Goal: Task Accomplishment & Management: Manage account settings

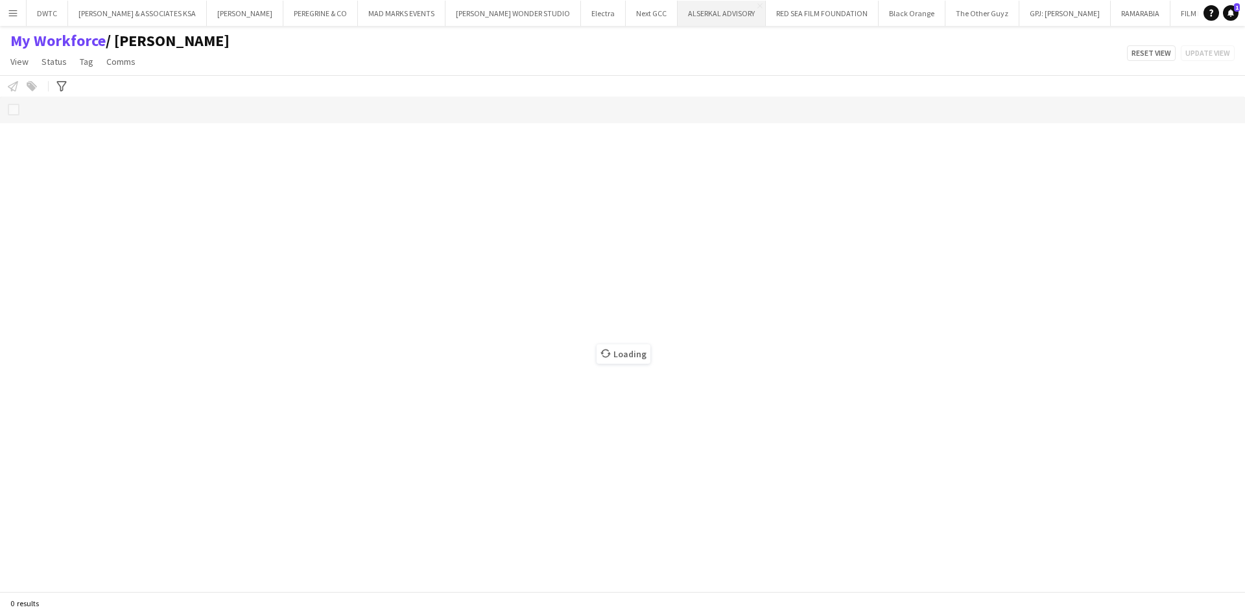
click at [689, 21] on button "ALSERKAL ADVISORY Close" at bounding box center [722, 13] width 88 height 25
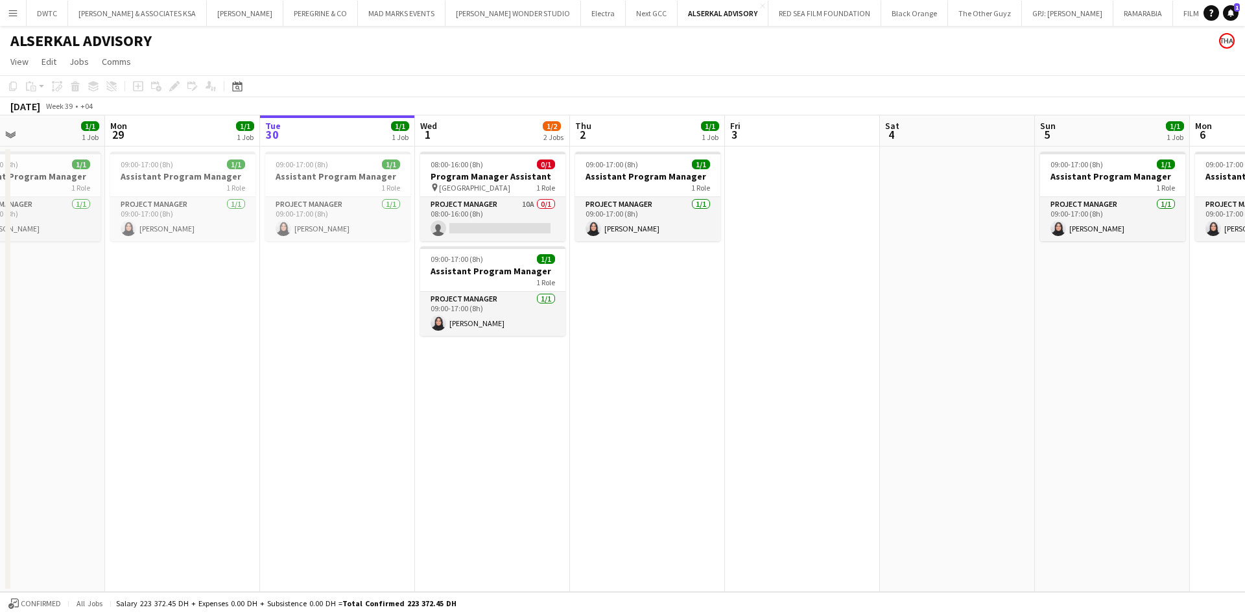
scroll to position [0, 324]
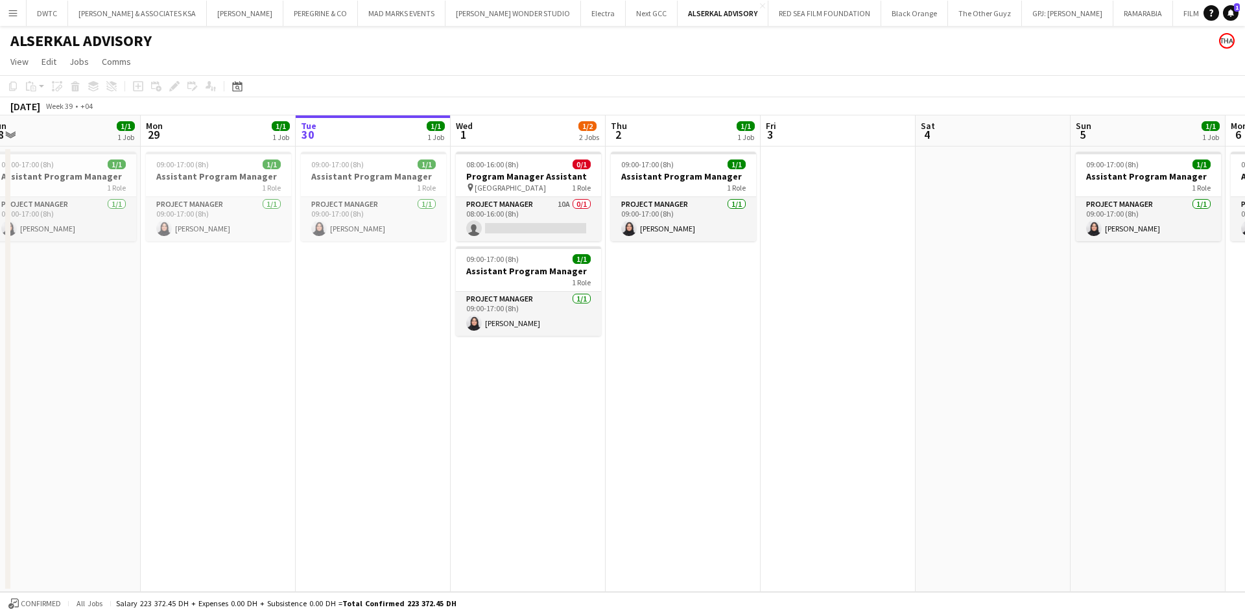
drag, startPoint x: 595, startPoint y: 309, endPoint x: 735, endPoint y: 284, distance: 142.8
click at [735, 284] on app-calendar-viewport "Fri 26 Sat 27 Sun 28 1/1 1 Job Mon 29 1/1 1 Job Tue 30 1/1 1 Job Wed 1 1/2 2 Jo…" at bounding box center [622, 353] width 1245 height 477
click at [531, 261] on div "09:00-17:00 (8h) 1/1" at bounding box center [528, 259] width 145 height 10
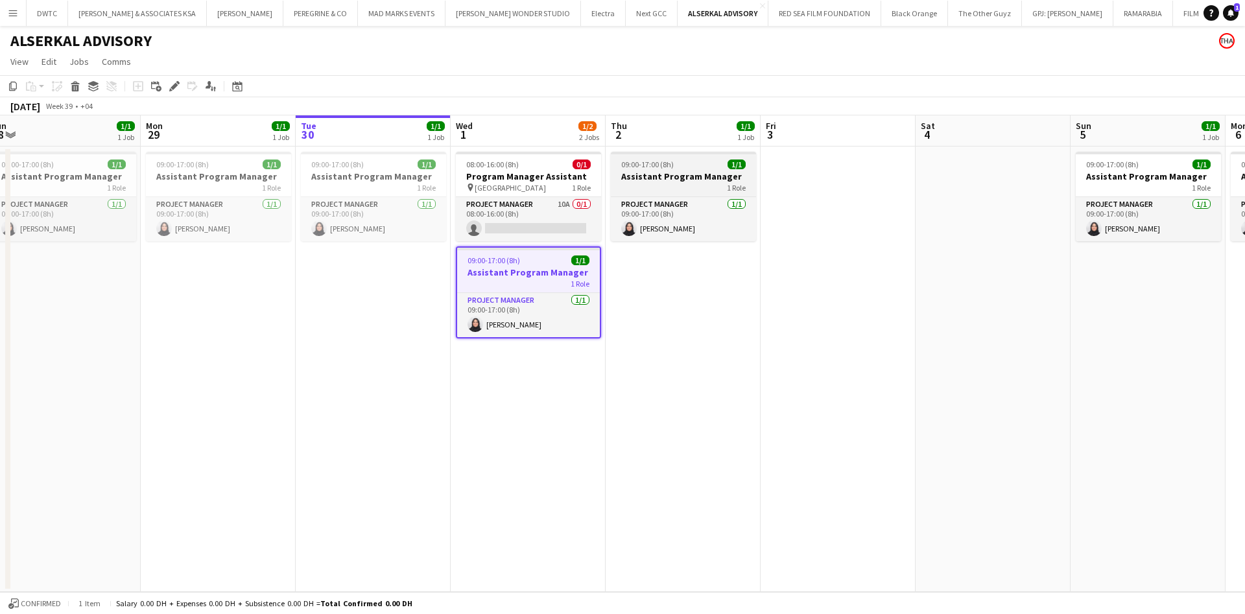
click at [681, 179] on h3 "Assistant Program Manager" at bounding box center [683, 177] width 145 height 12
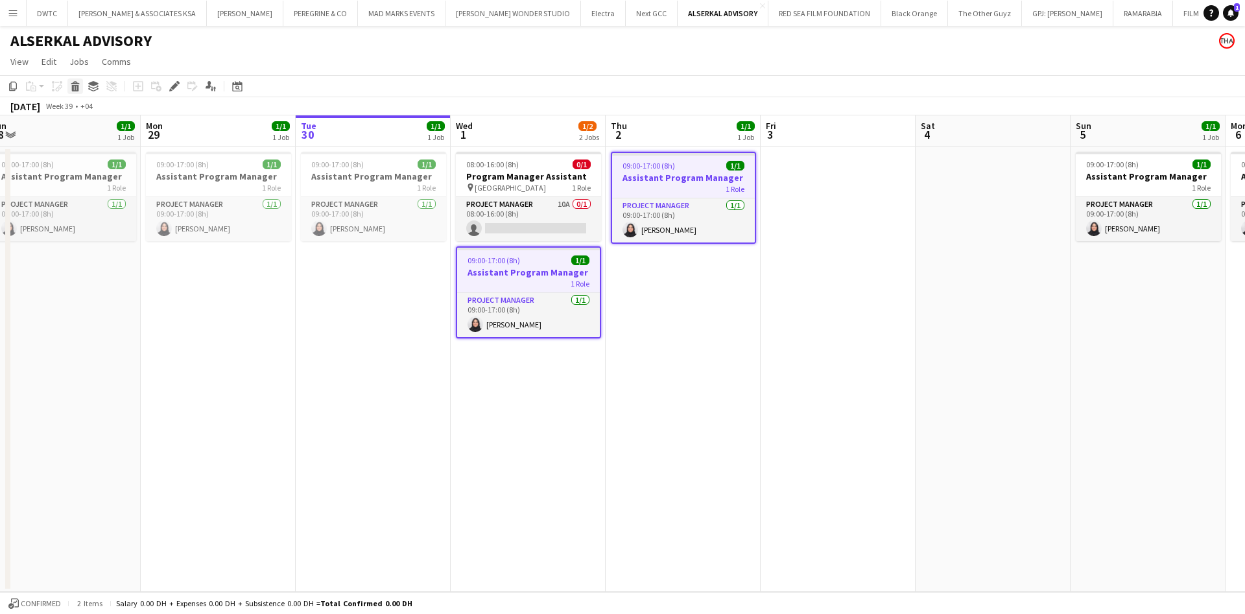
click at [76, 88] on icon at bounding box center [75, 88] width 7 height 6
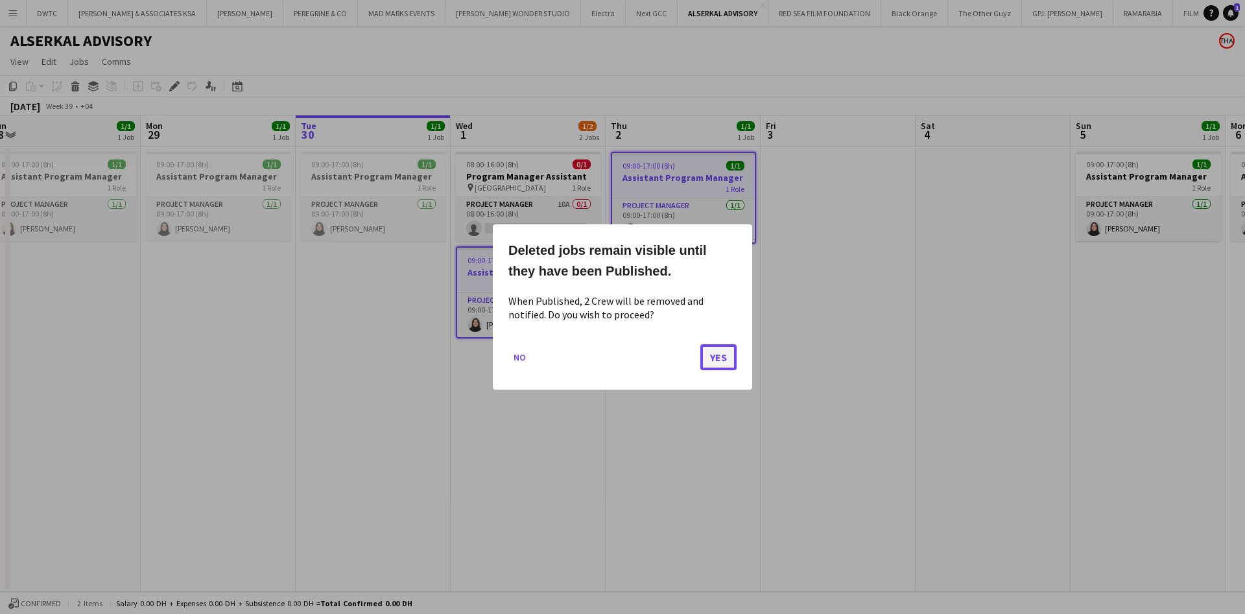
click at [715, 359] on button "Yes" at bounding box center [718, 357] width 36 height 26
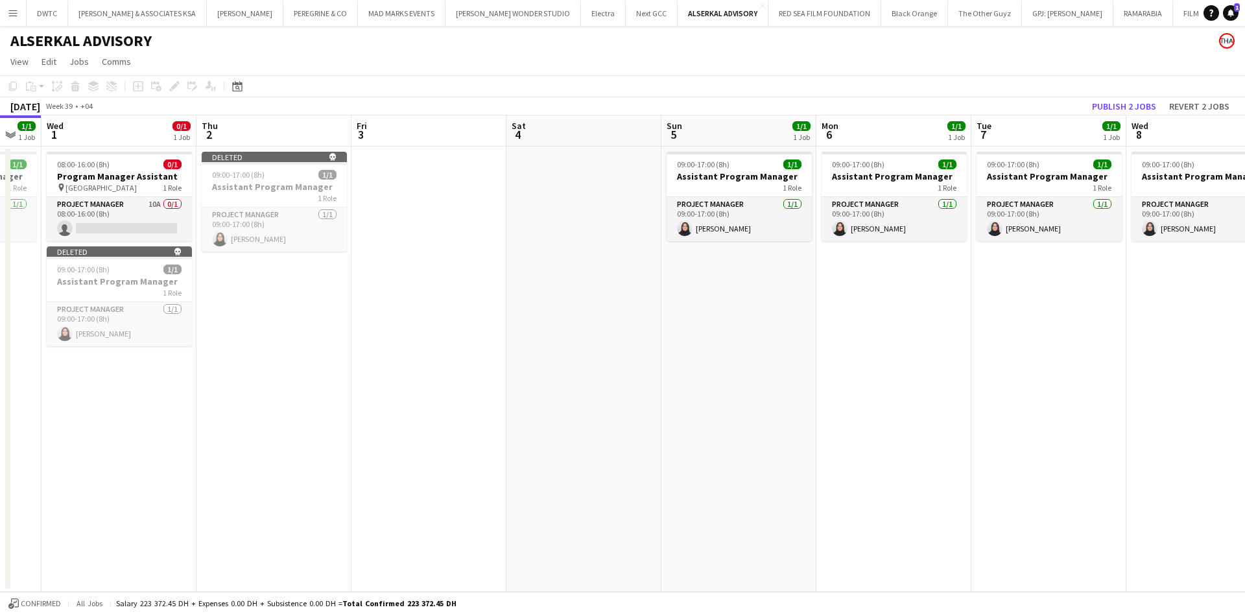
drag, startPoint x: 810, startPoint y: 346, endPoint x: 230, endPoint y: 352, distance: 579.7
click at [230, 352] on app-calendar-viewport "Sun 28 1/1 1 Job Mon 29 1/1 1 Job Tue 30 1/1 1 Job Wed 1 0/1 1 Job Thu 2 Fri 3 …" at bounding box center [622, 353] width 1245 height 477
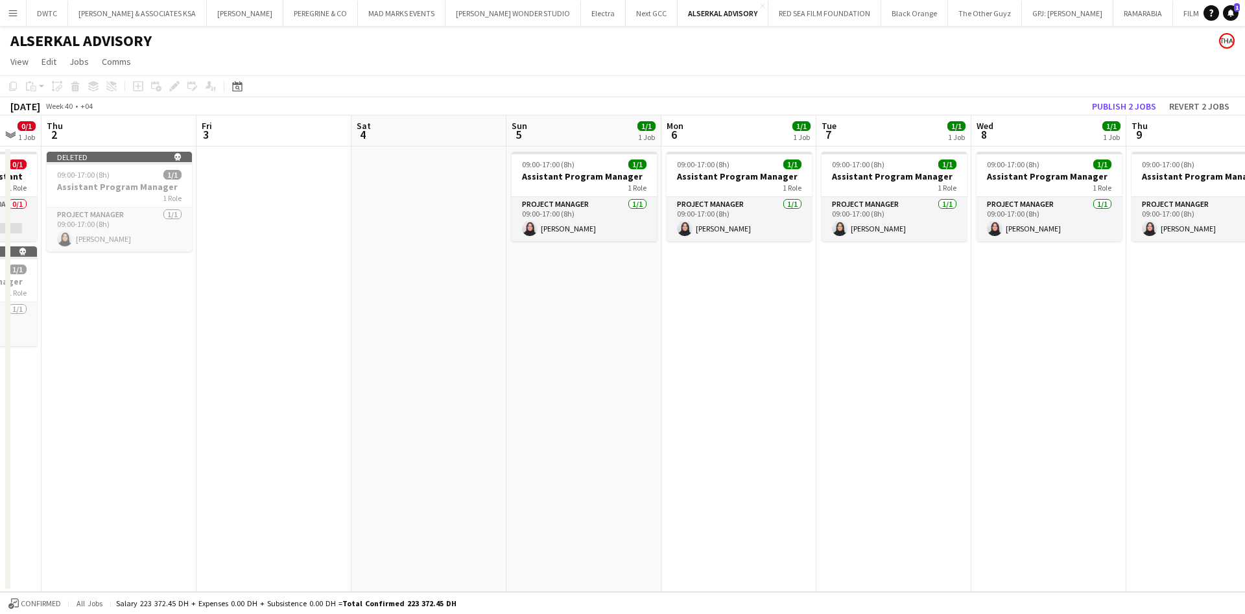
scroll to position [0, 439]
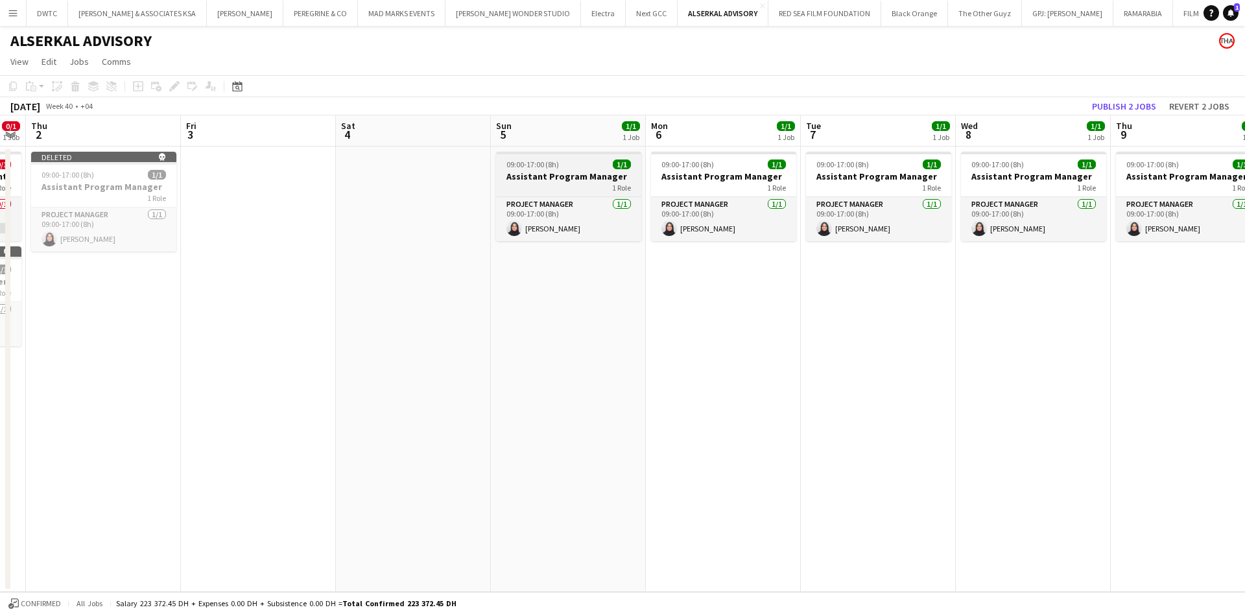
click at [560, 169] on div "09:00-17:00 (8h) 1/1" at bounding box center [568, 164] width 145 height 10
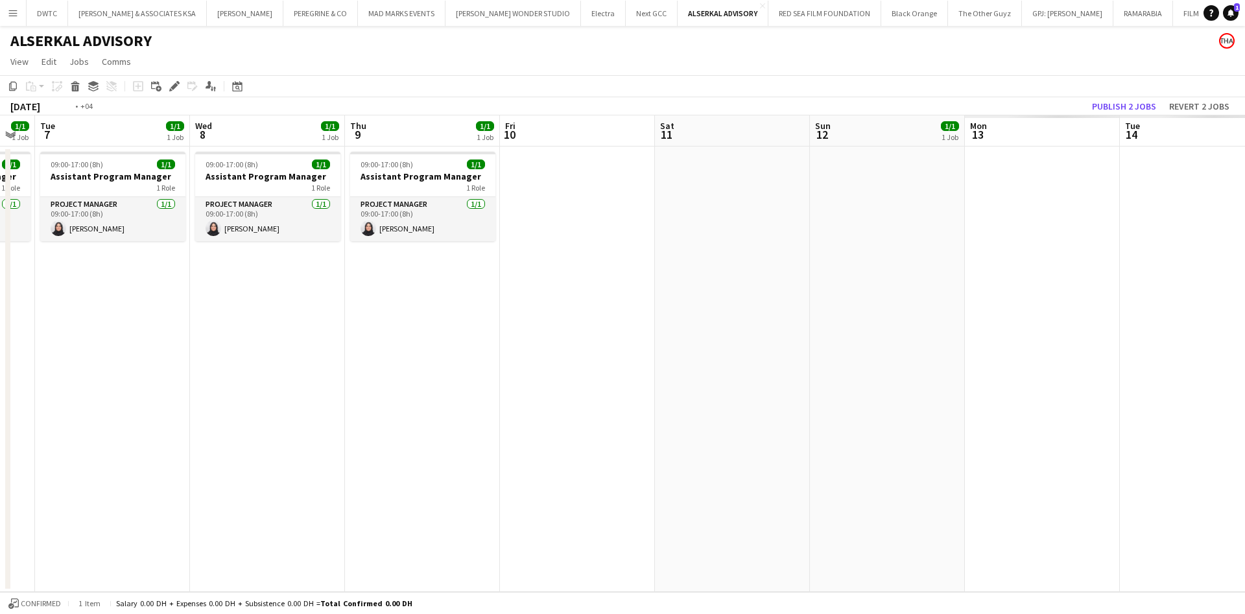
drag, startPoint x: 1052, startPoint y: 305, endPoint x: 295, endPoint y: 294, distance: 756.7
click at [295, 294] on app-calendar-viewport "Fri 3 Sat 4 Sun 5 1/1 1 Job Mon 6 1/1 1 Job Tue 7 1/1 1 Job Wed 8 1/1 1 Job Thu…" at bounding box center [622, 353] width 1245 height 477
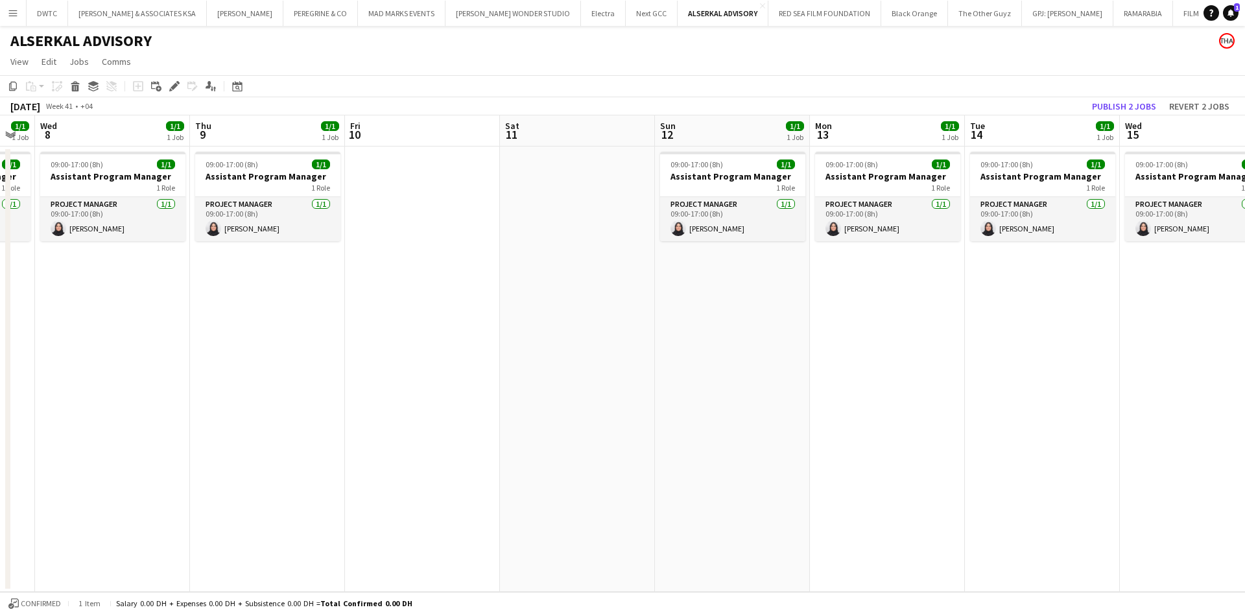
scroll to position [0, 430]
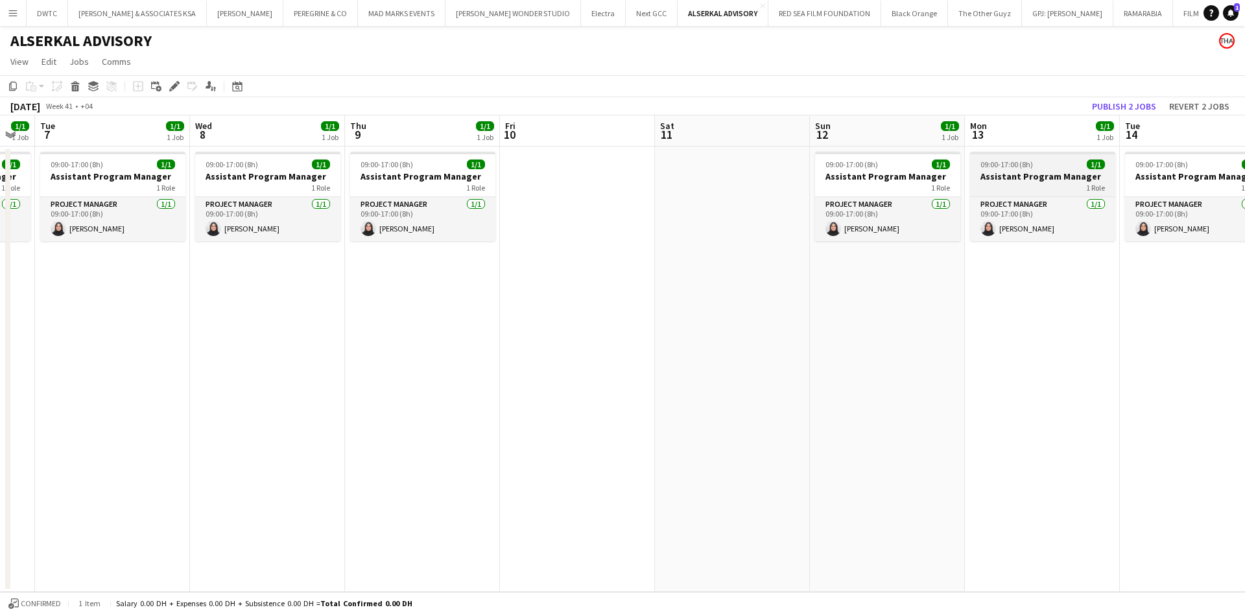
click at [1067, 176] on h3 "Assistant Program Manager" at bounding box center [1042, 177] width 145 height 12
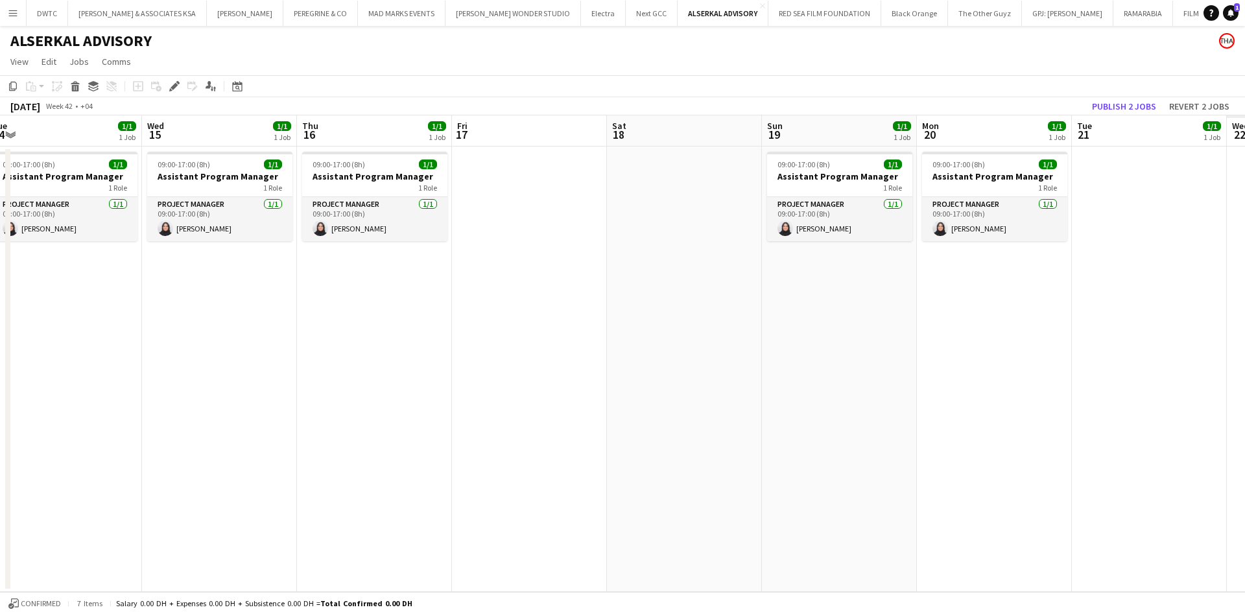
drag, startPoint x: 986, startPoint y: 316, endPoint x: 21, endPoint y: 334, distance: 964.9
click at [21, 334] on app-calendar-viewport "Sat 11 Sun 12 1/1 1 Job Mon 13 1/1 1 Job Tue 14 1/1 1 Job Wed 15 1/1 1 Job Thu …" at bounding box center [622, 353] width 1245 height 477
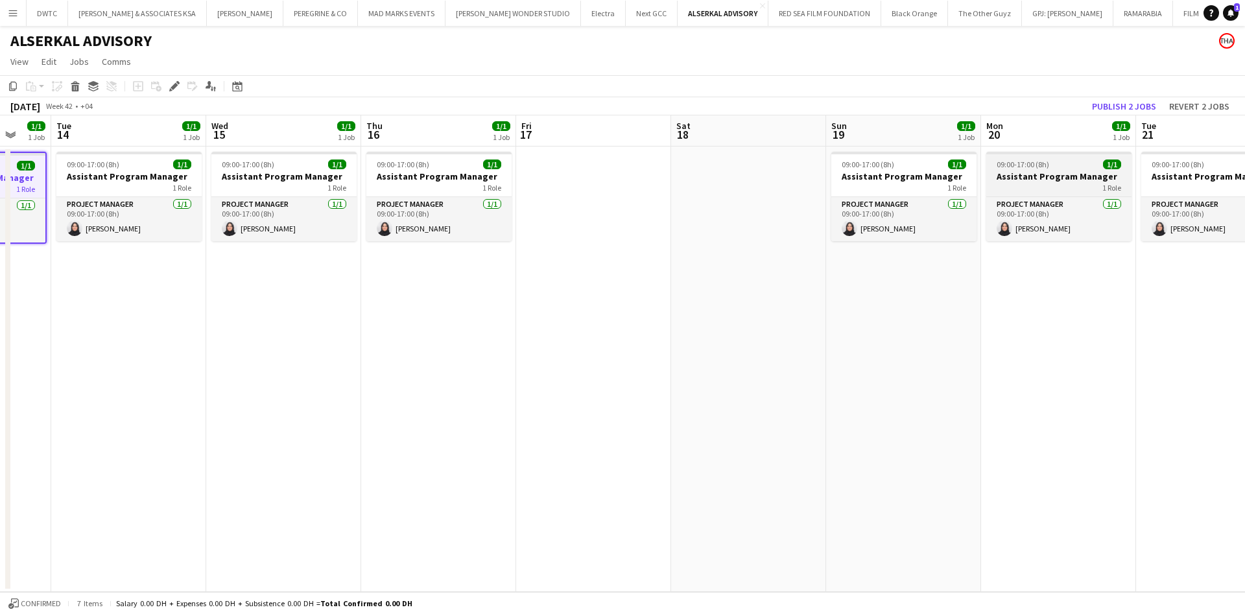
click at [1042, 161] on span "09:00-17:00 (8h)" at bounding box center [1023, 164] width 53 height 10
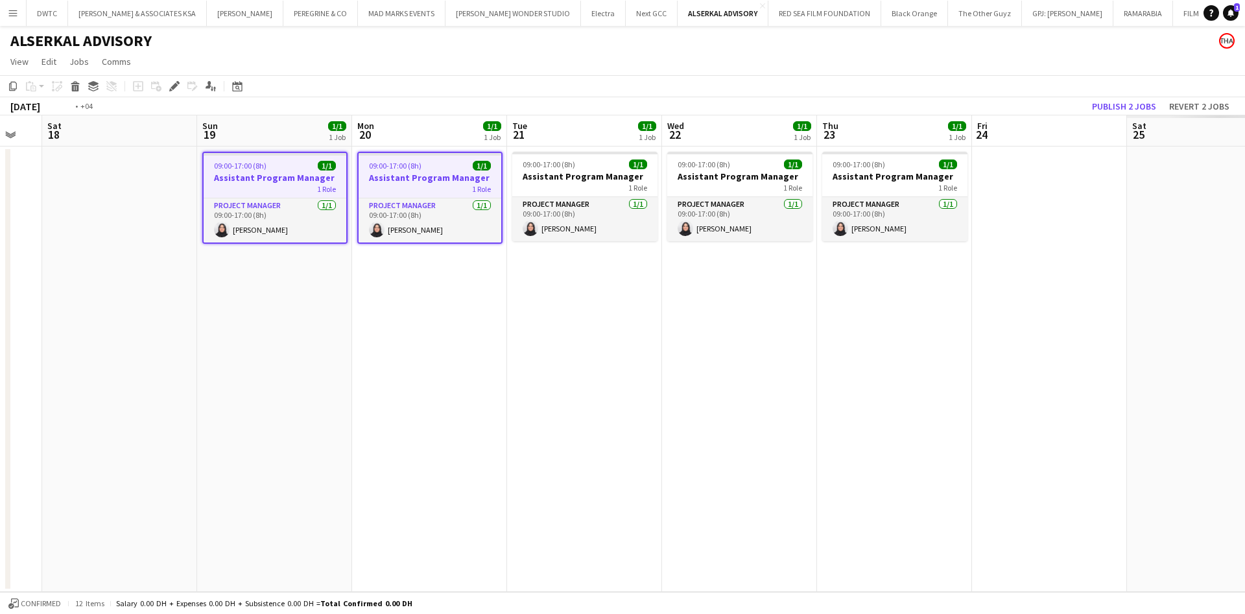
drag, startPoint x: 1114, startPoint y: 294, endPoint x: 56, endPoint y: 318, distance: 1058.4
click at [56, 318] on app-calendar-viewport "Wed 15 1/1 1 Job Thu 16 1/1 1 Job Fri 17 Sat 18 Sun 19 1/1 1 Job Mon 20 1/1 1 J…" at bounding box center [622, 353] width 1245 height 477
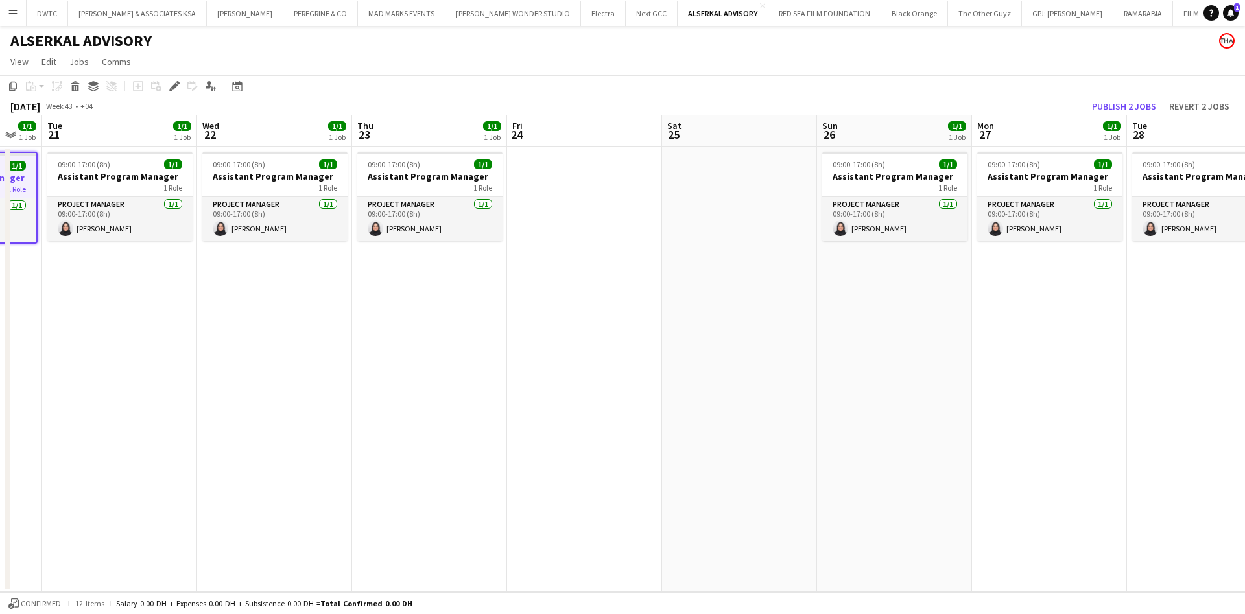
scroll to position [0, 388]
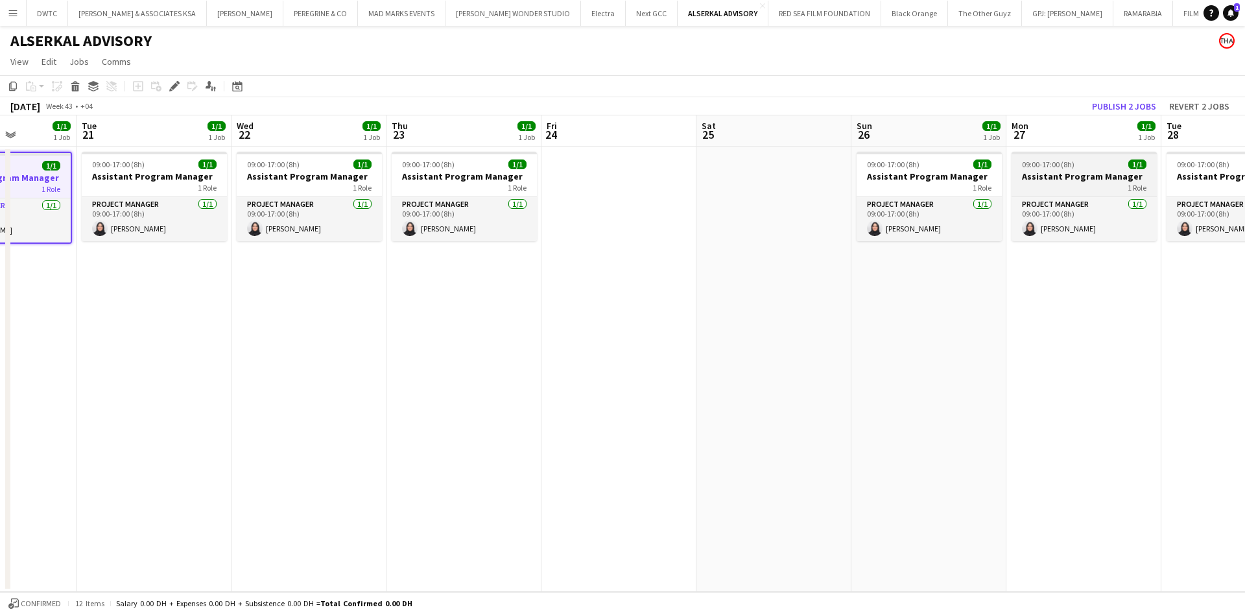
click at [1139, 174] on h3 "Assistant Program Manager" at bounding box center [1083, 177] width 145 height 12
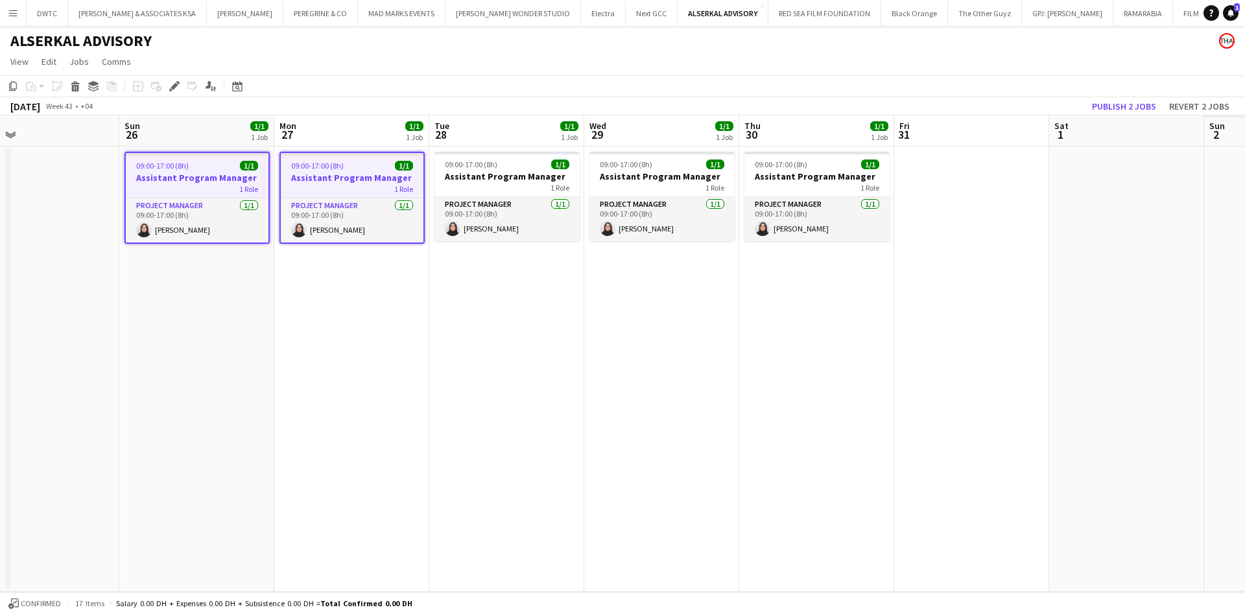
drag, startPoint x: 1142, startPoint y: 313, endPoint x: 268, endPoint y: 336, distance: 874.3
click at [268, 336] on app-calendar-viewport "Wed 22 1/1 1 Job Thu 23 1/1 1 Job Fri 24 Sat 25 Sun 26 1/1 1 Job Mon 27 1/1 1 J…" at bounding box center [622, 353] width 1245 height 477
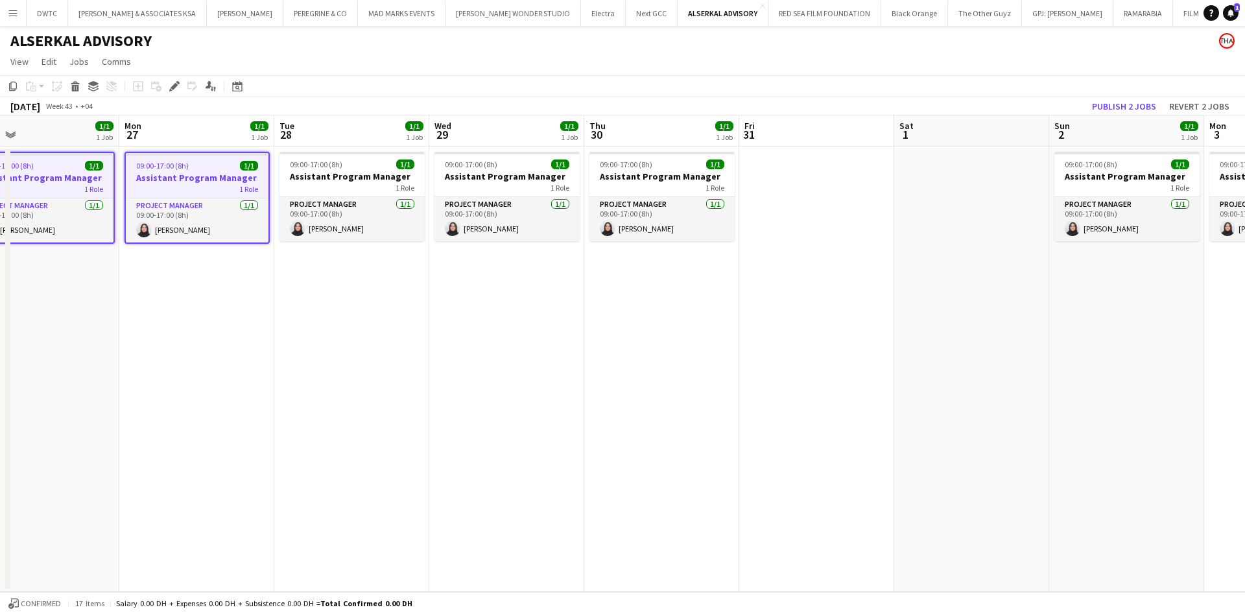
scroll to position [0, 502]
click at [1161, 165] on div "09:00-17:00 (8h) 1/1" at bounding box center [1124, 164] width 145 height 10
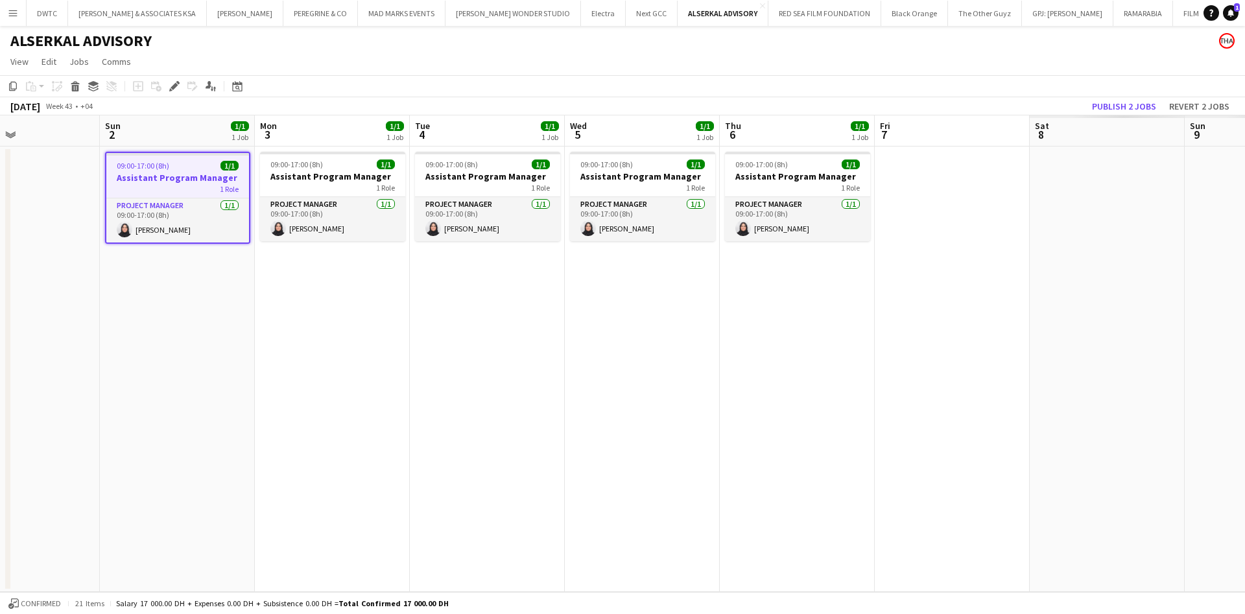
scroll to position [0, 408]
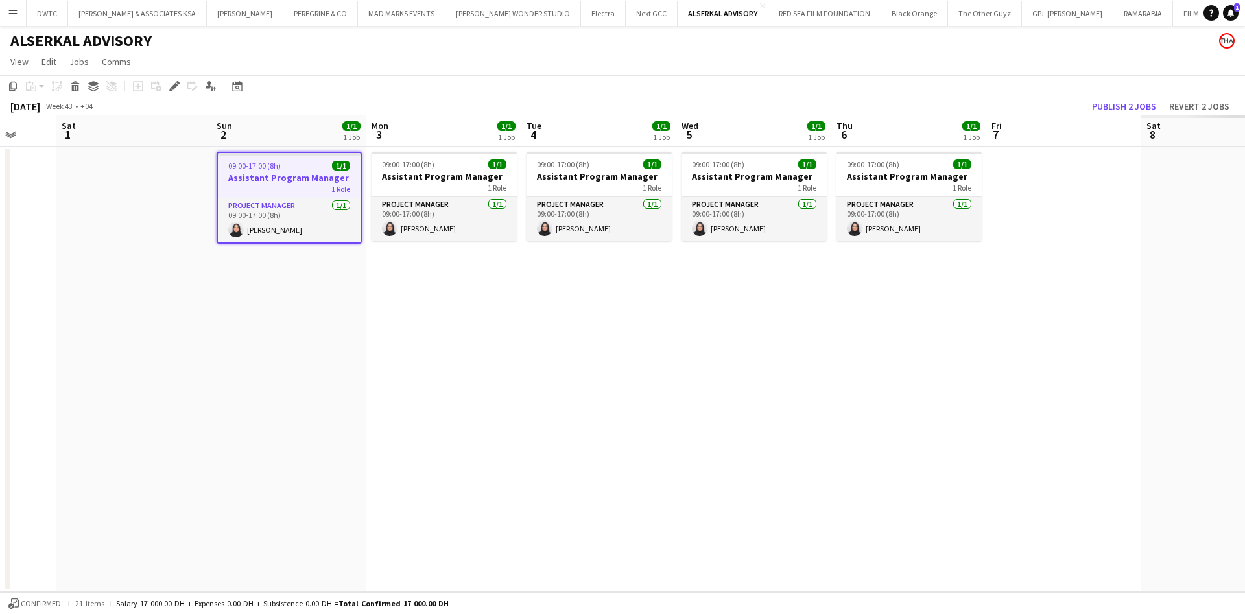
drag, startPoint x: 1148, startPoint y: 331, endPoint x: 186, endPoint y: 292, distance: 963.0
click at [176, 300] on app-calendar-viewport "Wed 29 1/1 1 Job Thu 30 1/1 1 Job Fri 31 Sat 1 Sun 2 1/1 1 Job Mon 3 1/1 1 Job …" at bounding box center [622, 353] width 1245 height 477
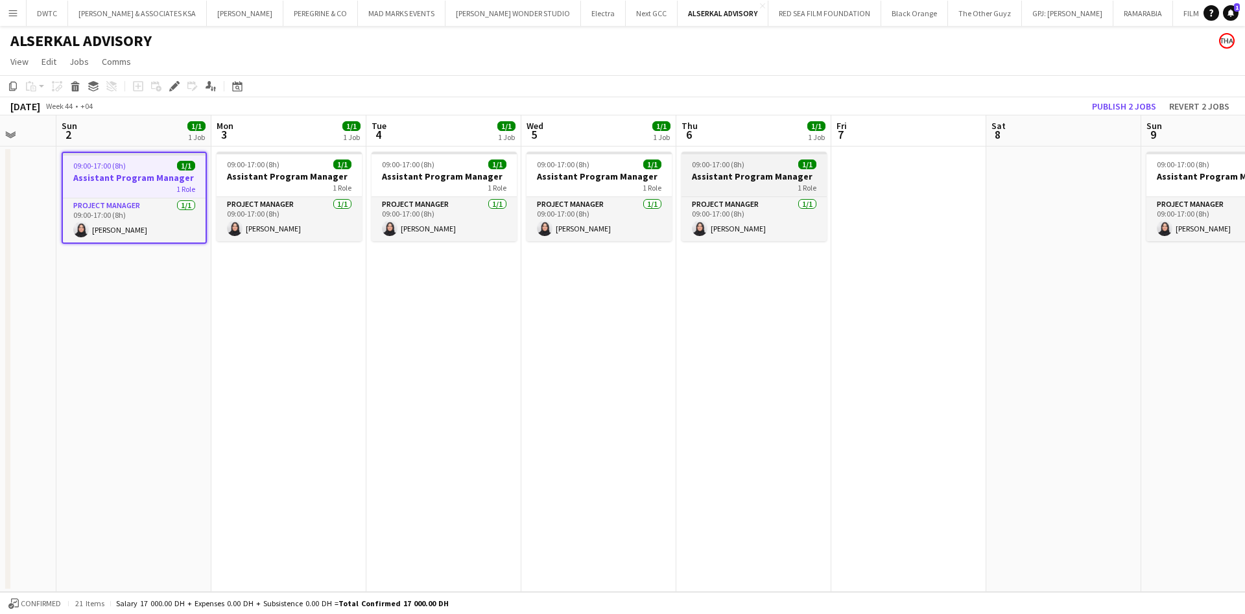
click at [794, 166] on div "09:00-17:00 (8h) 1/1" at bounding box center [753, 164] width 145 height 10
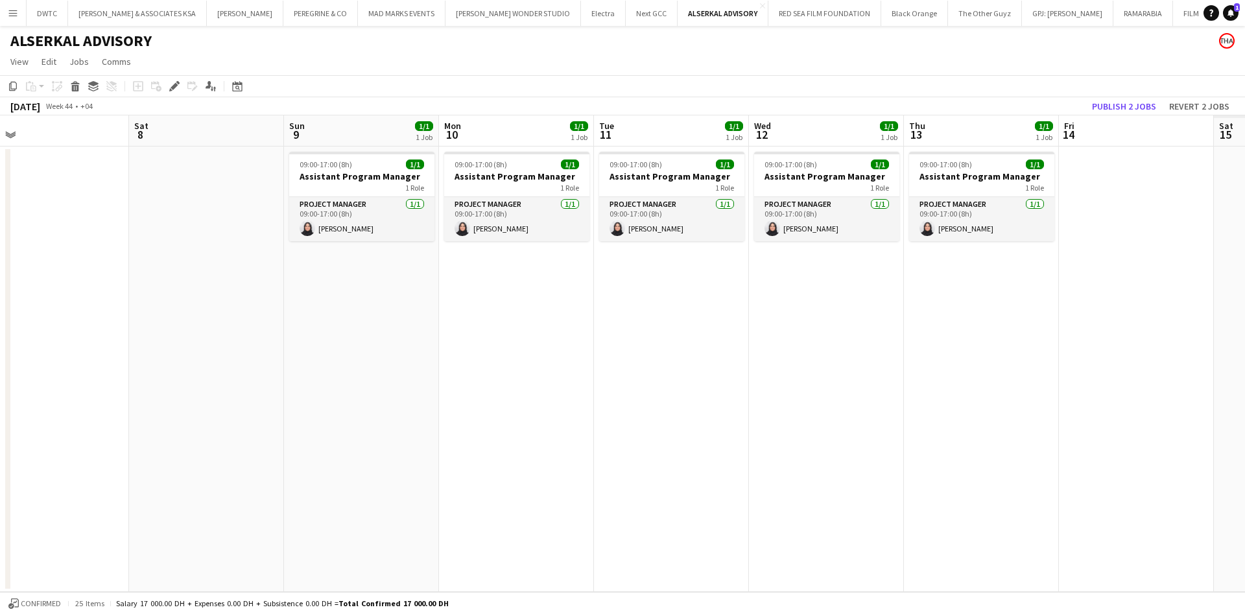
drag, startPoint x: 991, startPoint y: 230, endPoint x: 136, endPoint y: 242, distance: 855.9
click at [132, 247] on app-calendar-viewport "Tue 4 1/1 1 Job Wed 5 1/1 1 Job Thu 6 1/1 1 Job Fri 7 Sat 8 Sun 9 1/1 1 Job Mon…" at bounding box center [622, 353] width 1245 height 477
drag, startPoint x: 965, startPoint y: 167, endPoint x: 971, endPoint y: 169, distance: 6.8
click at [965, 167] on span "09:00-17:00 (8h)" at bounding box center [943, 164] width 53 height 10
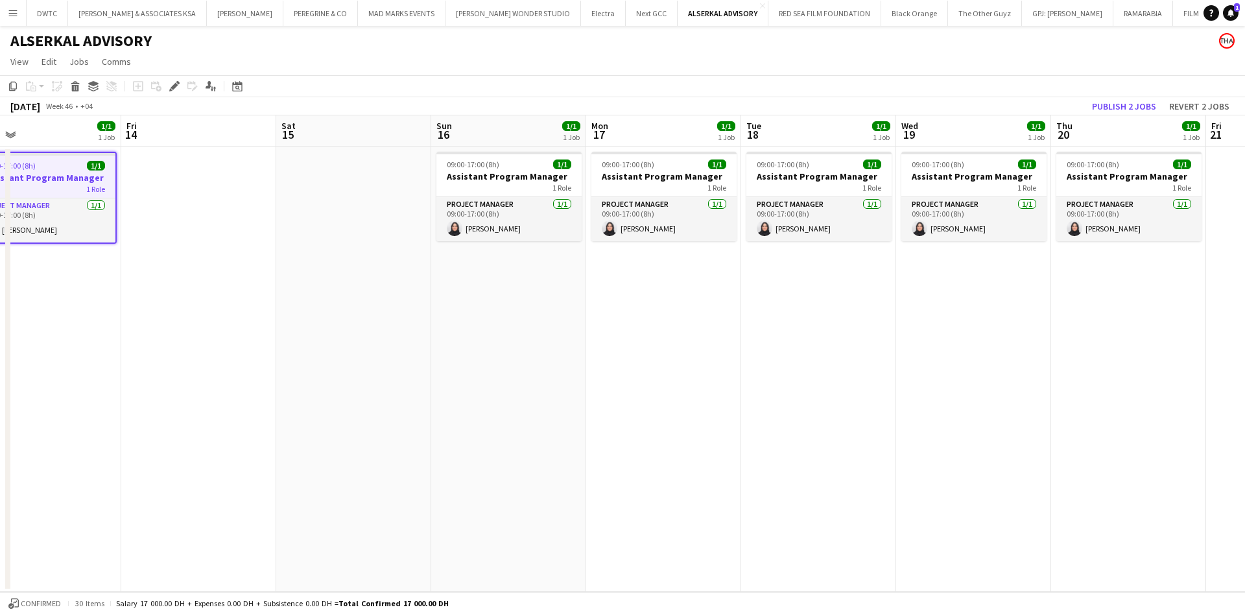
drag, startPoint x: 1098, startPoint y: 255, endPoint x: 170, endPoint y: 291, distance: 928.5
click at [170, 291] on app-calendar-viewport "Tue 11 1/1 1 Job Wed 12 1/1 1 Job Thu 13 1/1 1 Job Fri 14 Sat 15 Sun 16 1/1 1 J…" at bounding box center [622, 353] width 1245 height 477
click at [963, 161] on div "09:00-17:00 (8h) 1/1" at bounding box center [972, 164] width 145 height 10
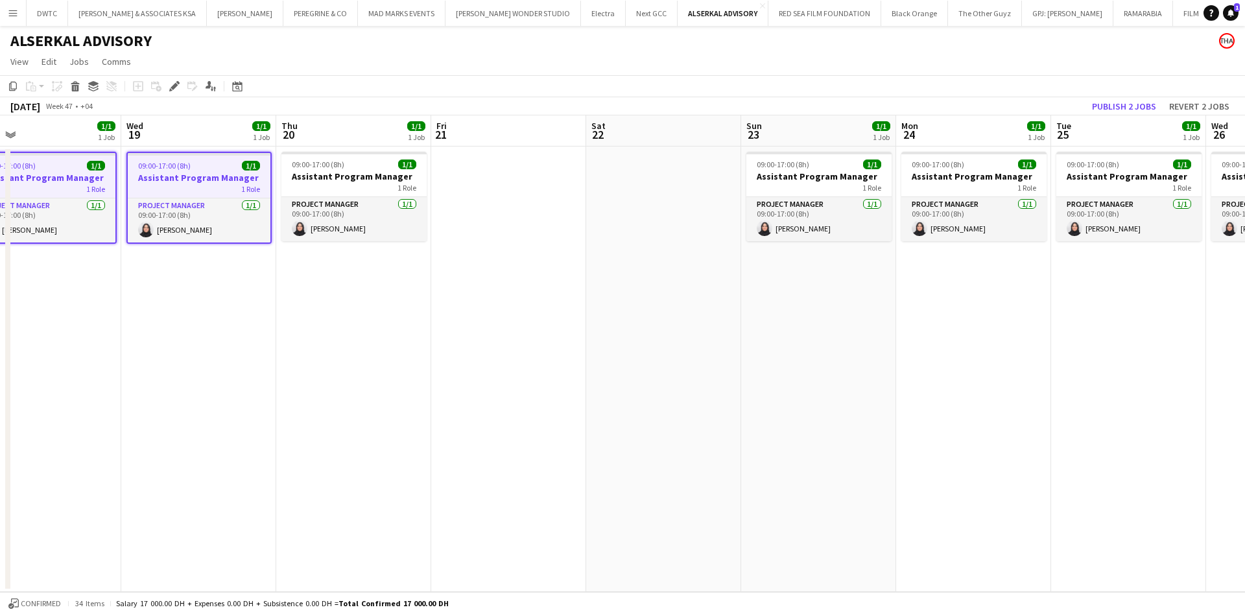
drag, startPoint x: 785, startPoint y: 313, endPoint x: 322, endPoint y: 318, distance: 463.6
click at [322, 318] on app-calendar-viewport "Sat 15 Sun 16 1/1 1 Job Mon 17 1/1 1 Job Tue 18 1/1 1 Job Wed 19 1/1 1 Job Thu …" at bounding box center [622, 353] width 1245 height 477
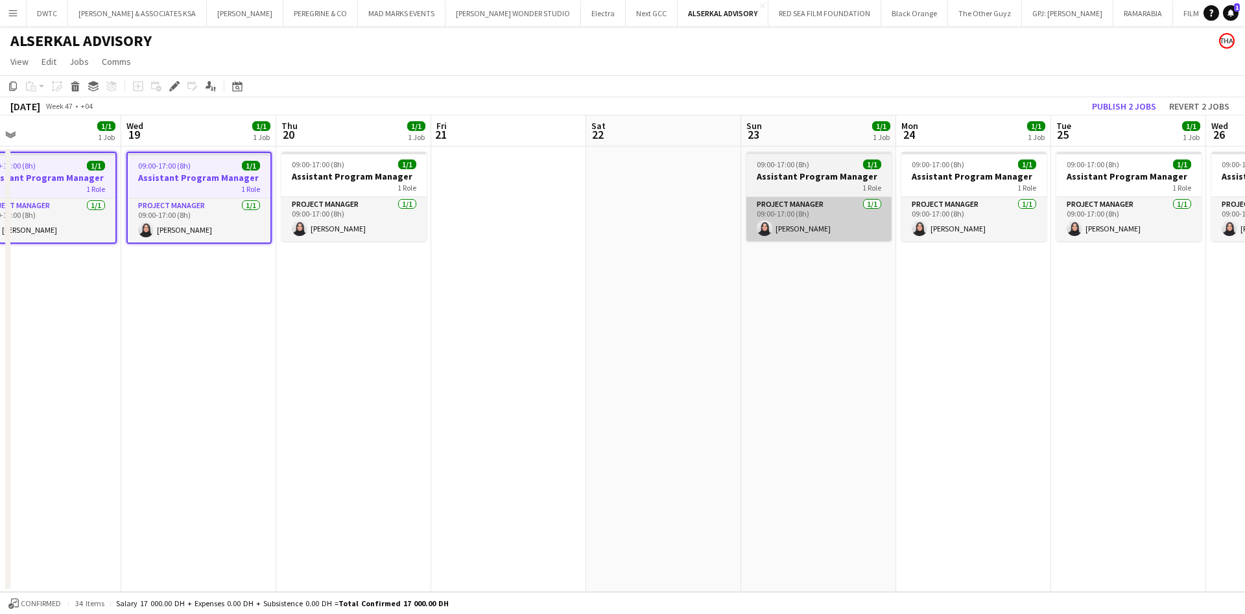
scroll to position [0, 499]
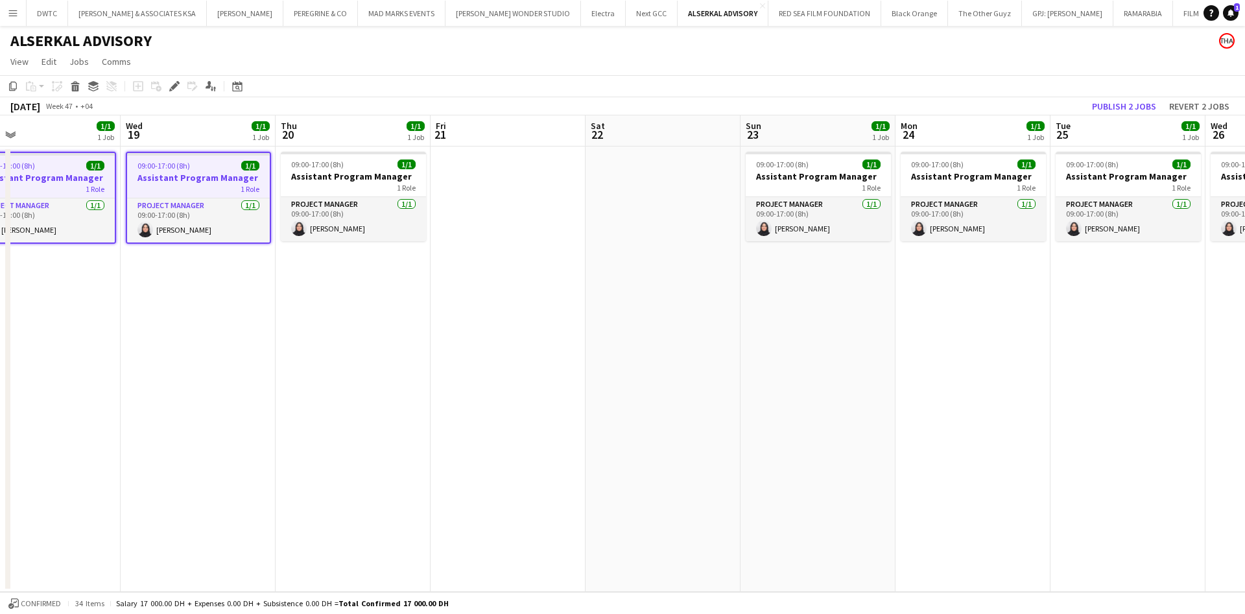
click at [1048, 172] on app-date-cell "09:00-17:00 (8h) 1/1 Assistant Program Manager 1 Role Project Manager [DATE] 09…" at bounding box center [972, 369] width 155 height 445
click at [1110, 171] on h3 "Assistant Program Manager" at bounding box center [1128, 177] width 145 height 12
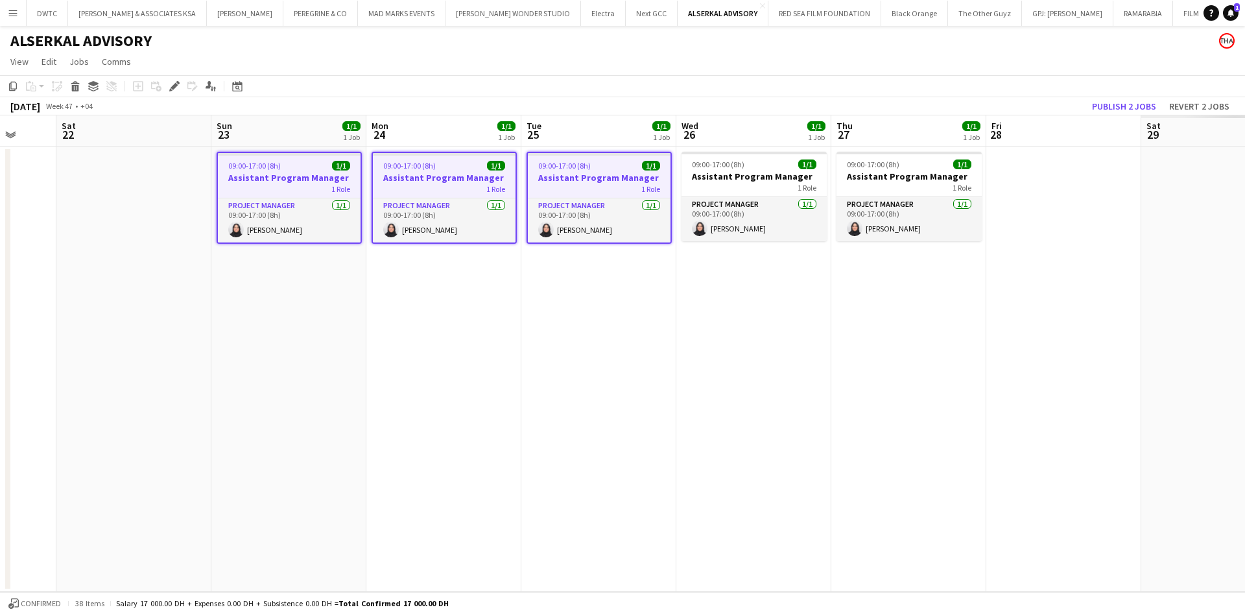
drag, startPoint x: 1111, startPoint y: 307, endPoint x: 482, endPoint y: 259, distance: 630.7
click at [415, 287] on app-calendar-viewport "Wed 19 1/1 1 Job Thu 20 1/1 1 Job Fri 21 Sat 22 Sun 23 1/1 1 Job Mon 24 1/1 1 J…" at bounding box center [622, 353] width 1245 height 477
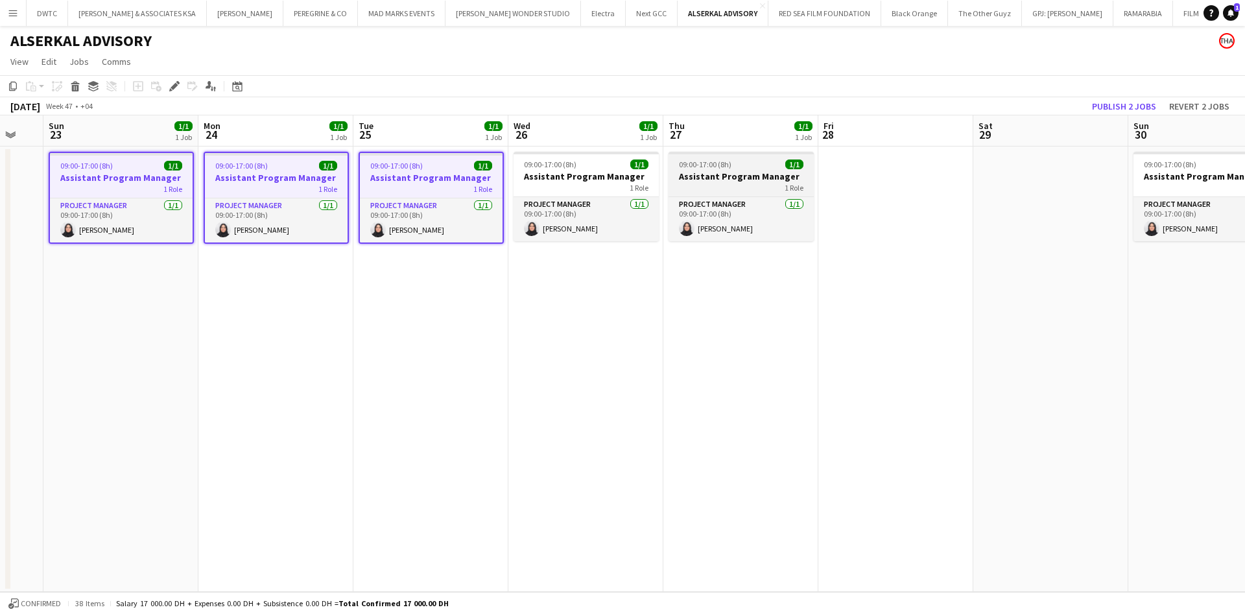
click at [782, 183] on div "1 Role" at bounding box center [740, 187] width 145 height 10
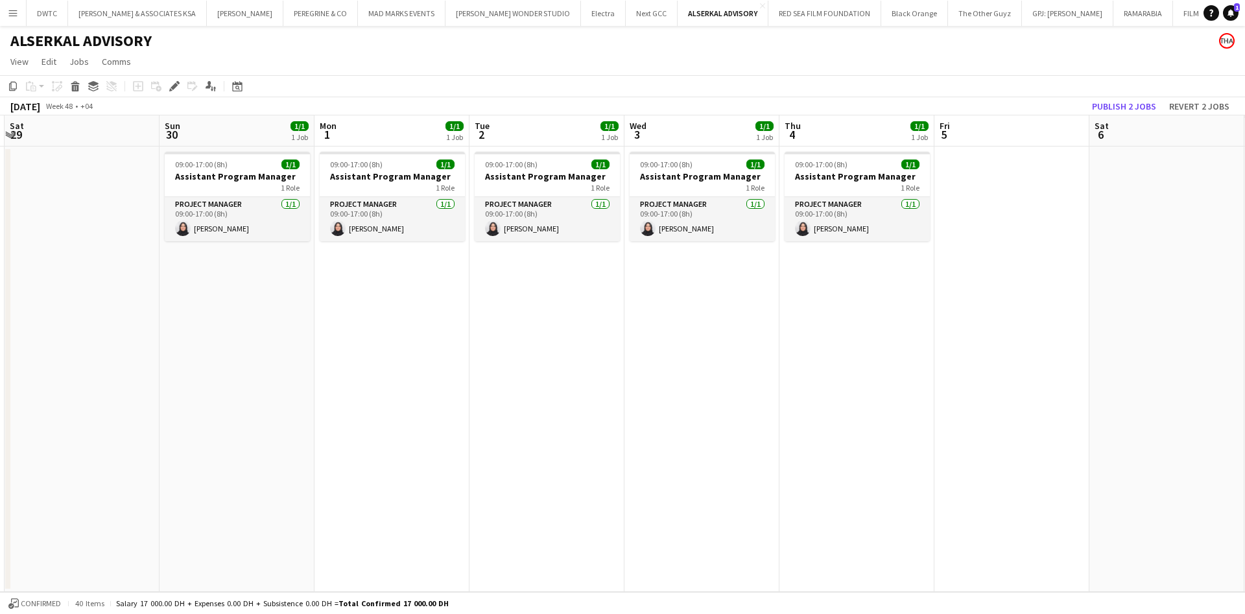
drag, startPoint x: 984, startPoint y: 314, endPoint x: 65, endPoint y: 337, distance: 919.7
click at [65, 337] on app-calendar-viewport "Wed 26 1/1 1 Job Thu 27 1/1 1 Job Fri 28 Sat 29 Sun 30 1/1 1 Job Mon 1 1/1 1 Jo…" at bounding box center [622, 353] width 1245 height 477
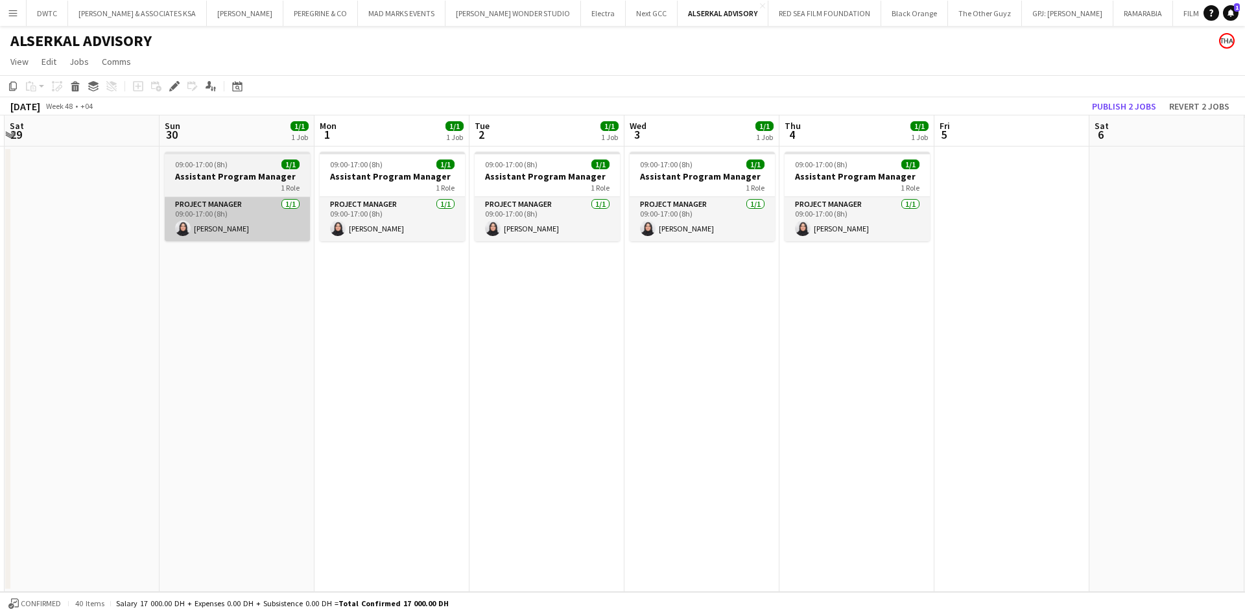
scroll to position [0, 461]
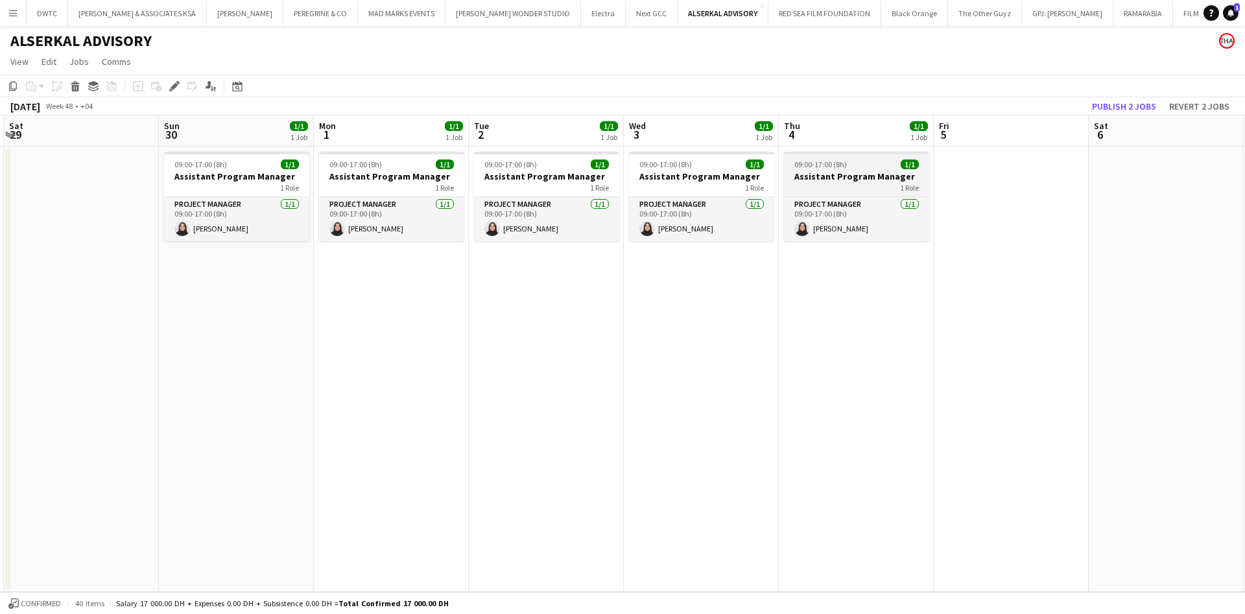
click at [859, 171] on h3 "Assistant Program Manager" at bounding box center [856, 177] width 145 height 12
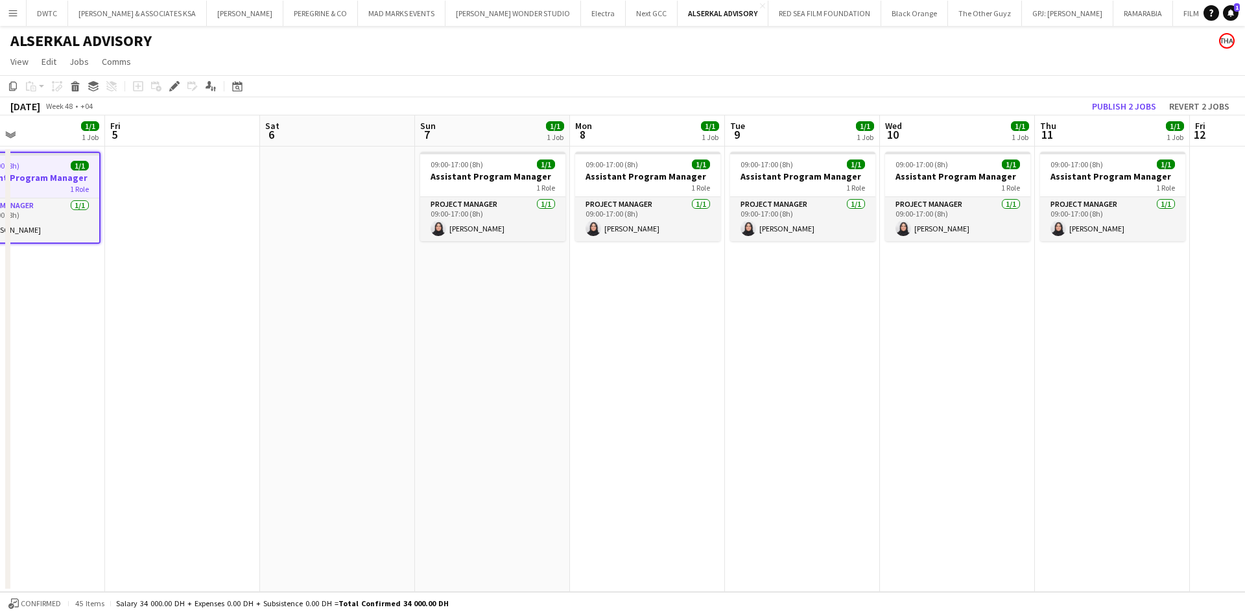
drag, startPoint x: 1068, startPoint y: 245, endPoint x: 261, endPoint y: 304, distance: 809.4
click at [259, 311] on app-calendar-viewport "Mon 1 1/1 1 Job Tue 2 1/1 1 Job Wed 3 1/1 1 Job Thu 4 1/1 1 Job Fri 5 Sat 6 Sun…" at bounding box center [622, 353] width 1245 height 477
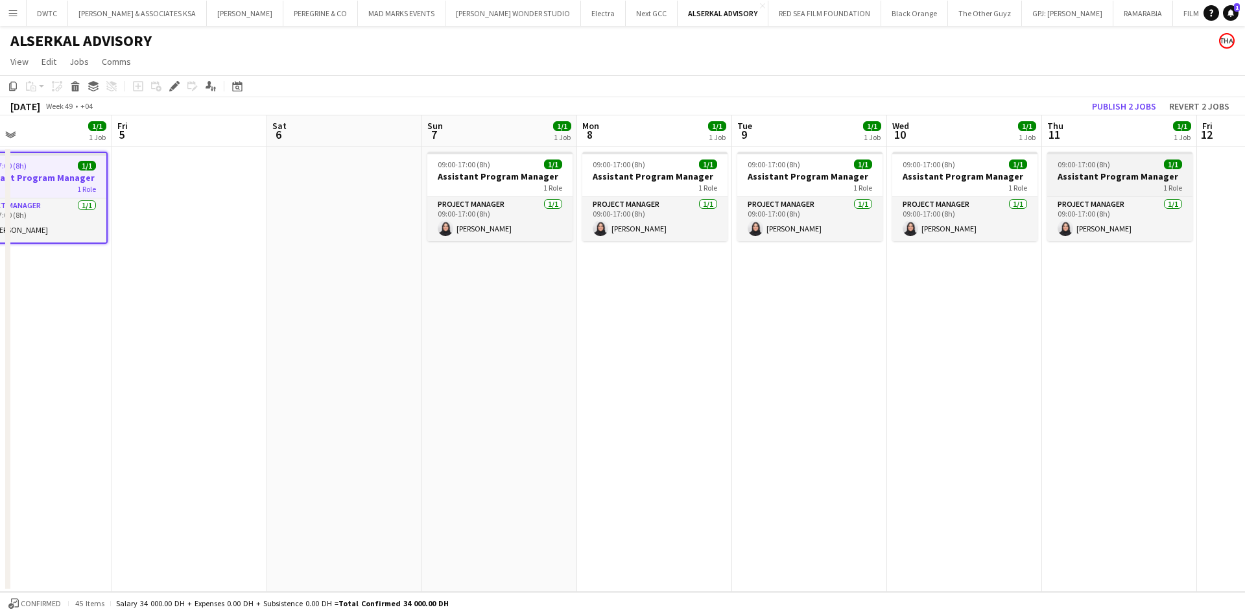
click at [1104, 163] on span "09:00-17:00 (8h)" at bounding box center [1083, 164] width 53 height 10
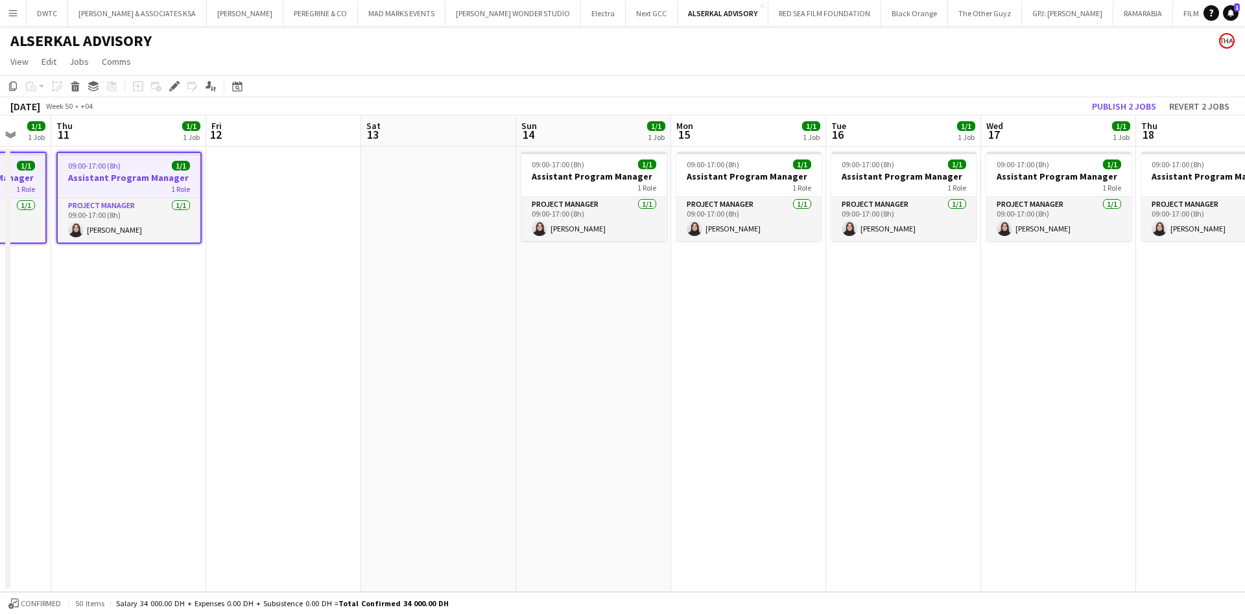
scroll to position [0, 457]
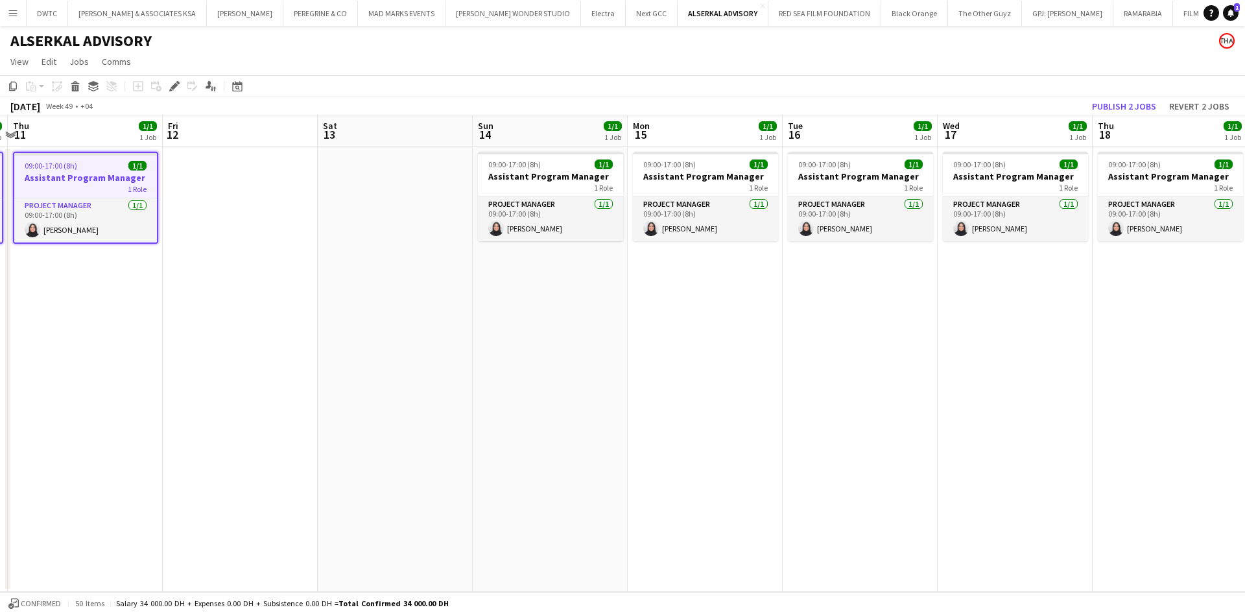
drag, startPoint x: 1147, startPoint y: 300, endPoint x: 134, endPoint y: 314, distance: 1013.5
click at [134, 314] on app-calendar-viewport "Mon 8 1/1 1 Job Tue 9 1/1 1 Job Wed 10 1/1 1 Job Thu 11 1/1 1 Job Fri 12 Sat 13…" at bounding box center [622, 353] width 1245 height 477
click at [1148, 172] on h3 "Assistant Program Manager" at bounding box center [1170, 177] width 145 height 12
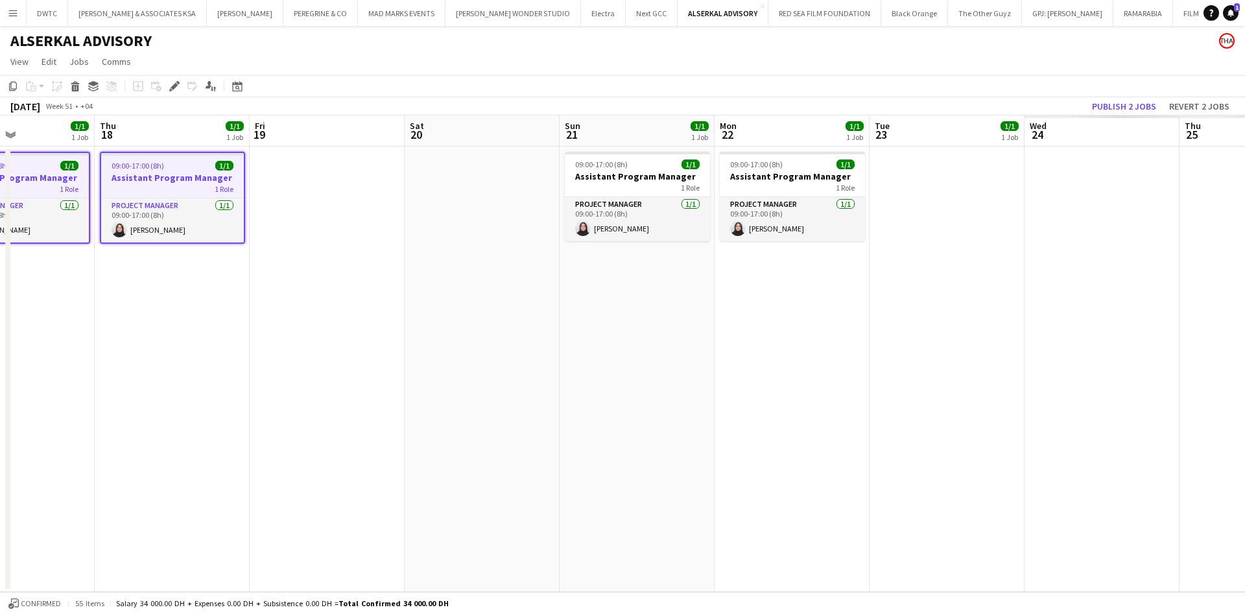
drag, startPoint x: 1168, startPoint y: 284, endPoint x: 236, endPoint y: 272, distance: 932.4
click at [183, 305] on app-calendar-viewport "Sun 14 1/1 1 Job Mon 15 1/1 1 Job Tue 16 1/1 1 Job Wed 17 1/1 1 Job Thu 18 1/1 …" at bounding box center [622, 353] width 1245 height 477
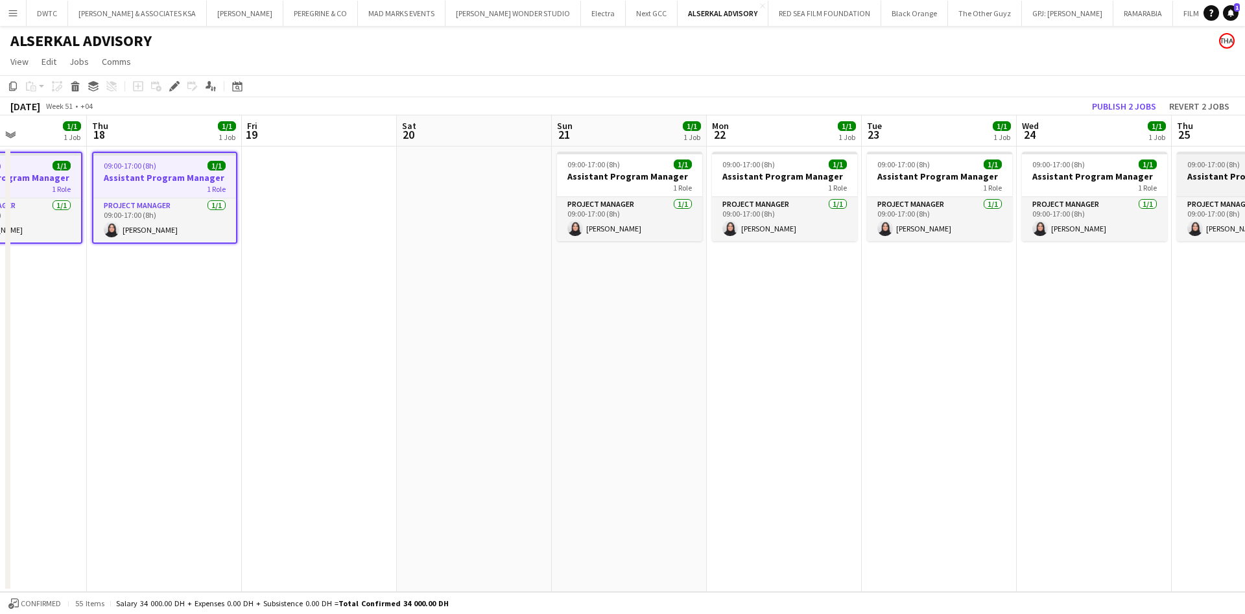
click at [1210, 165] on span "09:00-17:00 (8h)" at bounding box center [1213, 164] width 53 height 10
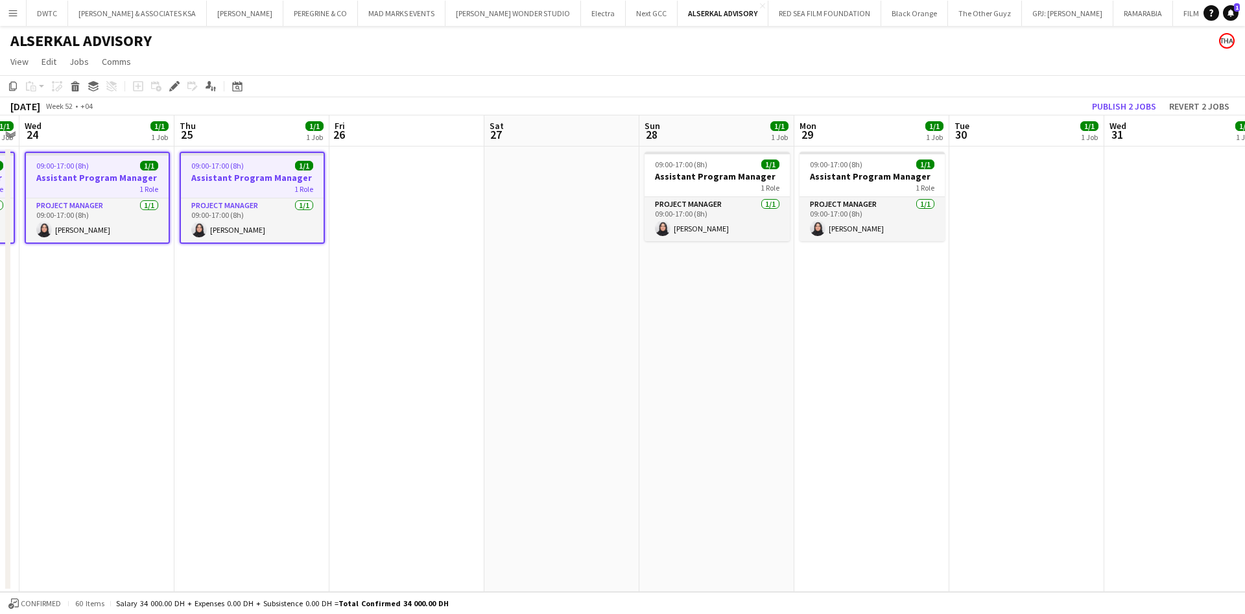
drag, startPoint x: 1190, startPoint y: 271, endPoint x: 158, endPoint y: 267, distance: 1032.2
click at [159, 272] on app-calendar-viewport "Sun 21 1/1 1 Job Mon 22 1/1 1 Job Tue 23 1/1 1 Job Wed 24 1/1 1 Job Thu 25 1/1 …" at bounding box center [622, 353] width 1245 height 477
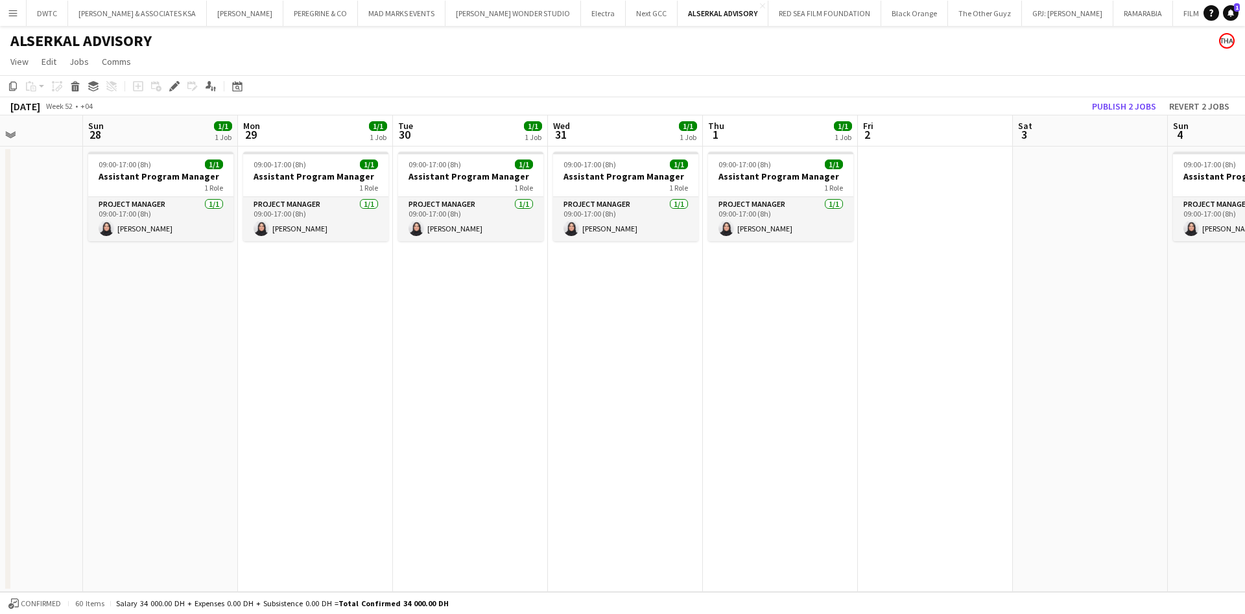
drag, startPoint x: 1116, startPoint y: 289, endPoint x: 687, endPoint y: 243, distance: 431.7
click at [617, 285] on app-calendar-viewport "Wed 24 1/1 1 Job Thu 25 1/1 1 Job Fri 26 Sat 27 Sun 28 1/1 1 Job Mon 29 1/1 1 J…" at bounding box center [622, 353] width 1245 height 477
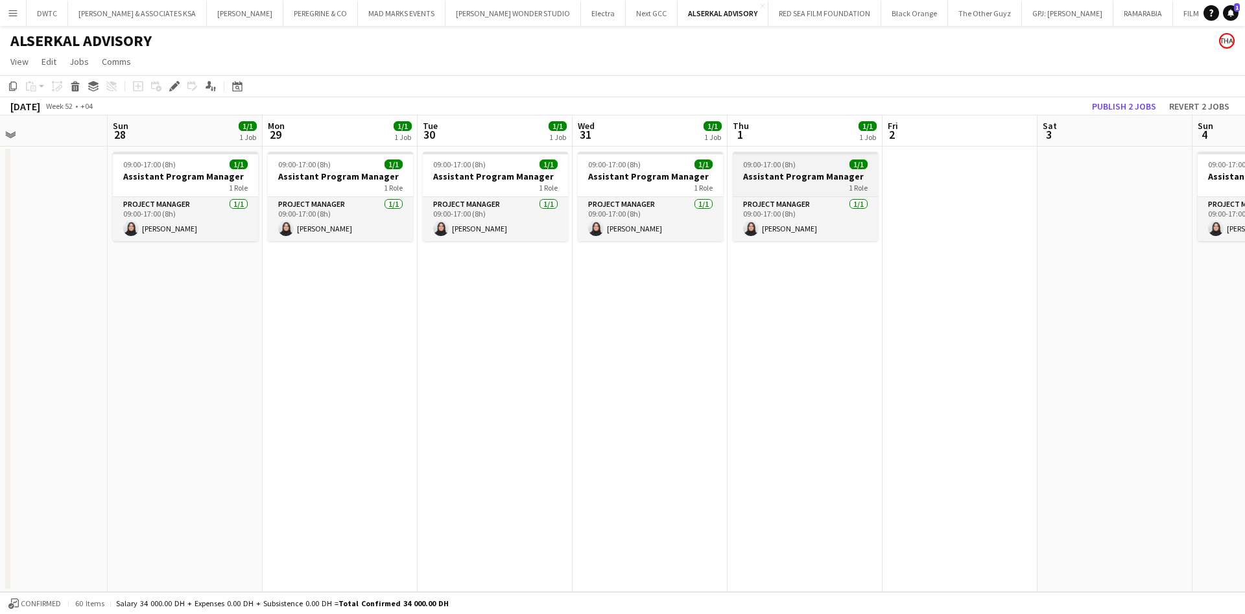
click at [839, 185] on div "1 Role" at bounding box center [805, 187] width 145 height 10
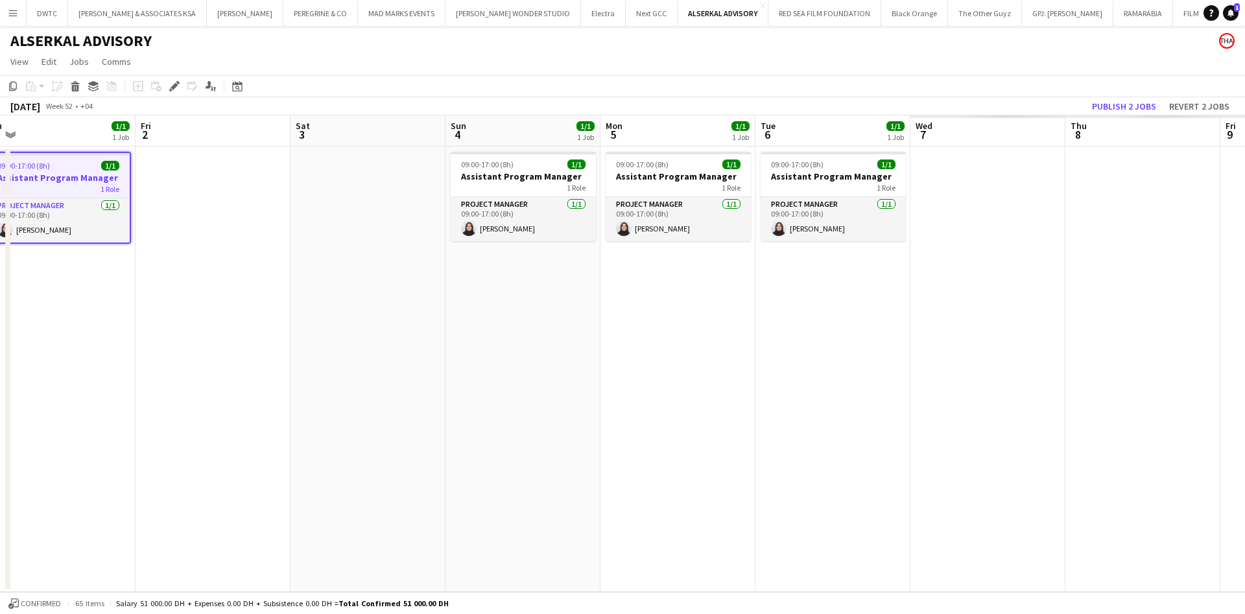
drag, startPoint x: 967, startPoint y: 260, endPoint x: 218, endPoint y: 250, distance: 748.9
click at [218, 257] on app-calendar-viewport "Mon 29 1/1 1 Job Tue 30 1/1 1 Job Wed 31 1/1 1 Job Thu 1 1/1 1 Job Fri 2 Sat 3 …" at bounding box center [622, 353] width 1245 height 477
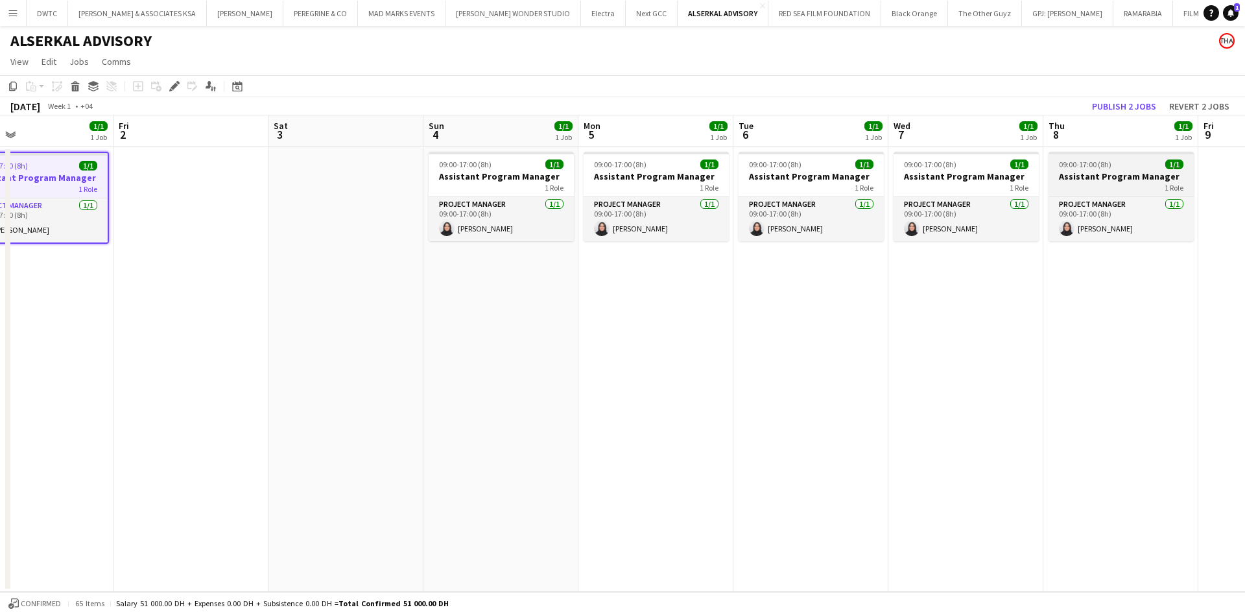
click at [1070, 165] on span "09:00-17:00 (8h)" at bounding box center [1085, 164] width 53 height 10
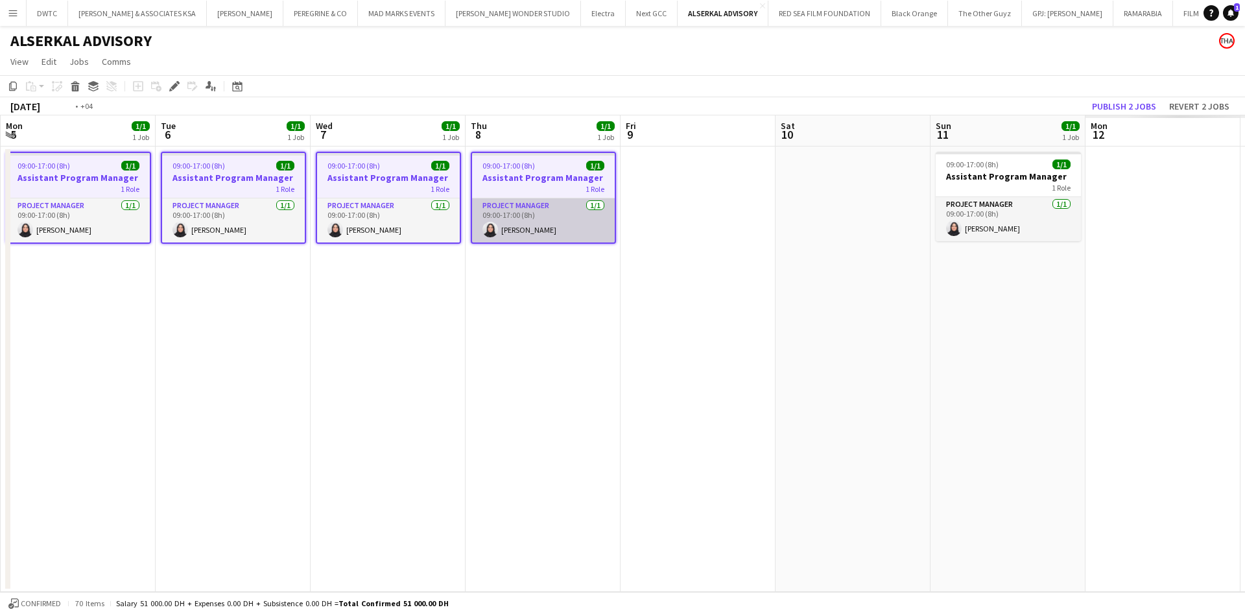
drag, startPoint x: 1098, startPoint y: 281, endPoint x: 549, endPoint y: 236, distance: 550.3
click at [514, 255] on app-calendar-viewport "Fri 2 Sat 3 Sun 4 1/1 1 Job Mon 5 1/1 1 Job Tue 6 1/1 1 Job Wed 7 1/1 1 Job Thu…" at bounding box center [622, 353] width 1245 height 477
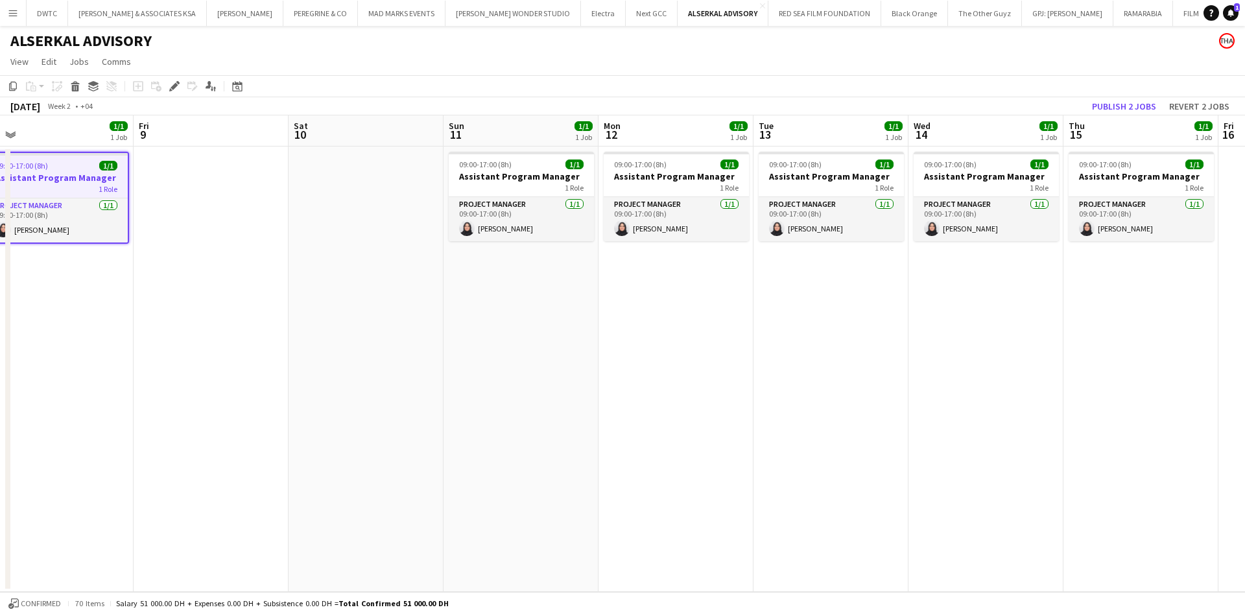
drag, startPoint x: 1100, startPoint y: 338, endPoint x: 630, endPoint y: 342, distance: 470.1
click at [630, 342] on app-calendar-viewport "Mon 5 1/1 1 Job Tue 6 1/1 1 Job Wed 7 1/1 1 Job Thu 8 1/1 1 Job Fri 9 Sat 10 Su…" at bounding box center [622, 353] width 1245 height 477
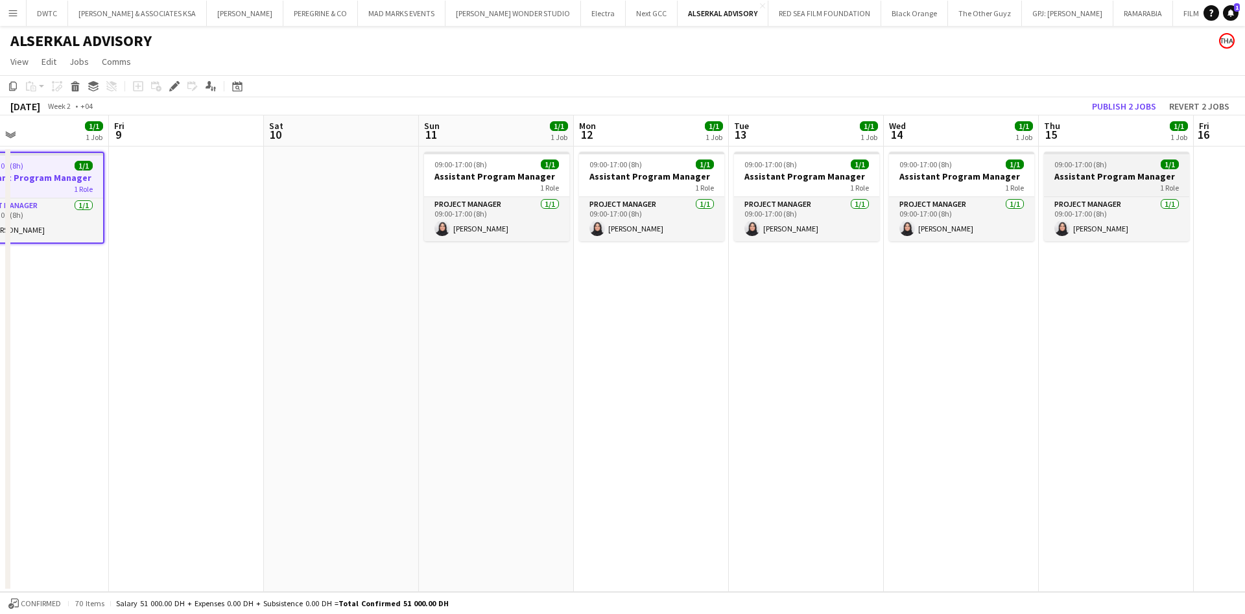
drag, startPoint x: 1135, startPoint y: 175, endPoint x: 1132, endPoint y: 183, distance: 8.8
click at [1135, 174] on h3 "Assistant Program Manager" at bounding box center [1116, 177] width 145 height 12
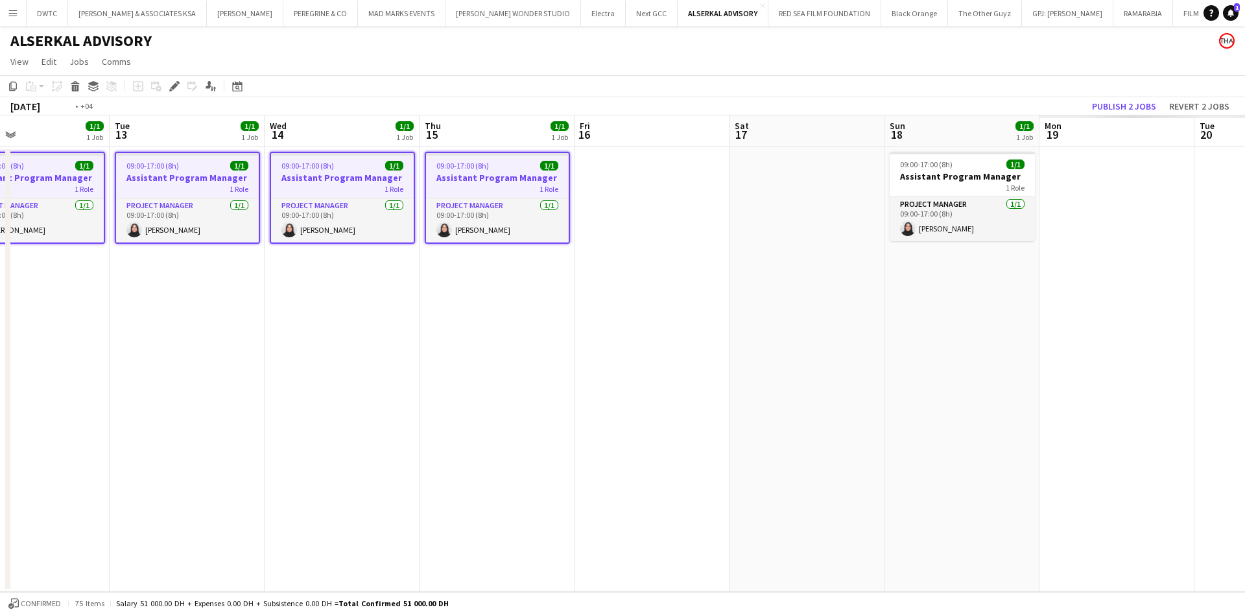
drag, startPoint x: 1057, startPoint y: 313, endPoint x: 392, endPoint y: 245, distance: 668.6
click at [407, 252] on app-calendar-viewport "Fri 9 Sat 10 Sun 11 1/1 1 Job Mon 12 1/1 1 Job Tue 13 1/1 1 Job Wed 14 1/1 1 Jo…" at bounding box center [622, 353] width 1245 height 477
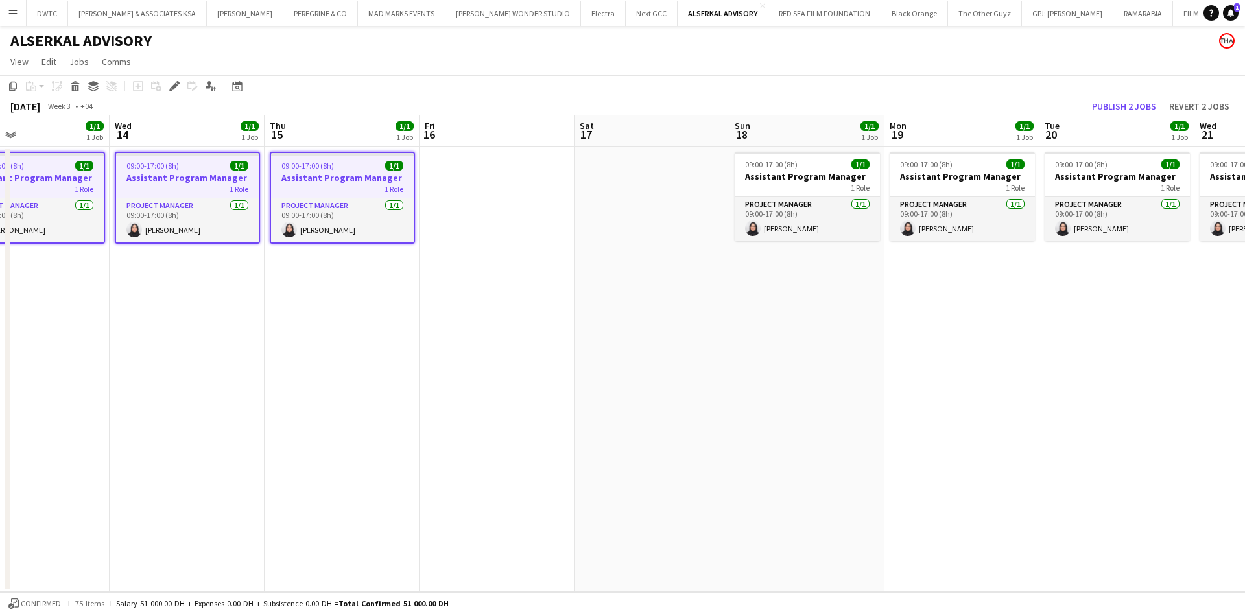
scroll to position [0, 440]
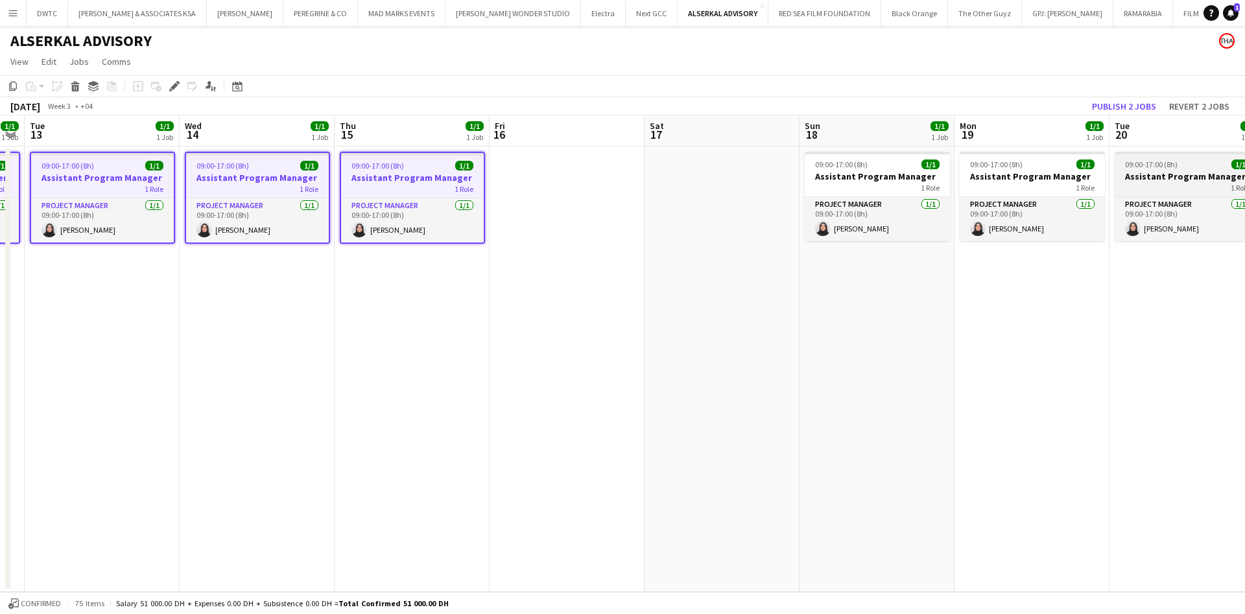
click at [1205, 180] on h3 "Assistant Program Manager" at bounding box center [1187, 177] width 145 height 12
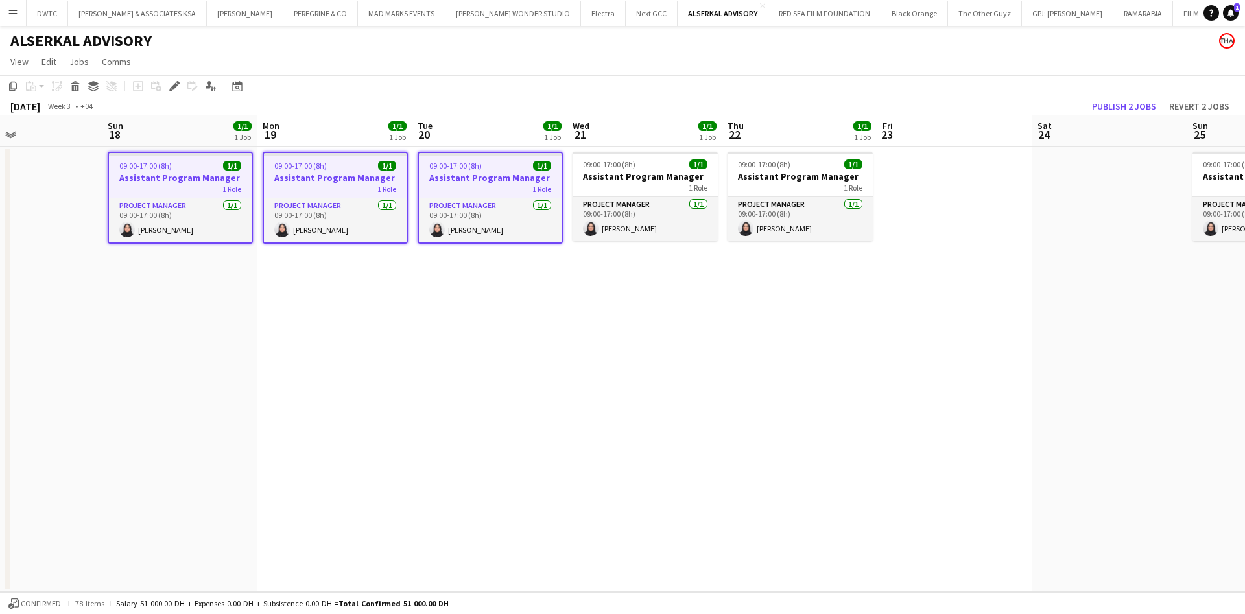
drag, startPoint x: 858, startPoint y: 274, endPoint x: 477, endPoint y: 242, distance: 382.6
click at [475, 248] on app-calendar-viewport "Wed 14 1/1 1 Job Thu 15 1/1 1 Job Fri 16 Sat 17 Sun 18 1/1 1 Job Mon 19 1/1 1 J…" at bounding box center [622, 353] width 1245 height 477
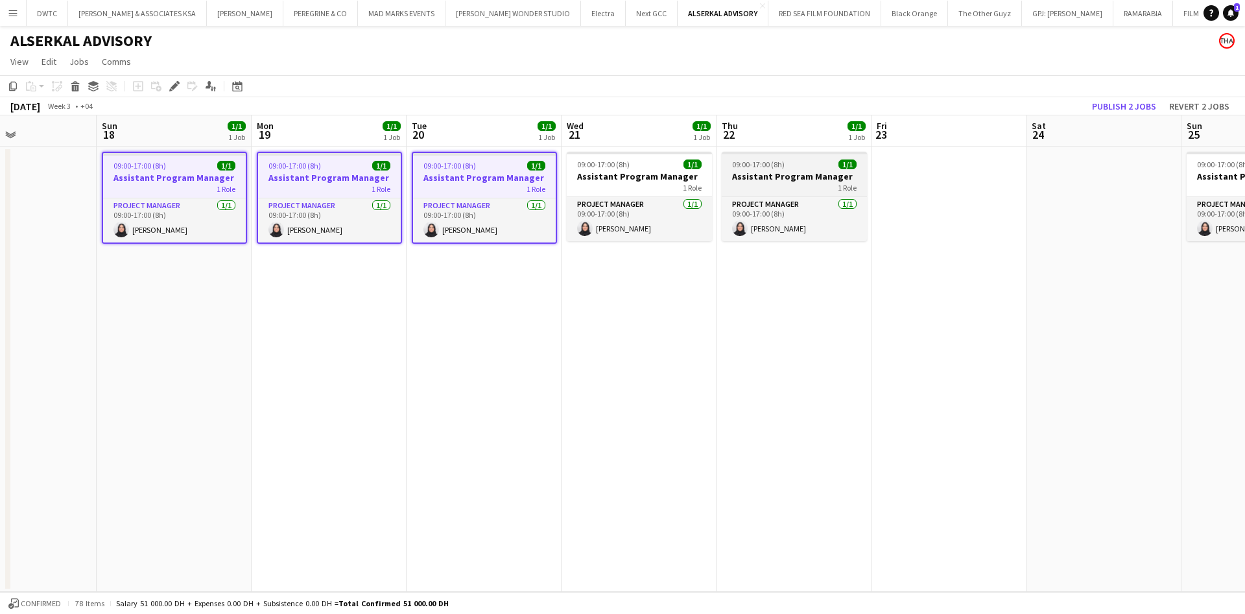
click at [792, 165] on div "09:00-17:00 (8h) 1/1" at bounding box center [794, 164] width 145 height 10
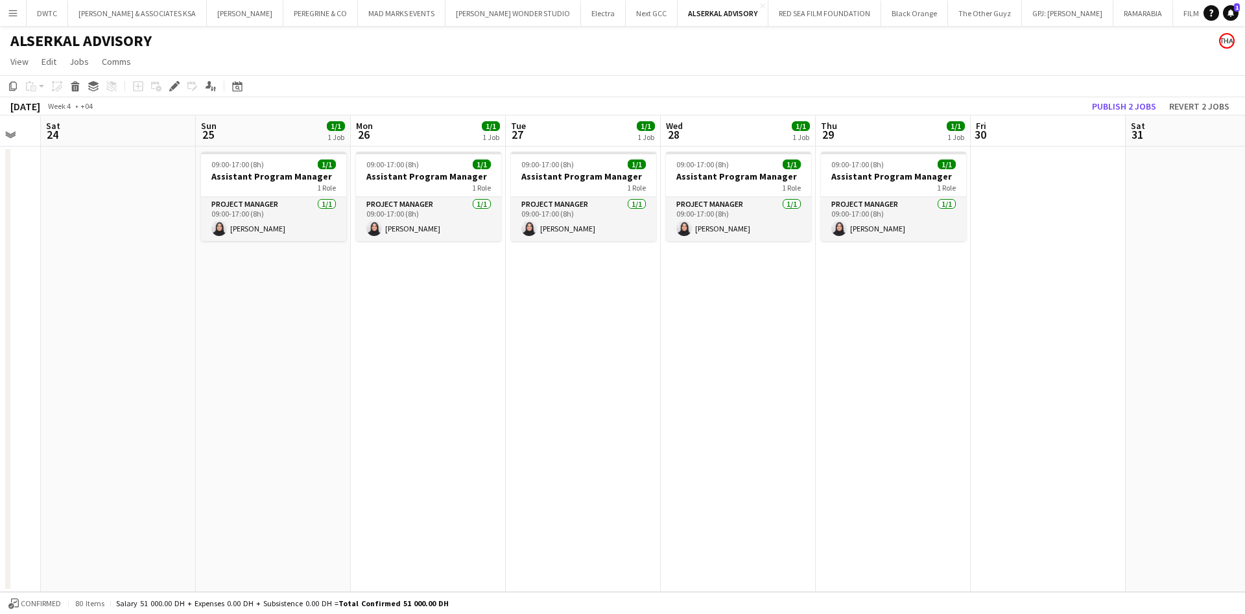
drag, startPoint x: 477, startPoint y: 283, endPoint x: 201, endPoint y: 258, distance: 276.7
click at [148, 276] on app-calendar-viewport "Wed 21 1/1 1 Job Thu 22 1/1 1 Job Fri 23 Sat 24 Sun 25 1/1 1 Job Mon 26 1/1 1 J…" at bounding box center [622, 353] width 1245 height 477
click at [901, 172] on h3 "Assistant Program Manager" at bounding box center [891, 177] width 145 height 12
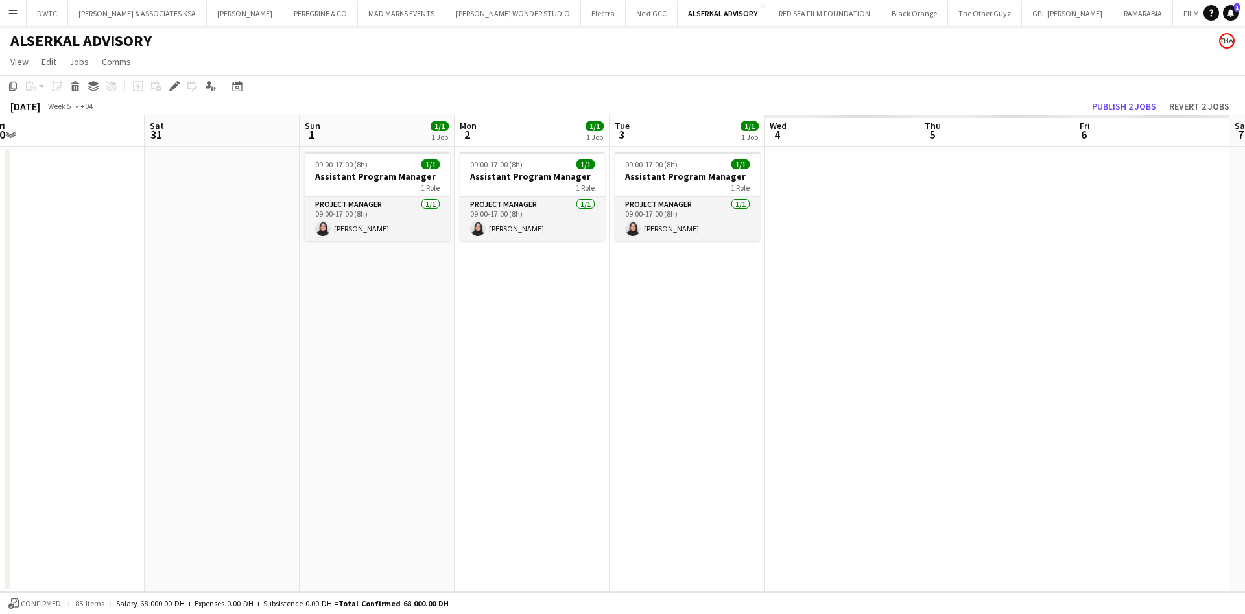
drag, startPoint x: 1070, startPoint y: 231, endPoint x: 218, endPoint y: 285, distance: 853.0
click at [218, 285] on app-calendar-viewport "Mon 26 1/1 1 Job Tue 27 1/1 1 Job Wed 28 1/1 1 Job Thu 29 1/1 1 Job Fri 30 Sat …" at bounding box center [622, 353] width 1245 height 477
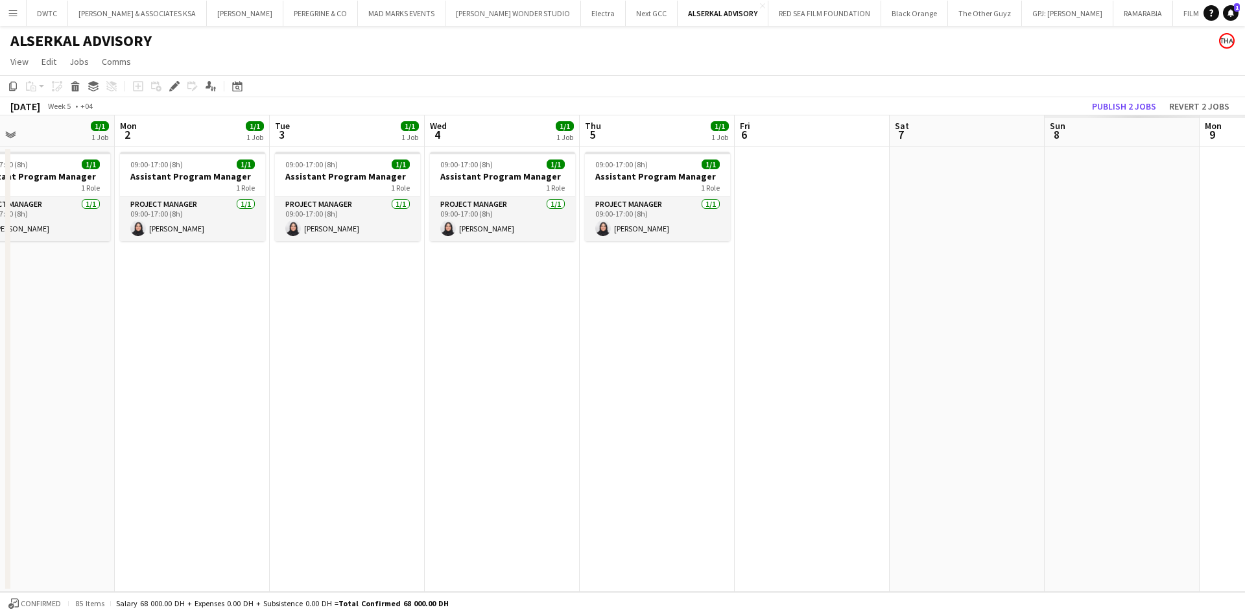
drag, startPoint x: 970, startPoint y: 335, endPoint x: 560, endPoint y: 318, distance: 410.1
click at [560, 318] on app-calendar-viewport "Thu 29 1/1 1 Job Fri 30 Sat 31 Sun 1 1/1 1 Job Mon 2 1/1 1 Job Tue 3 1/1 1 Job …" at bounding box center [622, 353] width 1245 height 477
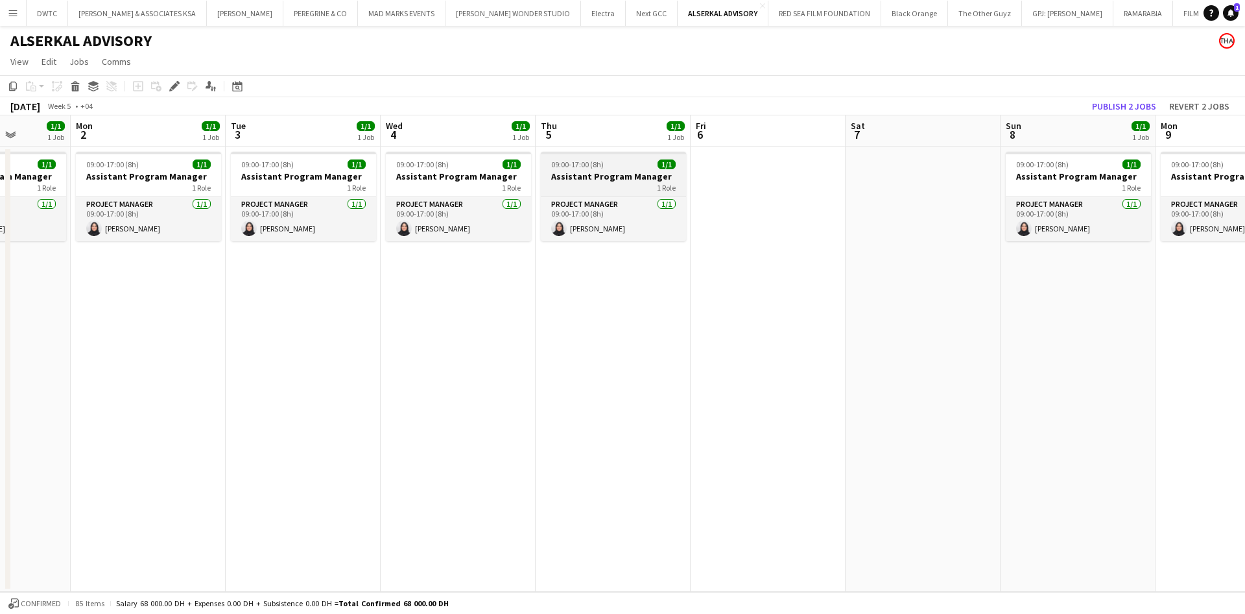
click at [584, 181] on h3 "Assistant Program Manager" at bounding box center [613, 177] width 145 height 12
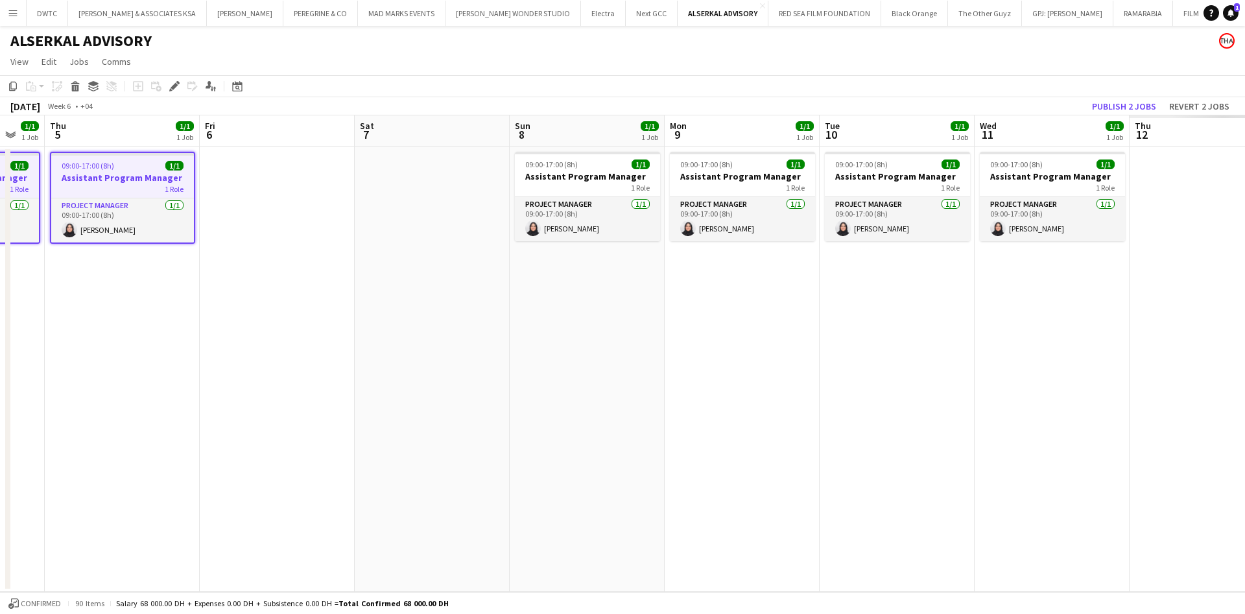
drag, startPoint x: 866, startPoint y: 266, endPoint x: 63, endPoint y: 282, distance: 803.5
click at [51, 290] on app-calendar-viewport "Mon 2 1/1 1 Job Tue 3 1/1 1 Job Wed 4 1/1 1 Job Thu 5 1/1 1 Job Fri 6 Sat 7 Sun…" at bounding box center [622, 353] width 1245 height 477
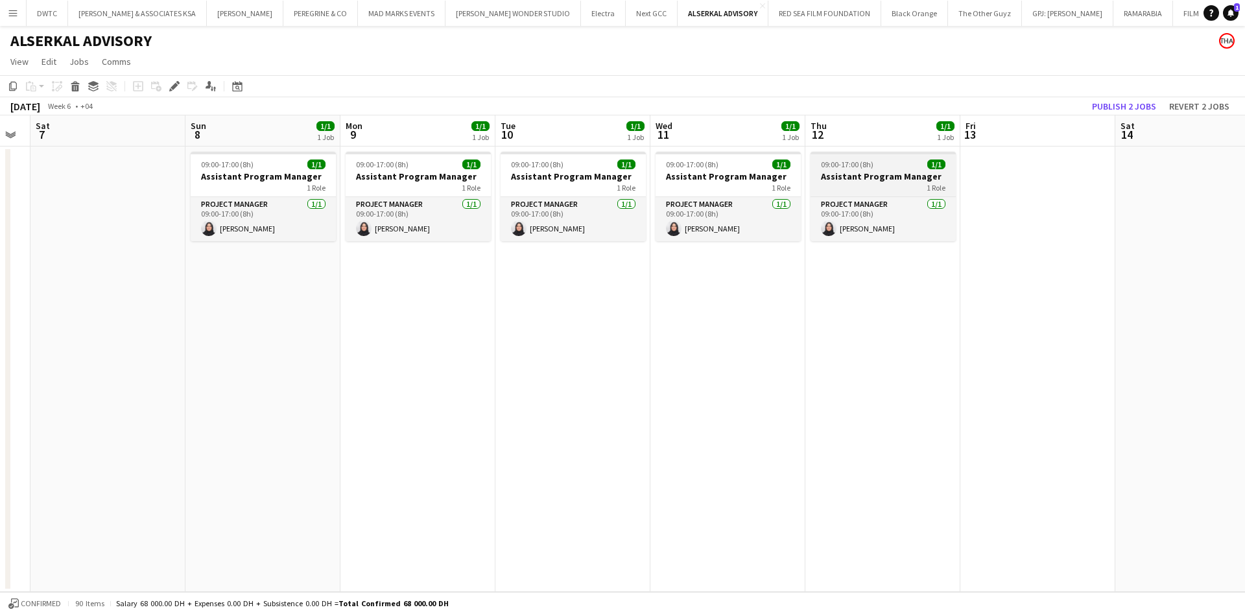
click at [892, 158] on app-job-card "09:00-17:00 (8h) 1/1 Assistant Program Manager 1 Role Project Manager [DATE] 09…" at bounding box center [882, 196] width 145 height 89
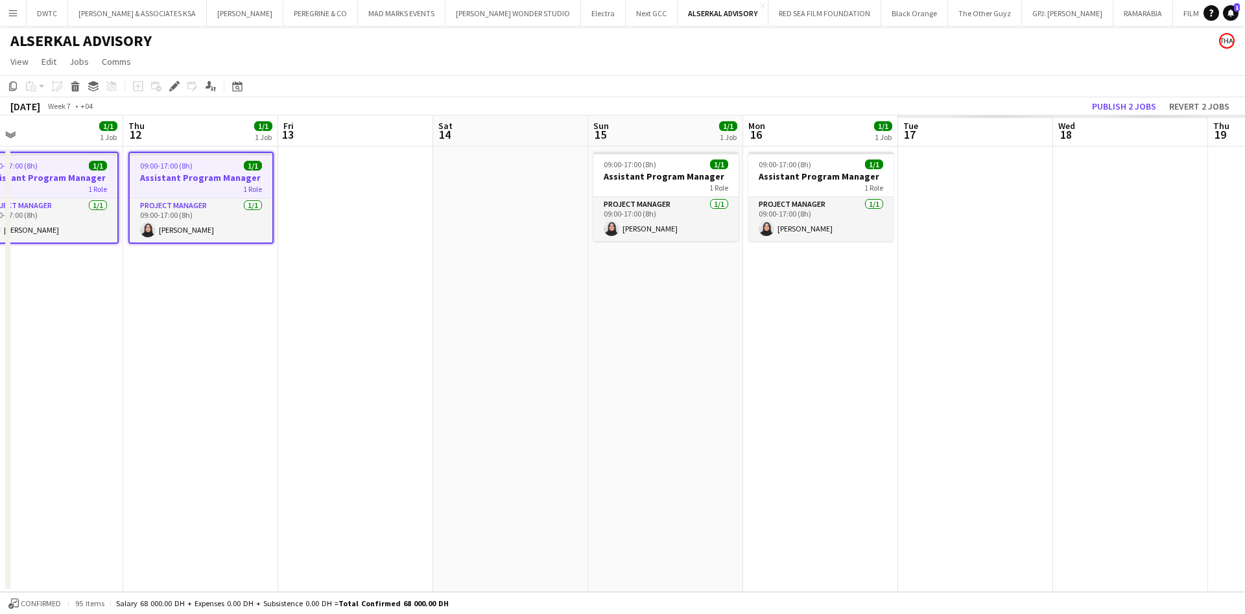
scroll to position [0, 437]
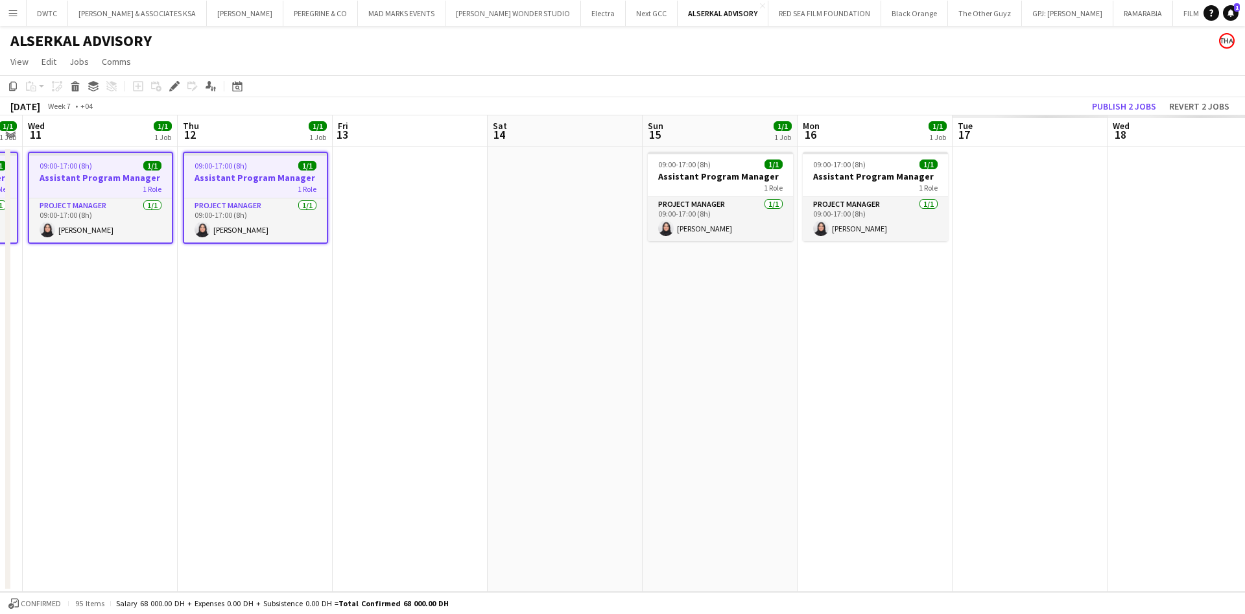
drag, startPoint x: 621, startPoint y: 289, endPoint x: 108, endPoint y: 270, distance: 513.2
click at [109, 270] on app-calendar-viewport "Sun 8 1/1 1 Job Mon 9 1/1 1 Job Tue 10 1/1 1 Job Wed 11 1/1 1 Job Thu 12 1/1 1 …" at bounding box center [622, 353] width 1245 height 477
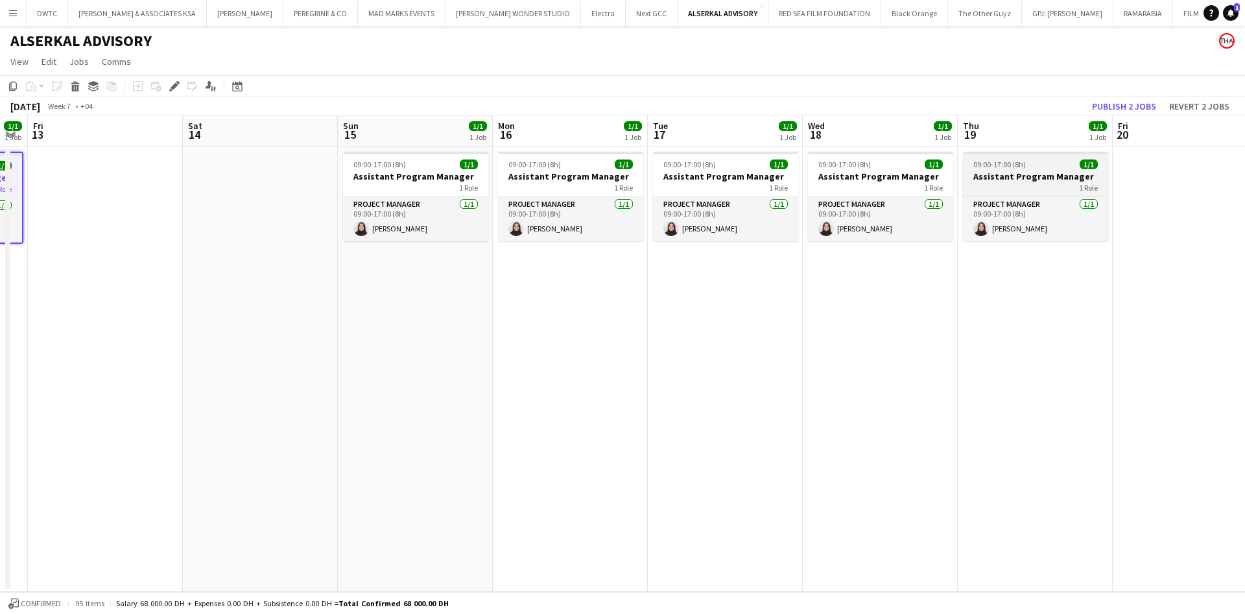
click at [1021, 159] on span "09:00-17:00 (8h)" at bounding box center [999, 164] width 53 height 10
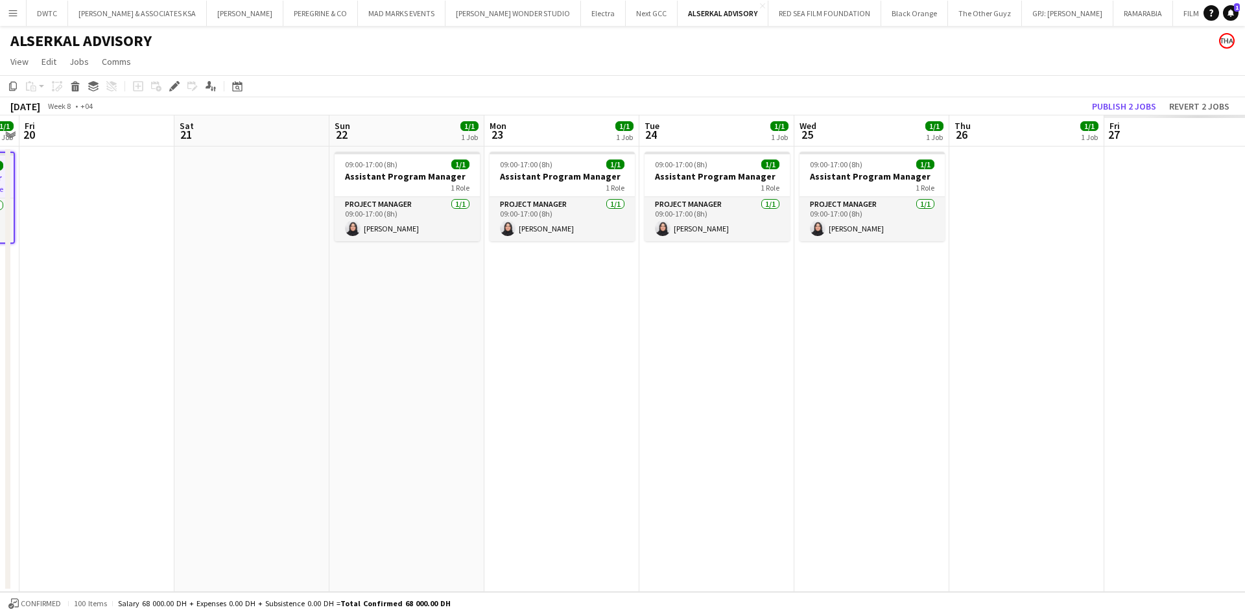
drag, startPoint x: 1076, startPoint y: 298, endPoint x: 425, endPoint y: 291, distance: 651.0
click at [178, 353] on app-calendar-viewport "Mon 16 1/1 1 Job Tue 17 1/1 1 Job Wed 18 1/1 1 Job Thu 19 1/1 1 Job Fri 20 Sat …" at bounding box center [622, 353] width 1245 height 477
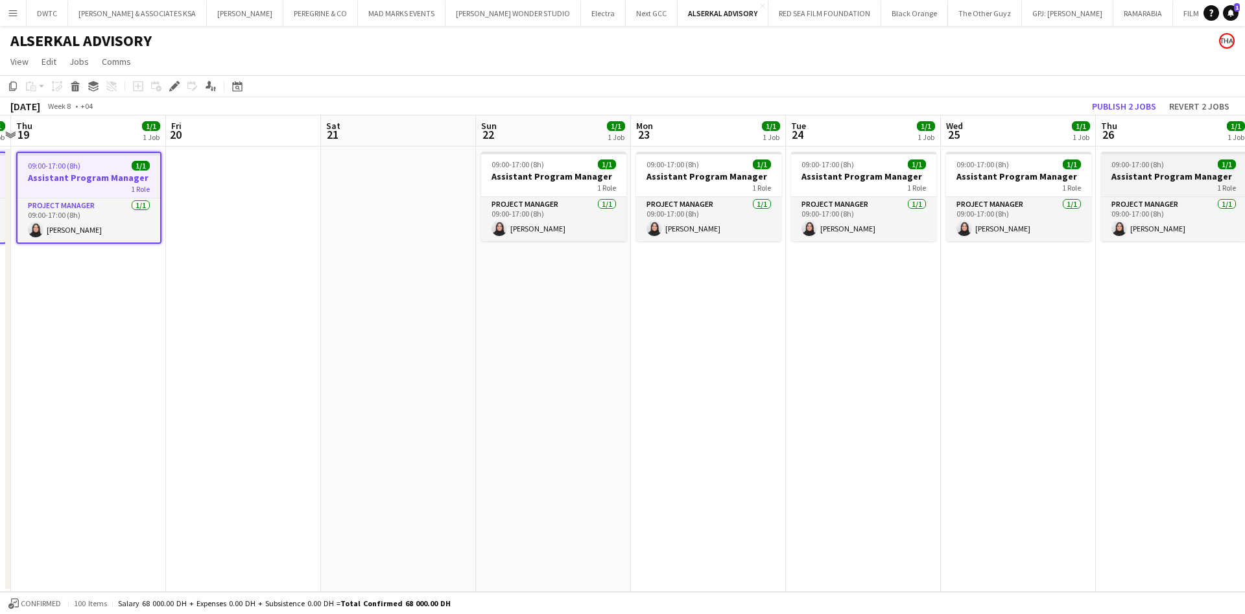
click at [1174, 174] on h3 "Assistant Program Manager" at bounding box center [1173, 177] width 145 height 12
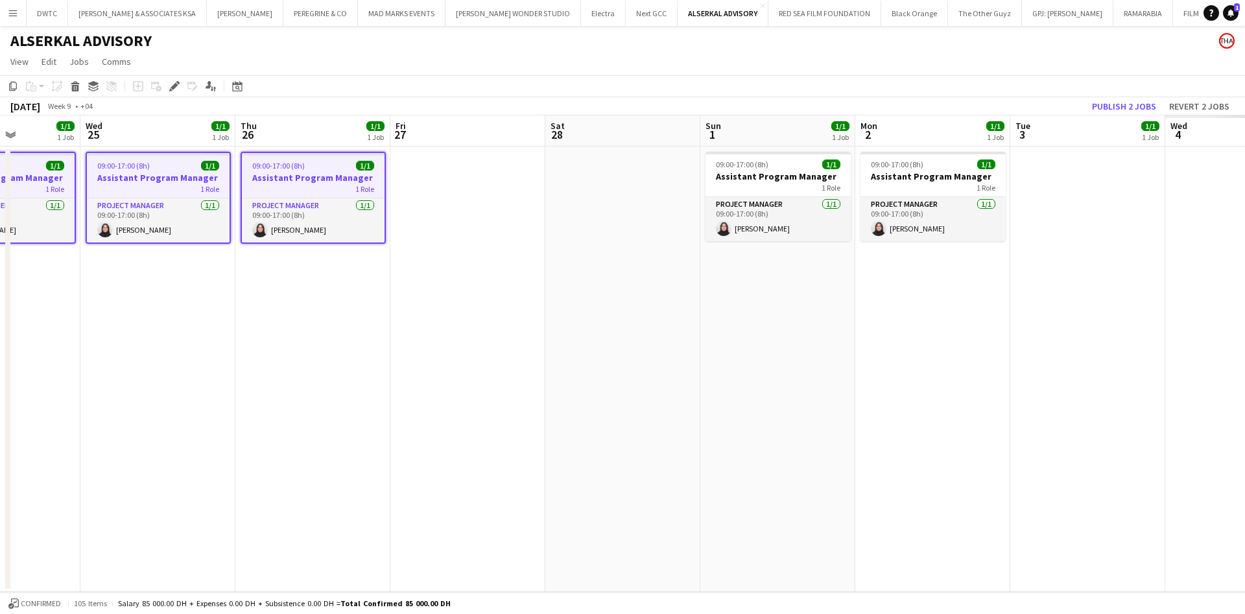
drag, startPoint x: 986, startPoint y: 317, endPoint x: 406, endPoint y: 280, distance: 580.8
click at [374, 296] on app-calendar-viewport "Sat 21 Sun 22 1/1 1 Job Mon 23 1/1 1 Job Tue 24 1/1 1 Job Wed 25 1/1 1 Job Thu …" at bounding box center [622, 353] width 1245 height 477
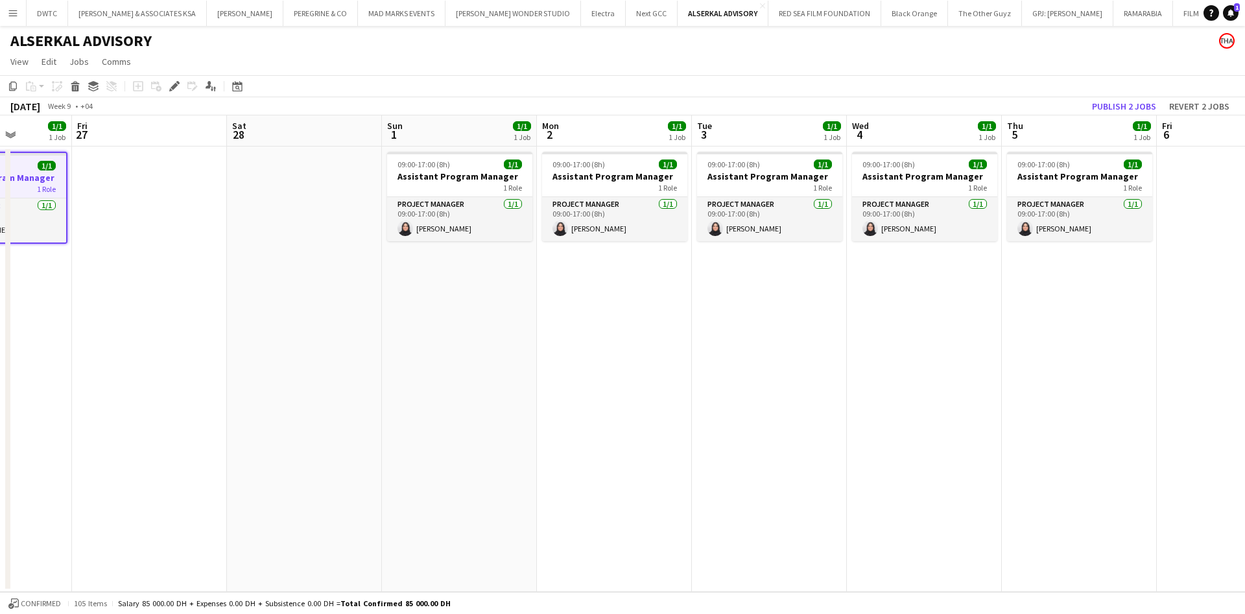
drag
click at [577, 279] on app-calendar-viewport "Mon 23 1/1 1 Job Tue 24 1/1 1 Job Wed 25 1/1 1 Job Thu 26 1/1 1 Job Fri 27 Sat …" at bounding box center [622, 353] width 1245 height 477
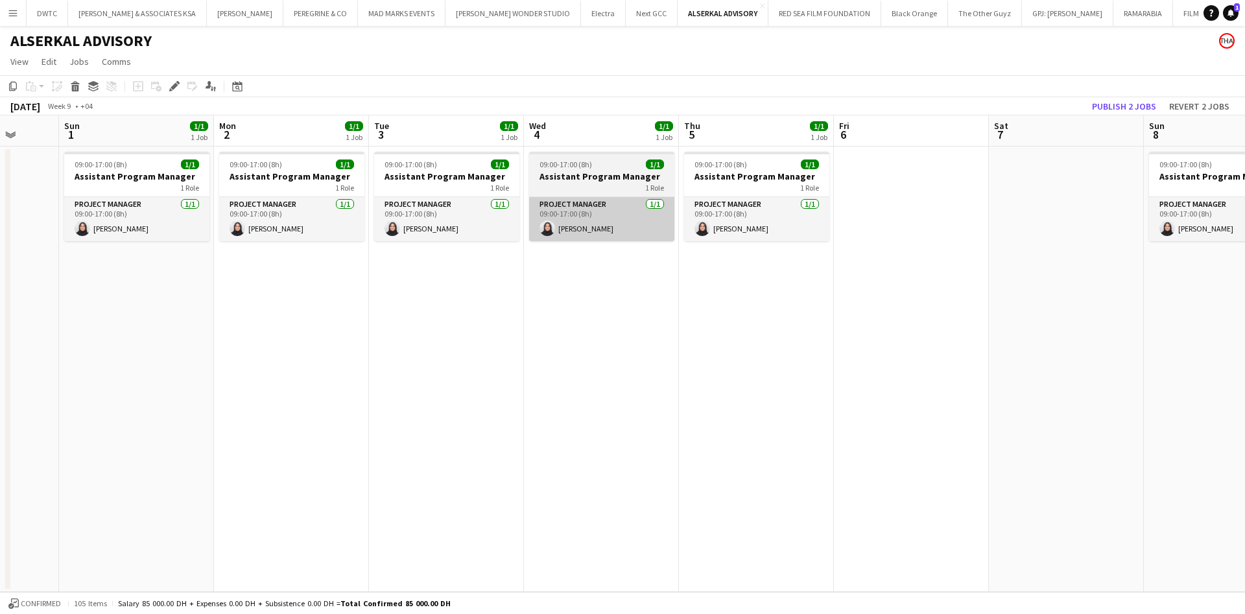
scroll to position [0, 406]
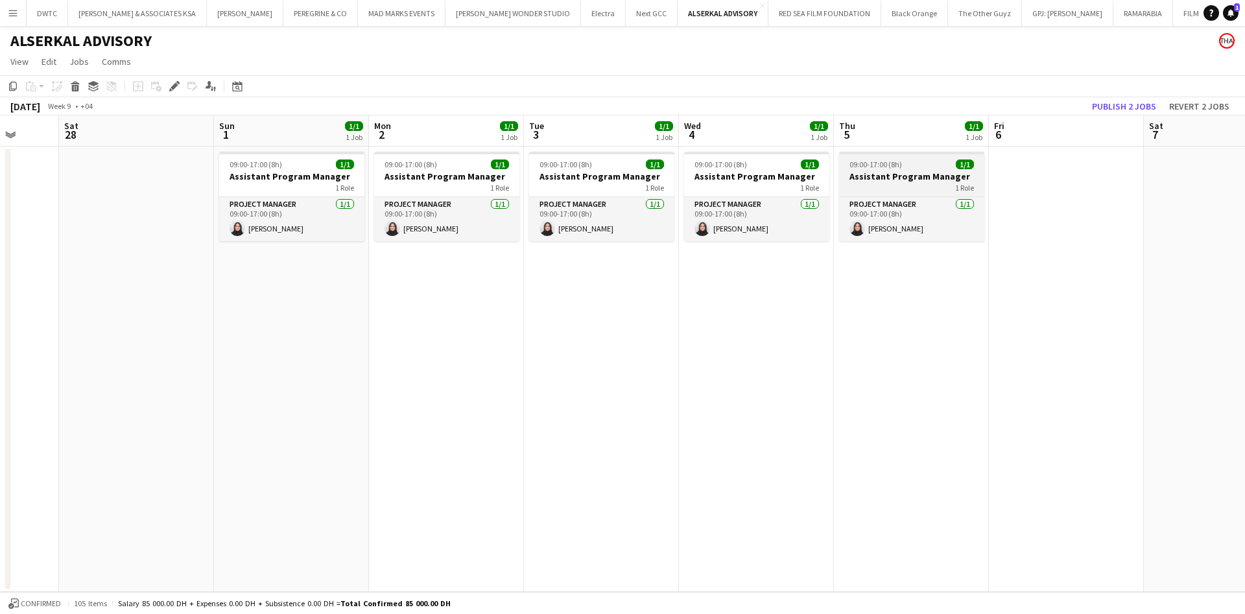
click at [939, 154] on app-job-card "09:00-17:00 (8h) 1/1 Assistant Program Manager 1 Role Project Manager [DATE] 09…" at bounding box center [911, 196] width 145 height 89
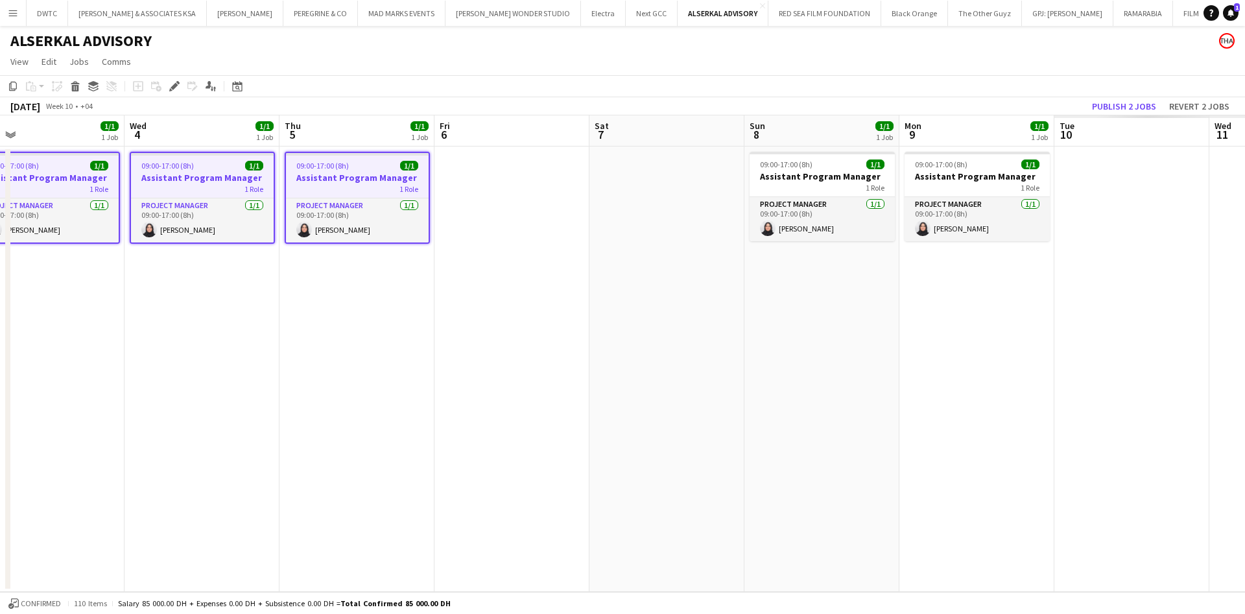
click at [383, 229] on app-calendar-viewport "Sat 28 Sun 1 1/1 1 Job Mon 2 1/1 1 Job Tue 3 1/1 1 Job Wed 4 1/1 1 Job Thu 5 1/…" at bounding box center [622, 353] width 1245 height 477
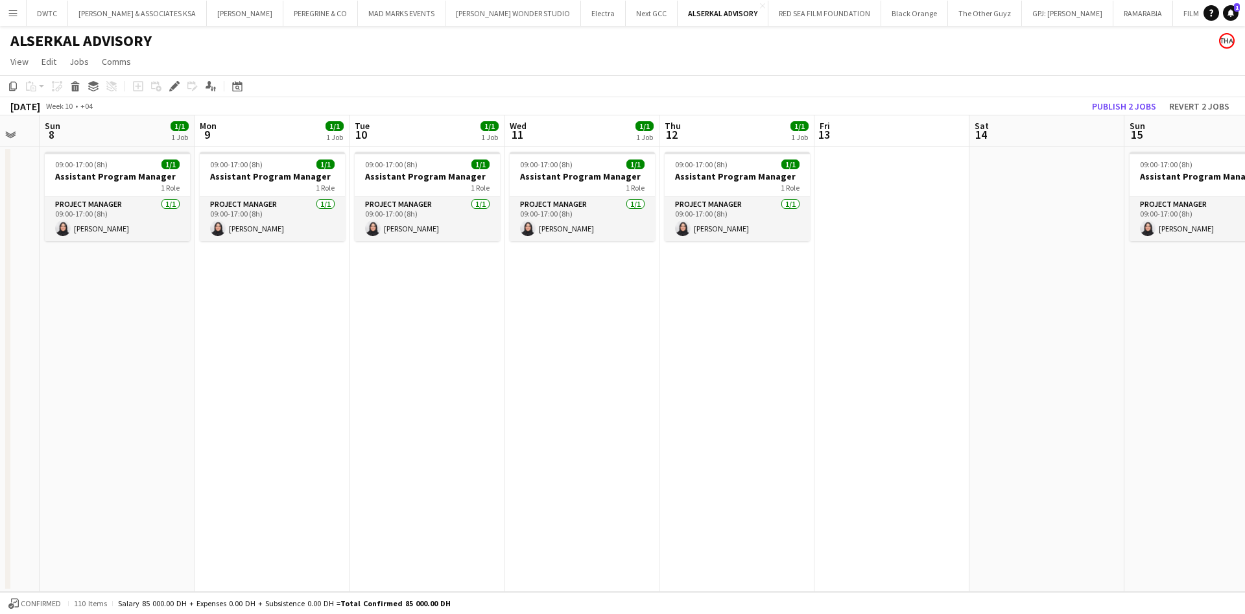
click at [635, 278] on app-calendar-viewport "Thu 5 1/1 1 Job Fri 6 Sat 7 Sun 8 1/1 1 Job Mon 9 1/1 1 Job Tue 10 1/1 1 Job We…" at bounding box center [622, 353] width 1245 height 477
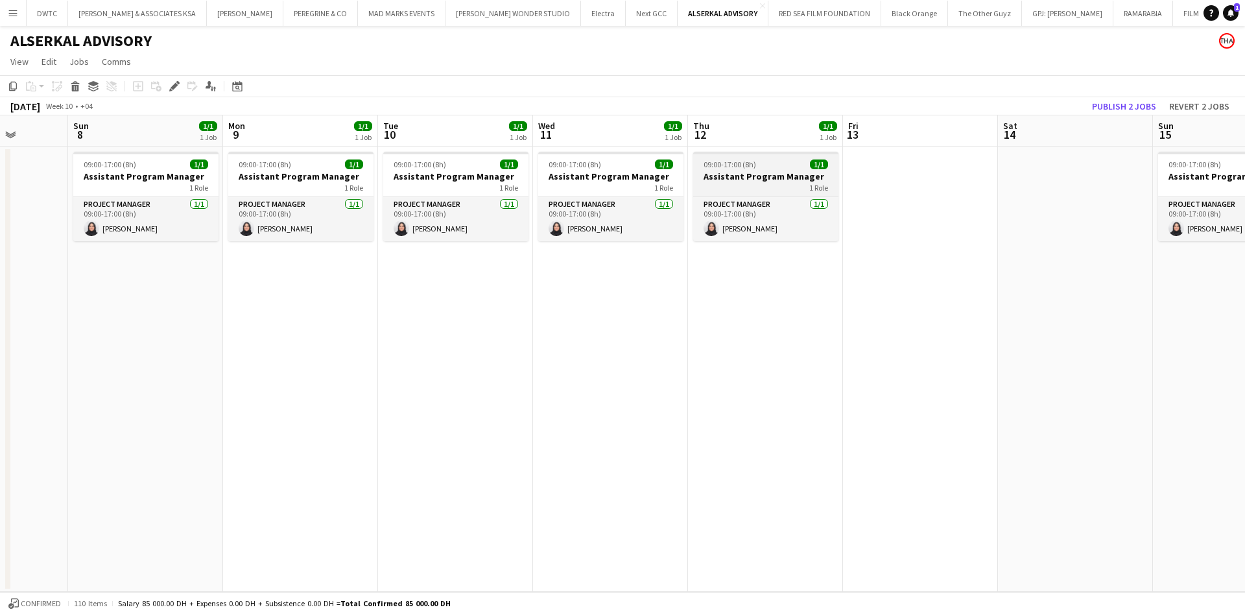
click at [798, 179] on h3 "Assistant Program Manager" at bounding box center [765, 177] width 145 height 12
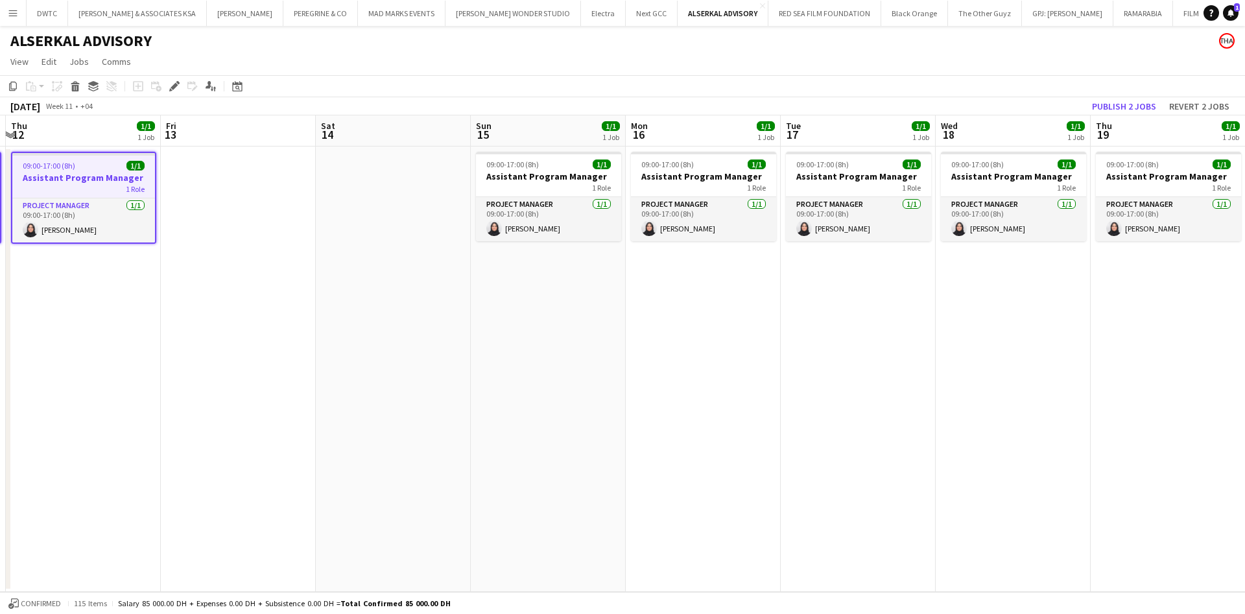
click at [377, 329] on app-calendar-viewport "Mon 9 1/1 1 Job Tue 10 1/1 1 Job Wed 11 1/1 1 Job Thu 12 1/1 1 Job Fri 13 Sat 1…" at bounding box center [622, 353] width 1245 height 477
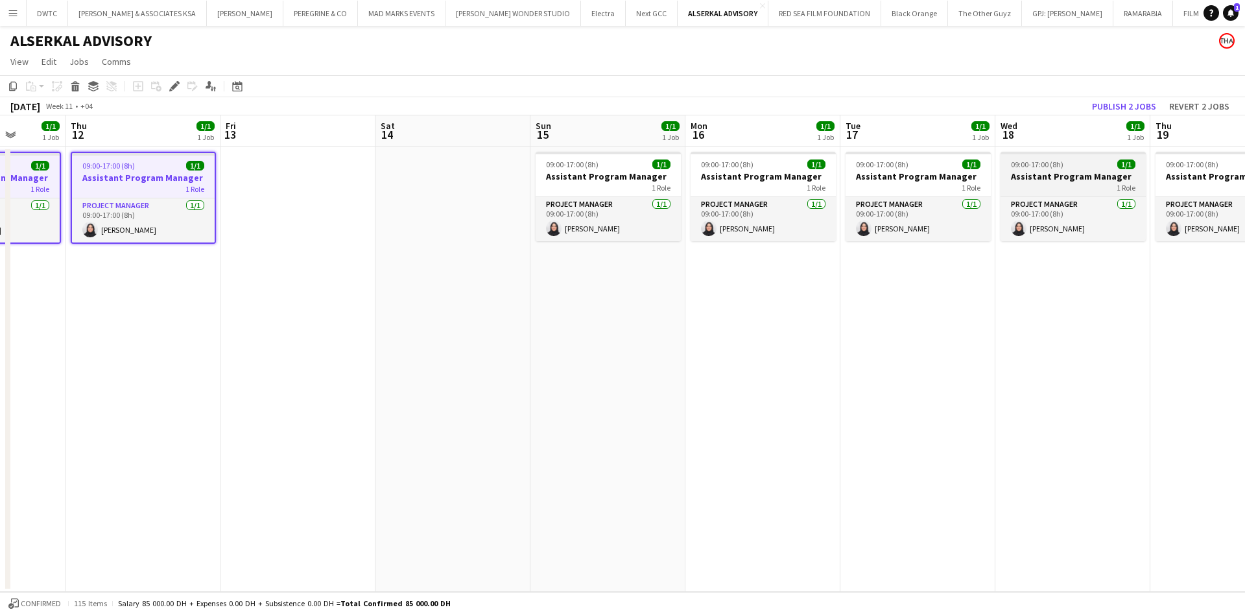
click at [1124, 167] on span "1/1" at bounding box center [1126, 164] width 18 height 10
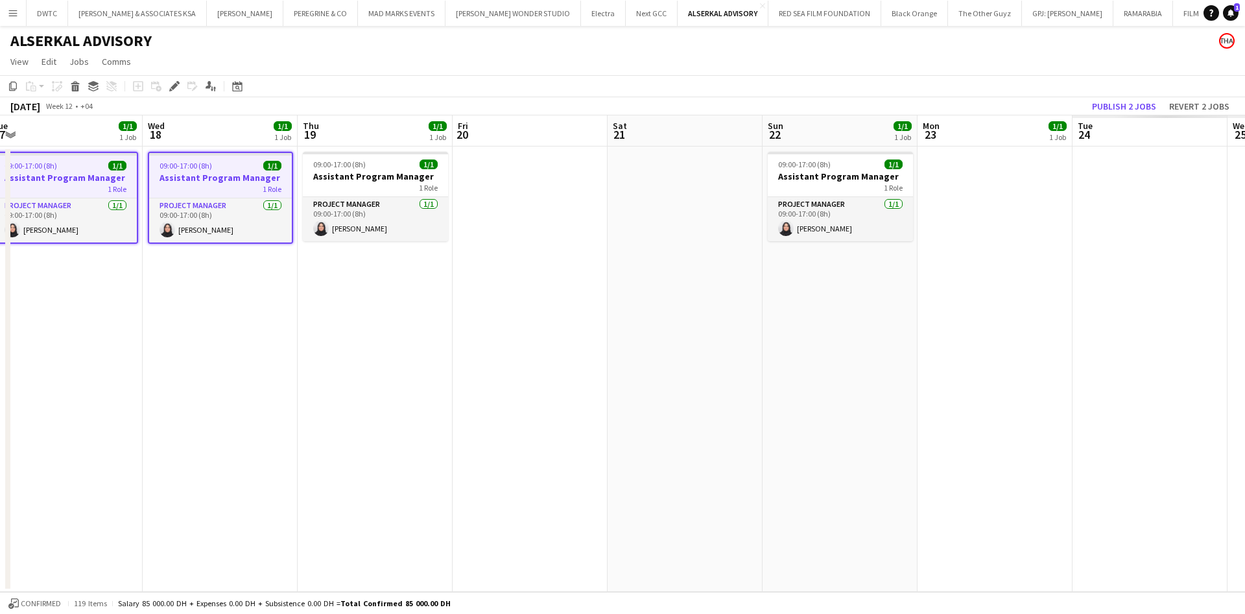
click at [290, 332] on app-calendar-viewport "Sat 14 Sun 15 1/1 1 Job Mon 16 1/1 1 Job Tue 17 1/1 1 Job Wed 18 1/1 1 Job Thu …" at bounding box center [622, 353] width 1245 height 477
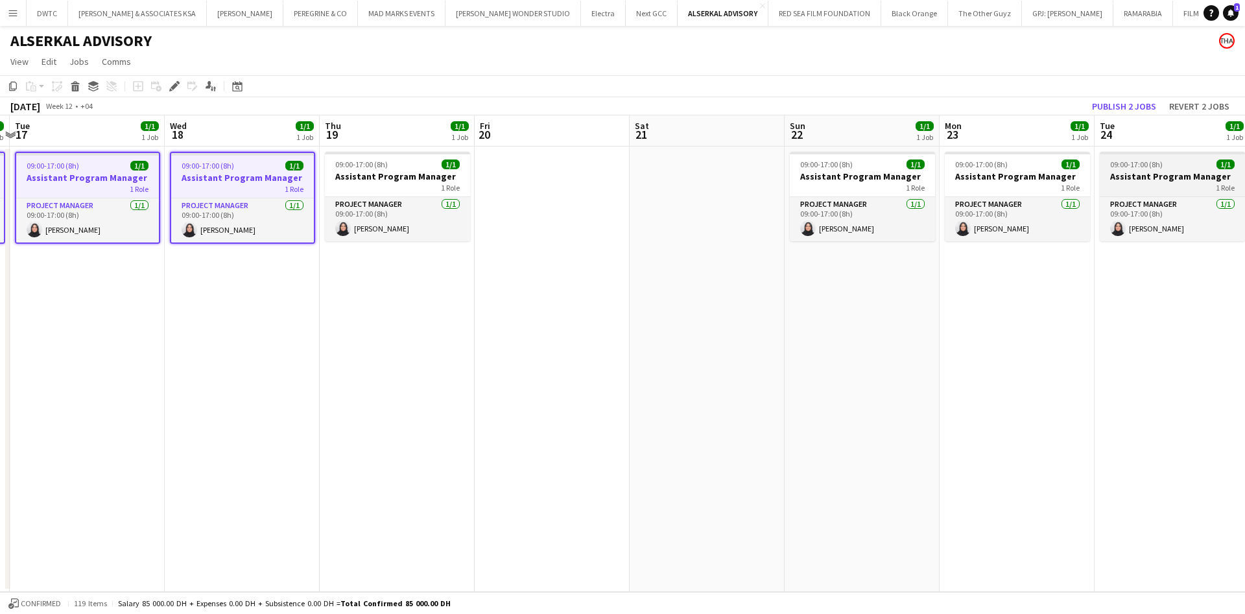
click at [1174, 166] on div "09:00-17:00 (8h) 1/1" at bounding box center [1172, 164] width 145 height 10
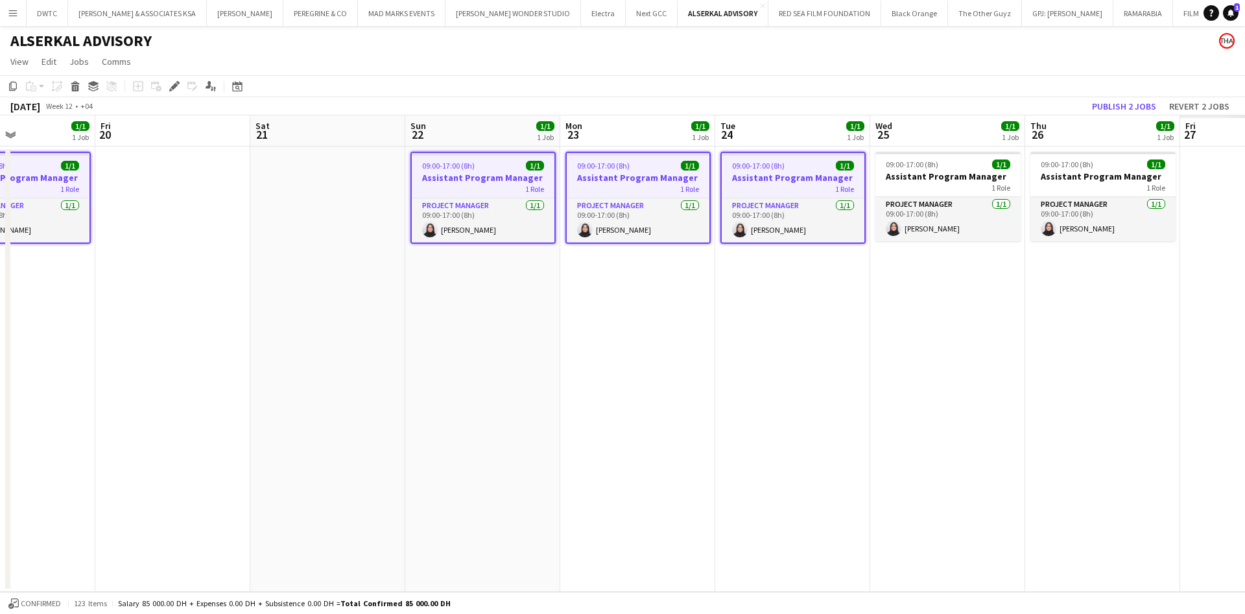
click at [333, 310] on app-calendar-viewport "Mon 16 1/1 1 Job Tue 17 1/1 1 Job Wed 18 1/1 1 Job Thu 19 1/1 1 Job Fri 20 Sat …" at bounding box center [622, 353] width 1245 height 477
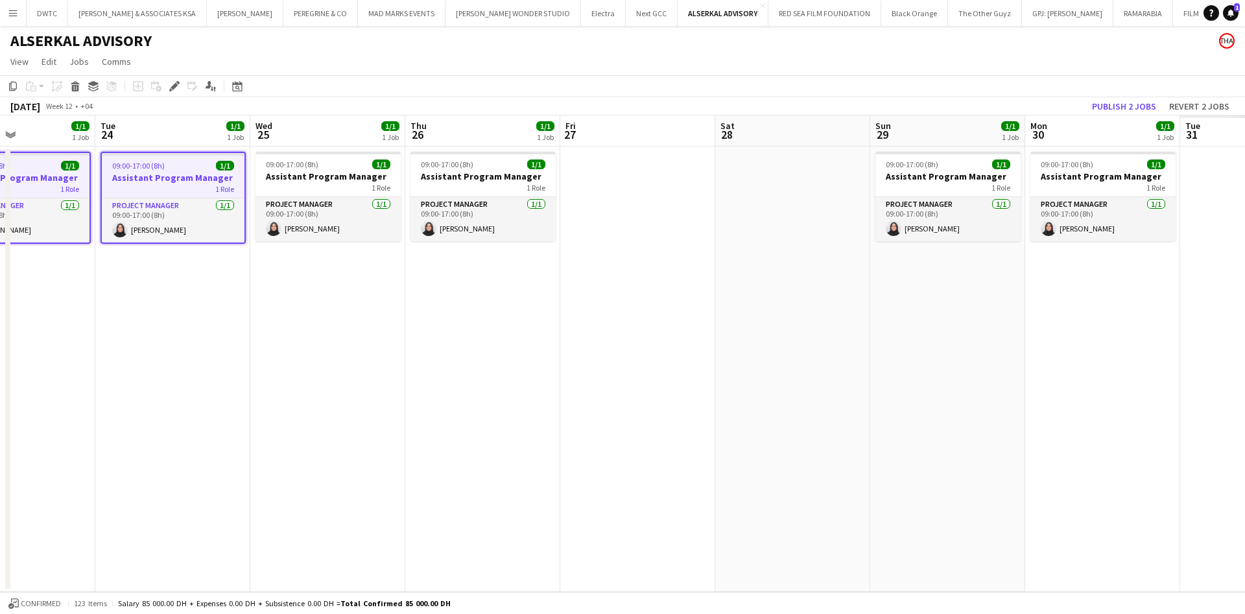
scroll to position [0, 377]
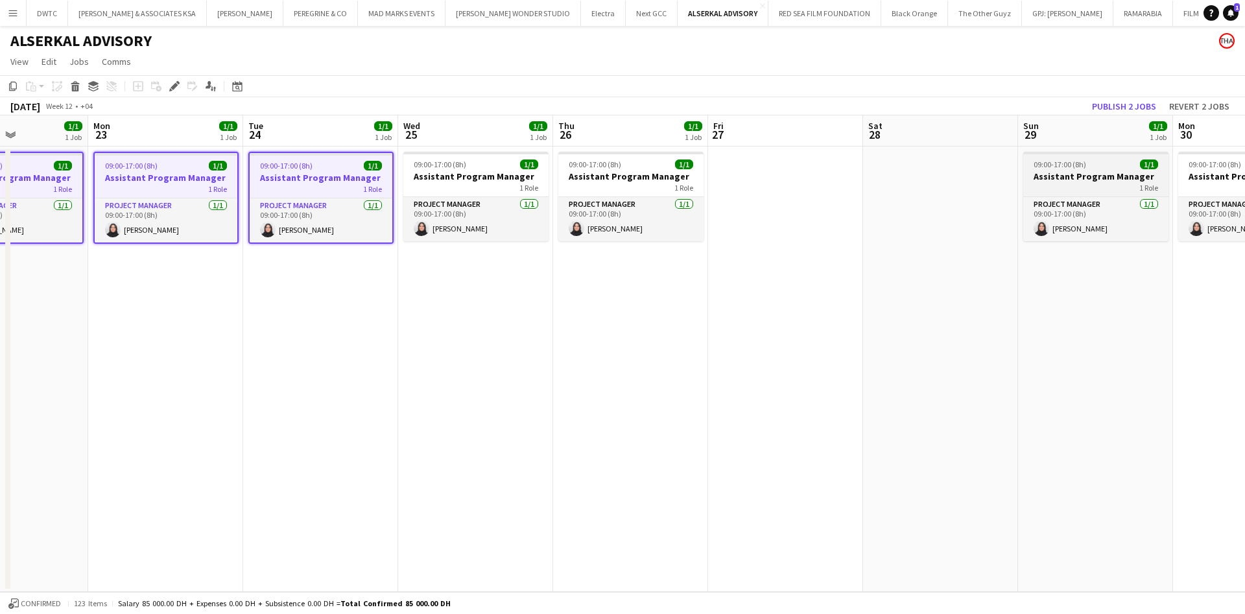
click at [1131, 175] on h3 "Assistant Program Manager" at bounding box center [1095, 177] width 145 height 12
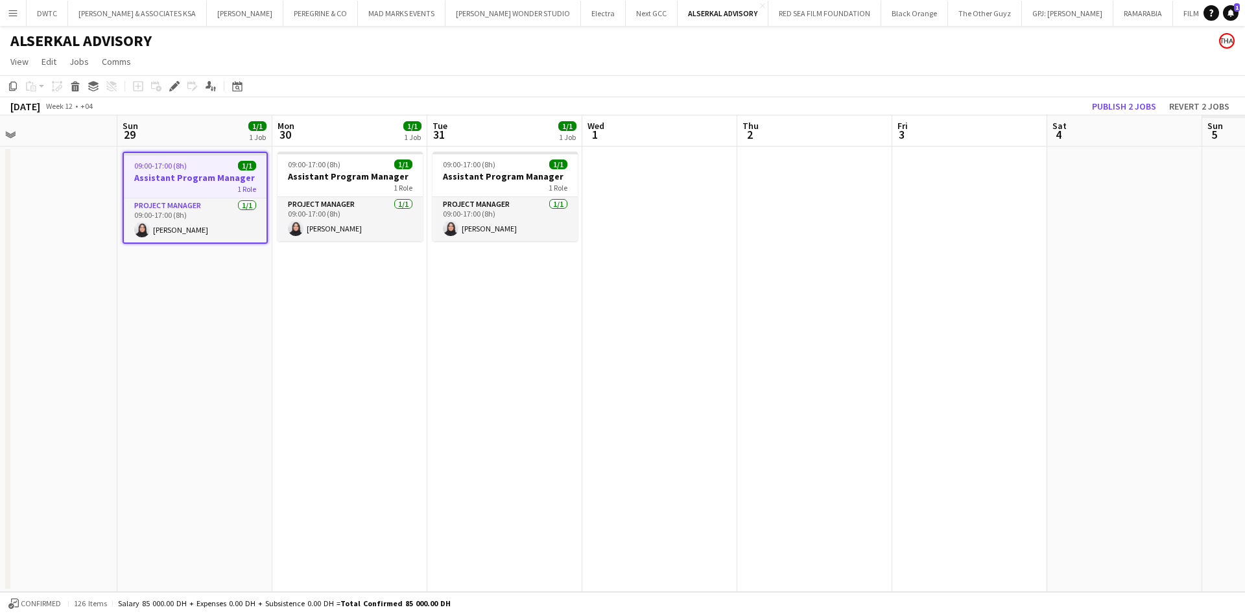
click at [204, 298] on app-calendar-viewport "Wed 25 1/1 1 Job Thu 26 1/1 1 Job Fri 27 Sat 28 Sun 29 1/1 1 Job Mon 30 1/1 1 J…" at bounding box center [622, 353] width 1245 height 477
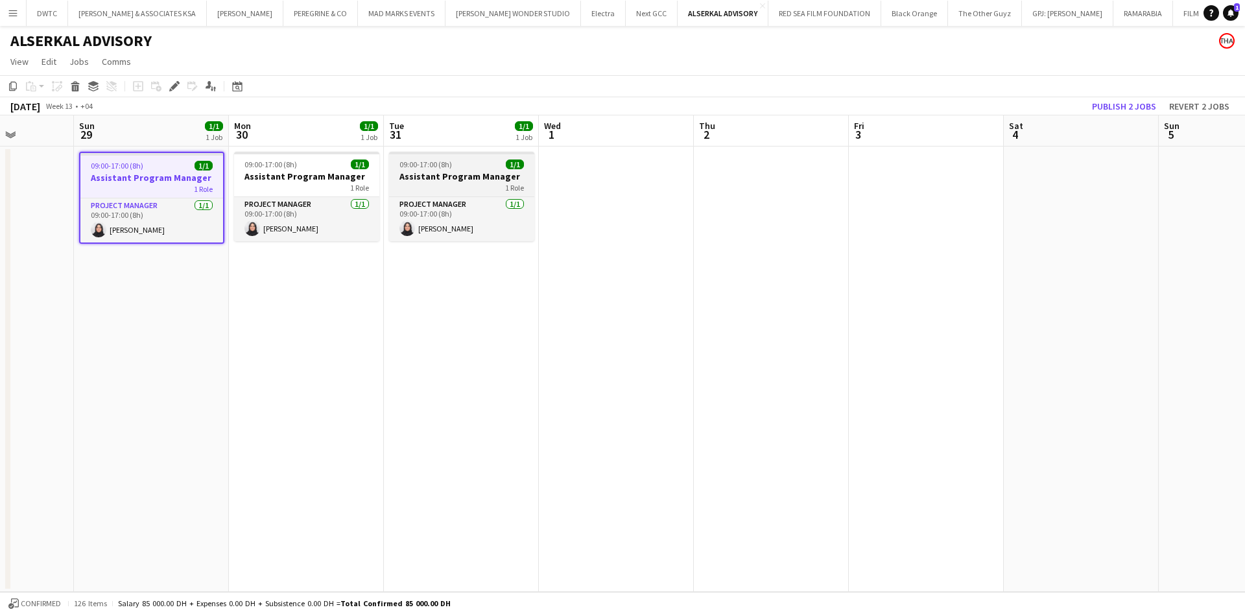
click at [491, 165] on div "09:00-17:00 (8h) 1/1" at bounding box center [461, 164] width 145 height 10
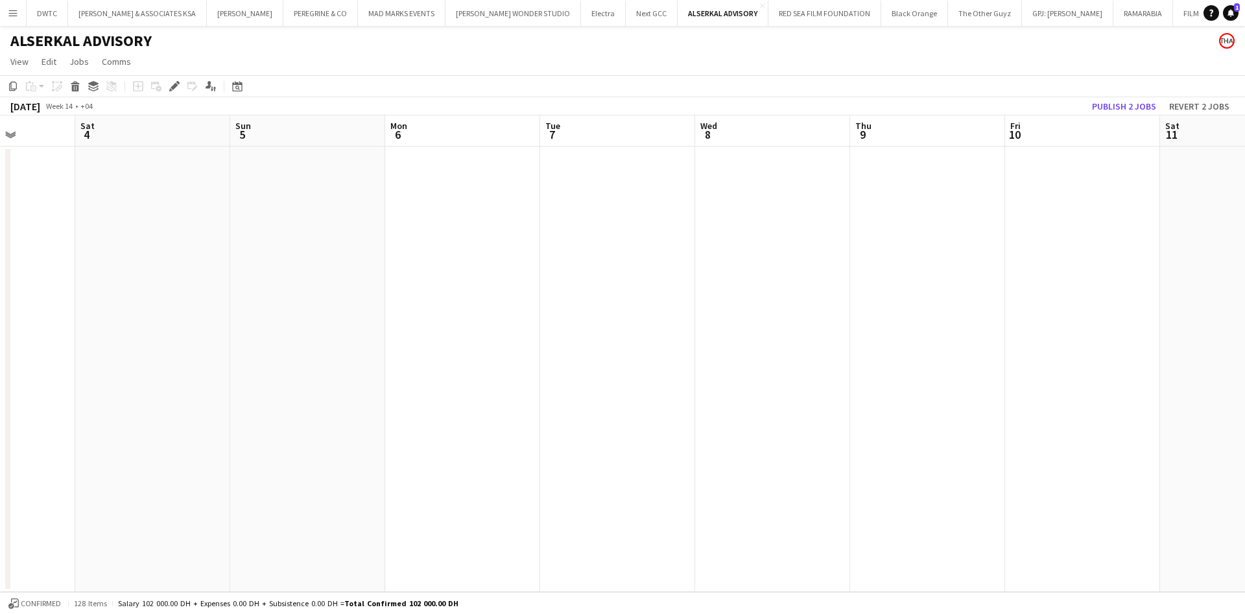
click at [33, 250] on app-calendar-viewport "Wed 1 Thu 2 Fri 3 Sat 4 Sun 5 Mon 6 Tue 7 Wed 8 Thu 9 Fri 10 Sat 11 Sun 12 Mon …" at bounding box center [622, 353] width 1245 height 477
click at [1234, 220] on app-calendar-viewport "Wed 1 Thu 2 Fri 3 Sat 4 Sun 5 Mon 6 Tue 7 Wed 8 Thu 9 Fri 10 Sat 11 Sun 12 Mon …" at bounding box center [622, 353] width 1245 height 477
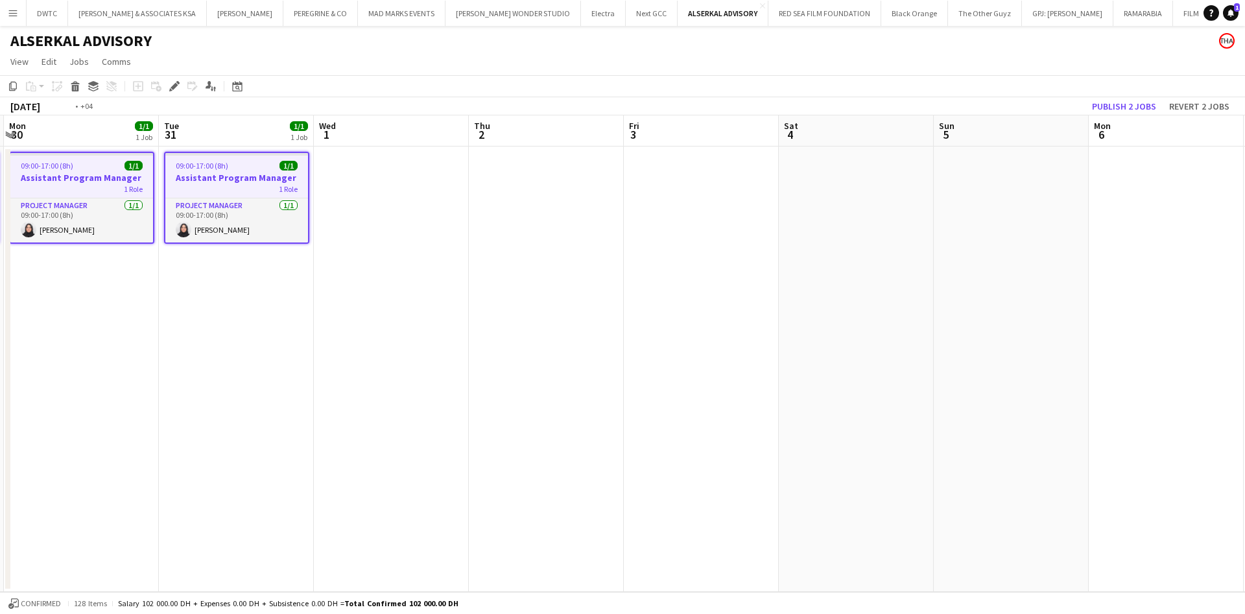
click at [1043, 182] on app-calendar-viewport "Sat 28 Sun 29 1/1 1 Job Mon 30 1/1 1 Job Tue 31 1/1 1 Job Wed 1 Thu 2 Fri 3 Sat…" at bounding box center [622, 353] width 1245 height 477
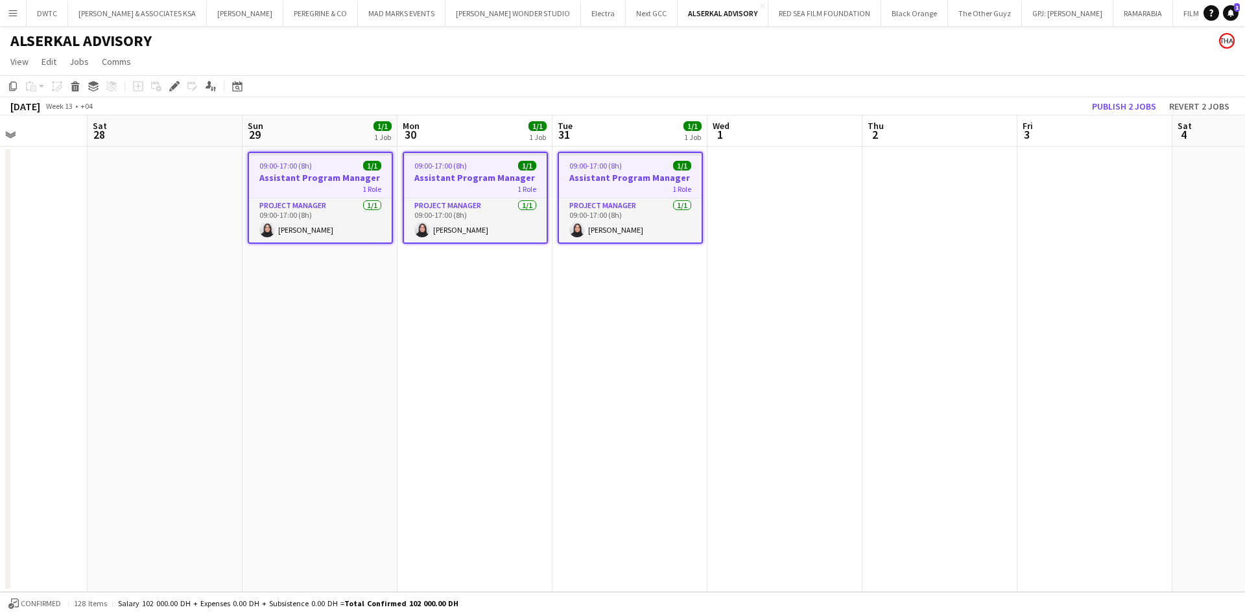
scroll to position [0, 377]
click at [844, 185] on app-calendar-viewport "Wed 25 1/1 1 Job Thu 26 1/1 1 Job Fri 27 Sat 28 Sun 29 1/1 1 Job Mon 30 1/1 1 J…" at bounding box center [622, 353] width 1245 height 477
click at [77, 88] on icon at bounding box center [75, 88] width 7 height 6
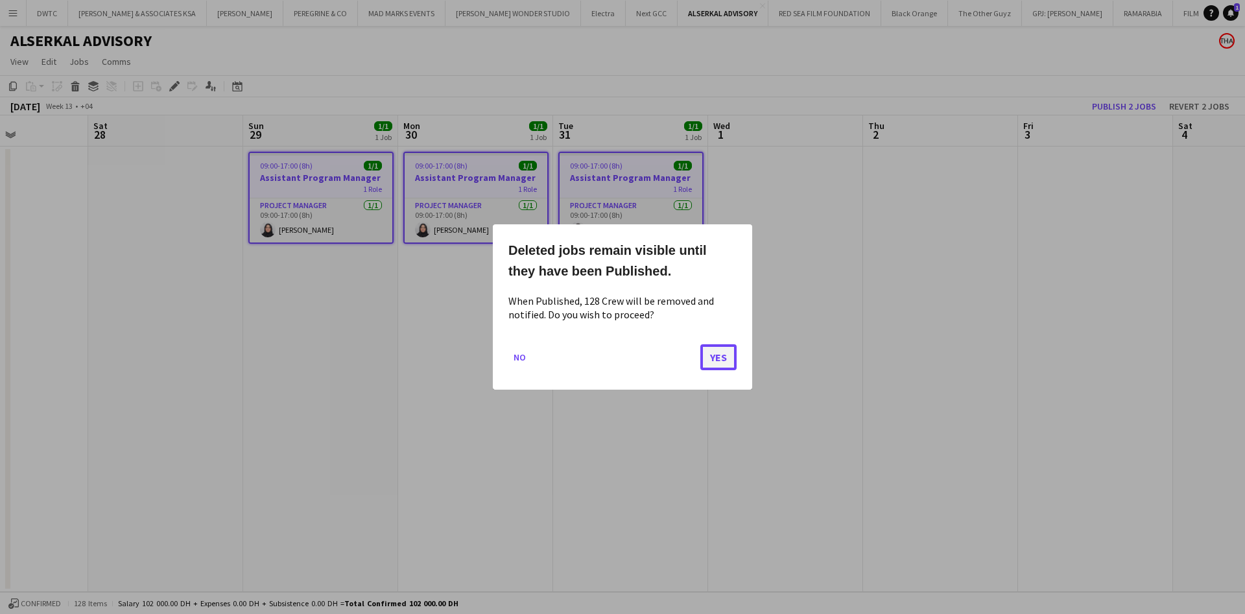
click at [715, 355] on button "Yes" at bounding box center [718, 357] width 36 height 26
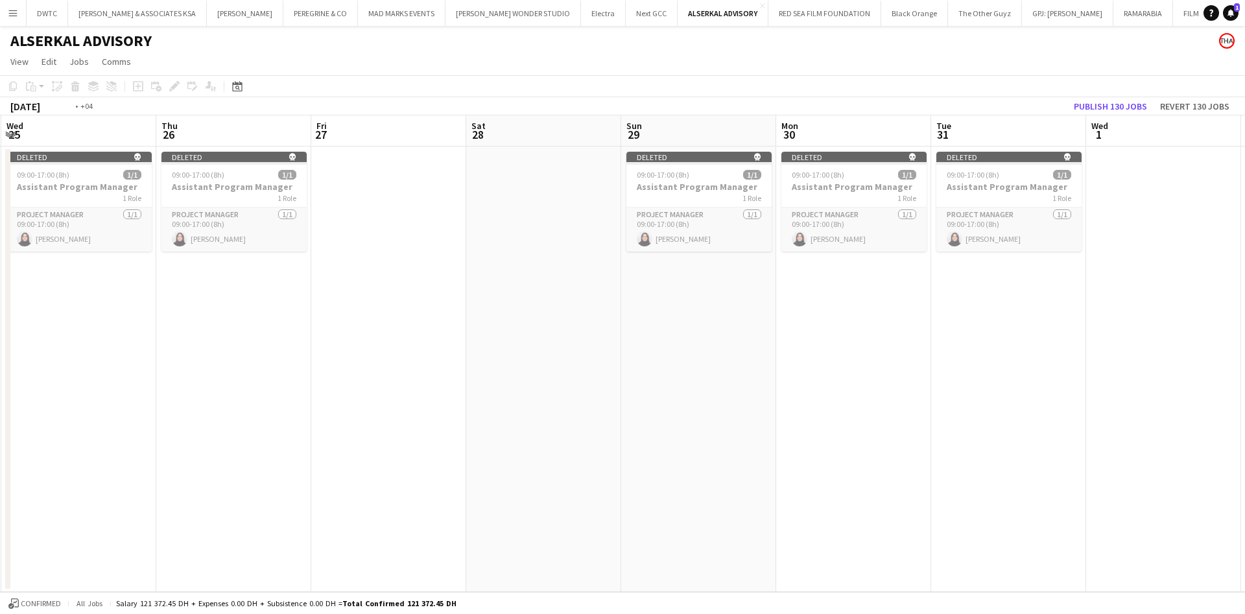
click at [1097, 299] on app-calendar-viewport "Mon 23 Tue 24 Wed 25 Thu 26 Fri 27 Sat 28 Sun 29 Mon 30 Tue 31 Wed 1 Thu 2 Fri …" at bounding box center [622, 353] width 1245 height 477
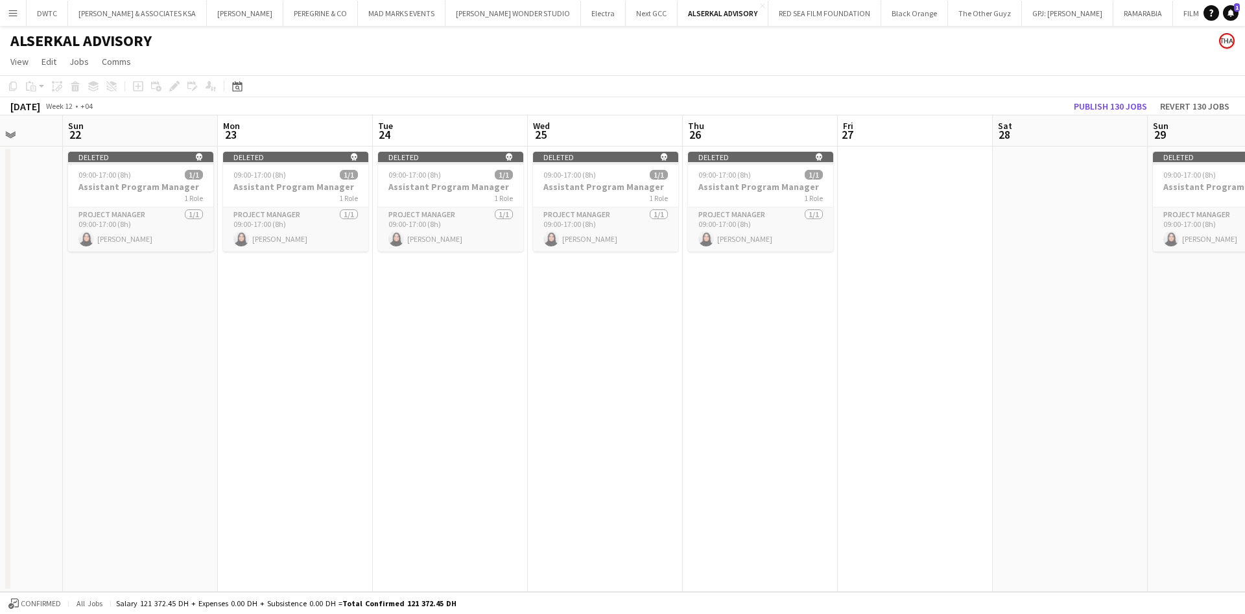
click at [1083, 290] on app-calendar-viewport "Thu 19 Fri 20 Sat 21 Sun 22 Mon 23 Tue 24 Wed 25 Thu 26 Fri 27 Sat 28 Sun 29 Mo…" at bounding box center [622, 353] width 1245 height 477
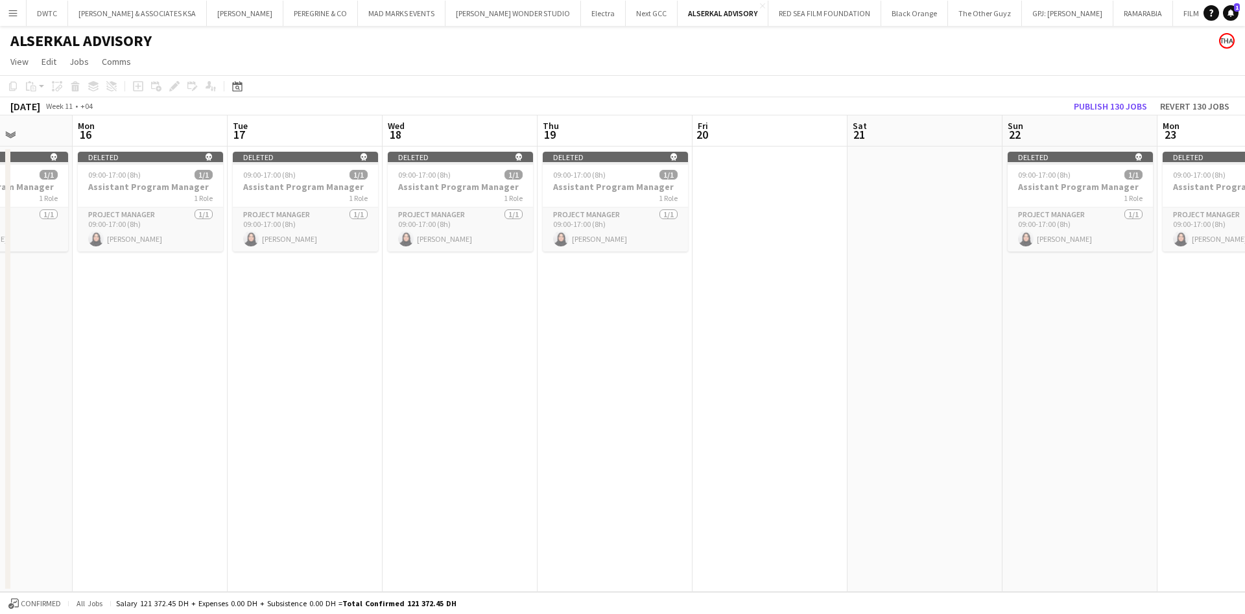
click at [1070, 285] on app-calendar-viewport "Fri 13 Sat 14 Sun 15 Mon 16 Tue 17 Wed 18 Thu 19 Fri 20 Sat 21 Sun 22 Mon 23 Tu…" at bounding box center [622, 353] width 1245 height 477
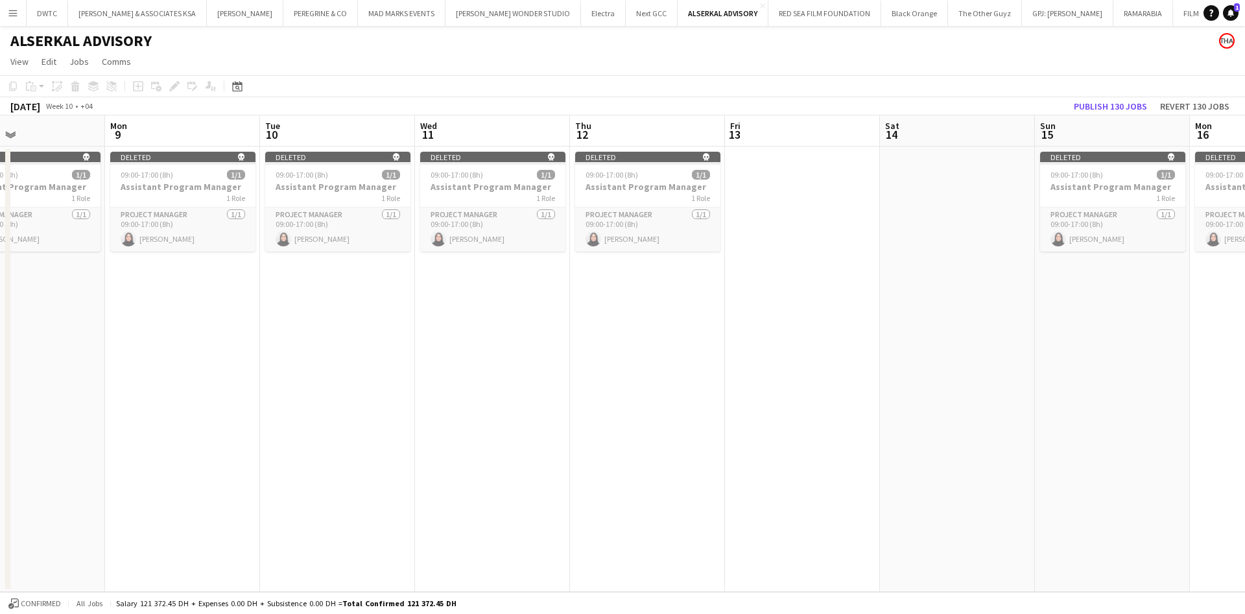
click at [1214, 270] on app-calendar-viewport "Fri 6 Sat 7 Sun 8 Mon 9 Tue 10 Wed 11 Thu 12 Fri 13 Sat 14 Sun 15 Mon 16 Tue 17…" at bounding box center [622, 353] width 1245 height 477
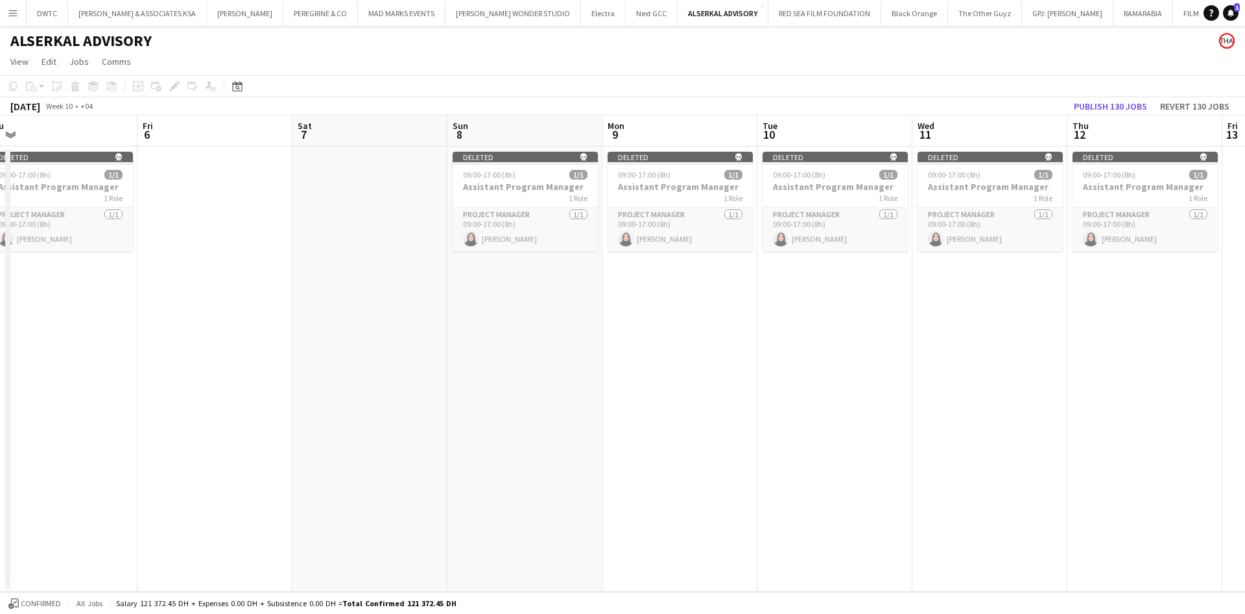
click at [1147, 258] on app-calendar-viewport "Wed 4 Thu 5 Fri 6 Sat 7 Sun 8 Mon 9 Tue 10 Wed 11 Thu 12 Fri 13 Sat 14 Sun 15 M…" at bounding box center [622, 353] width 1245 height 477
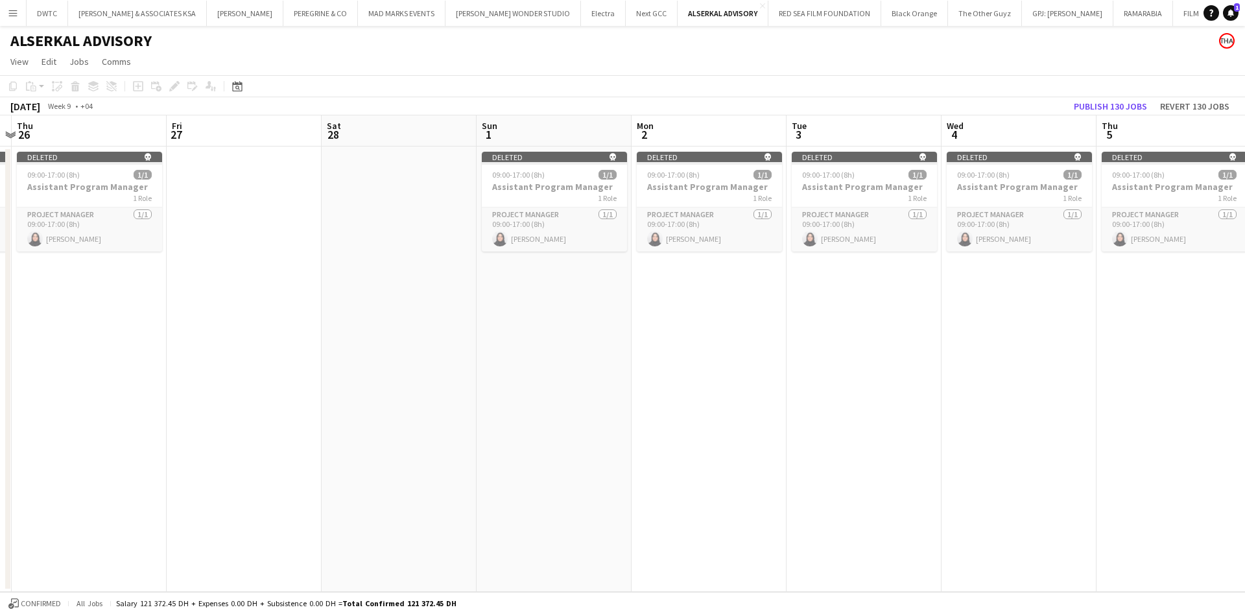
click at [1105, 261] on app-calendar-viewport "Tue 24 Wed 25 Thu 26 Fri 27 Sat 28 Sun 1 Mon 2 Tue 3 Wed 4 Thu 5 Fri 6 Sat 7 Su…" at bounding box center [622, 353] width 1245 height 477
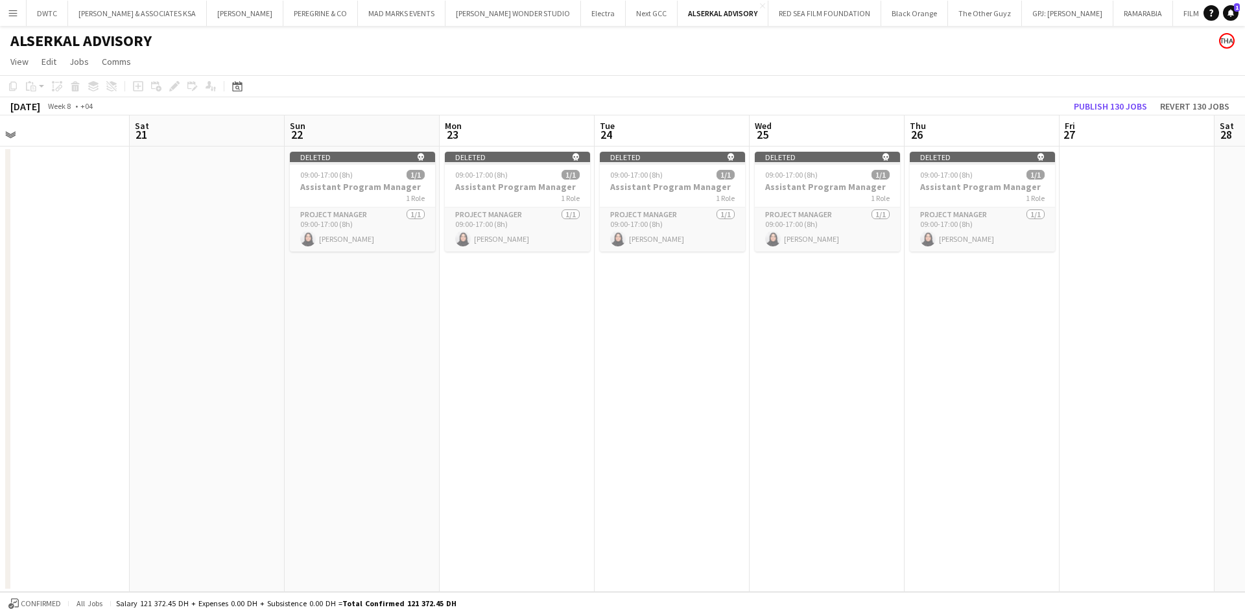
click at [1229, 243] on app-calendar-viewport "Wed 18 Thu 19 Fri 20 Sat 21 Sun 22 Mon 23 Tue 24 Wed 25 Thu 26 Fri 27 Sat 28 Su…" at bounding box center [622, 353] width 1245 height 477
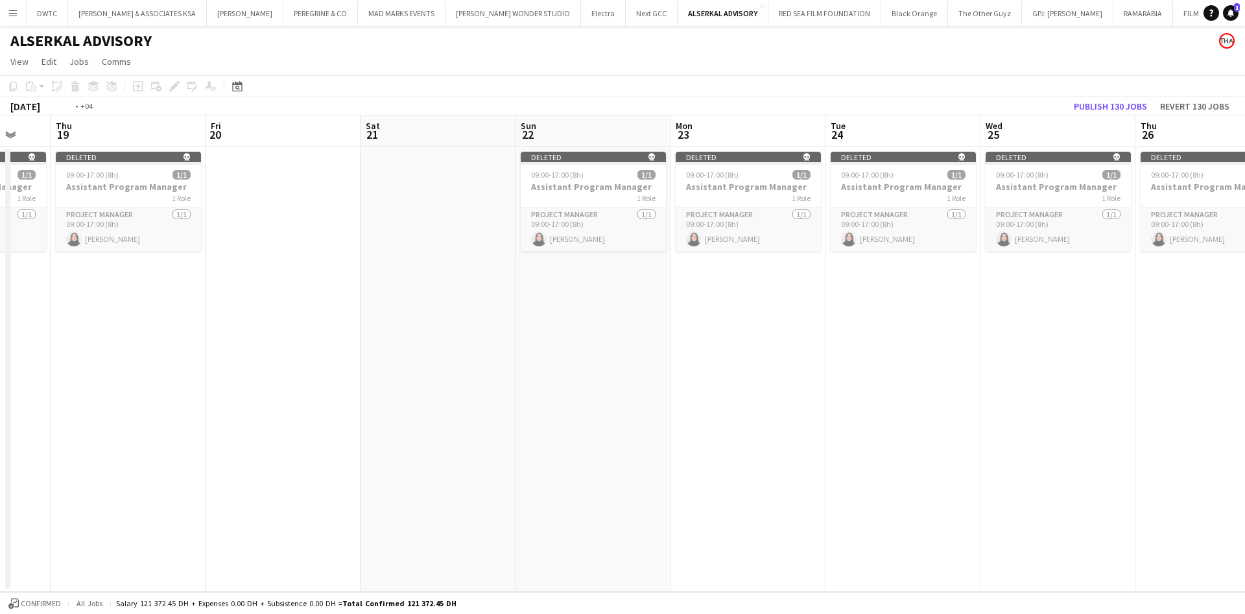
click at [1244, 239] on app-calendar-viewport "Mon 16 Tue 17 Wed 18 Thu 19 Fri 20 Sat 21 Sun 22 Mon 23 Tue 24 Wed 25 Thu 26 Fr…" at bounding box center [622, 353] width 1245 height 477
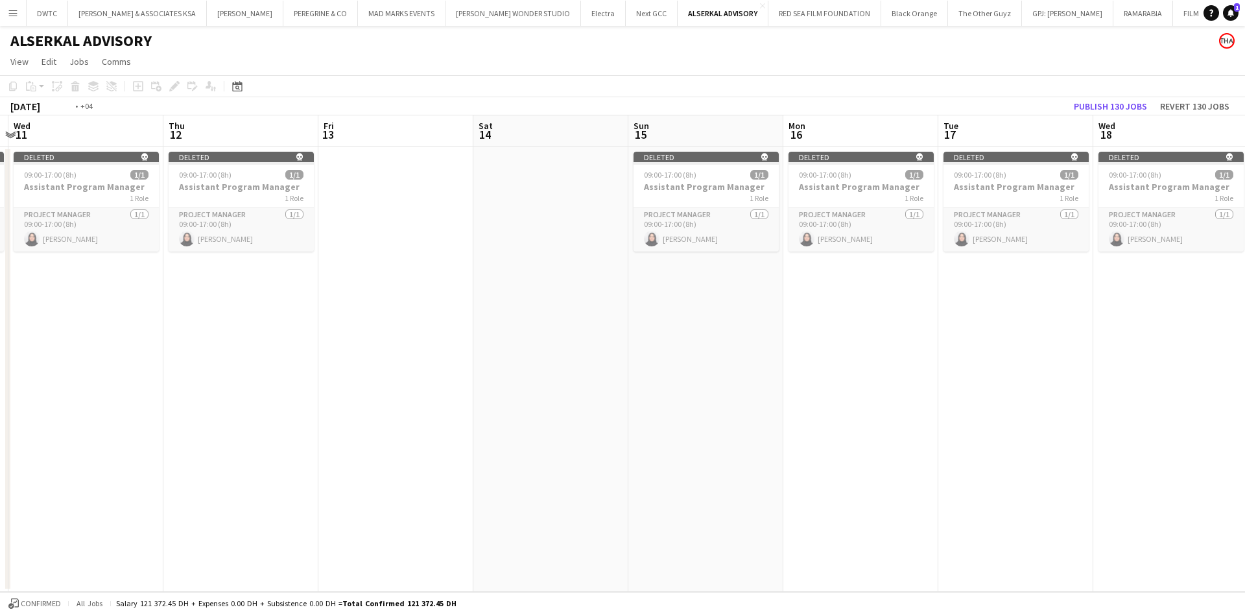
click at [1161, 228] on app-calendar-viewport "Mon 9 Tue 10 Wed 11 Thu 12 Fri 13 Sat 14 Sun 15 Mon 16 Tue 17 Wed 18 Thu 19 Fri…" at bounding box center [622, 353] width 1245 height 477
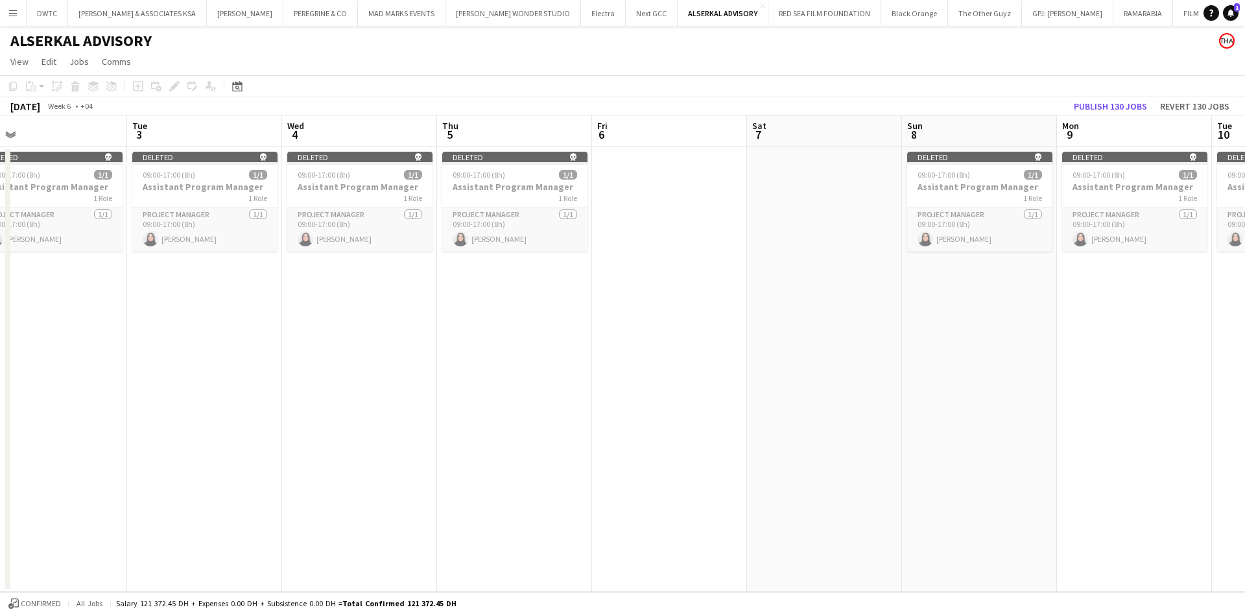
click at [1129, 222] on app-calendar-viewport "Sun 1 Mon 2 Tue 3 Wed 4 Thu 5 Fri 6 Sat 7 Sun 8 Mon 9 Tue 10 Wed 11 Thu 12 Fri …" at bounding box center [622, 353] width 1245 height 477
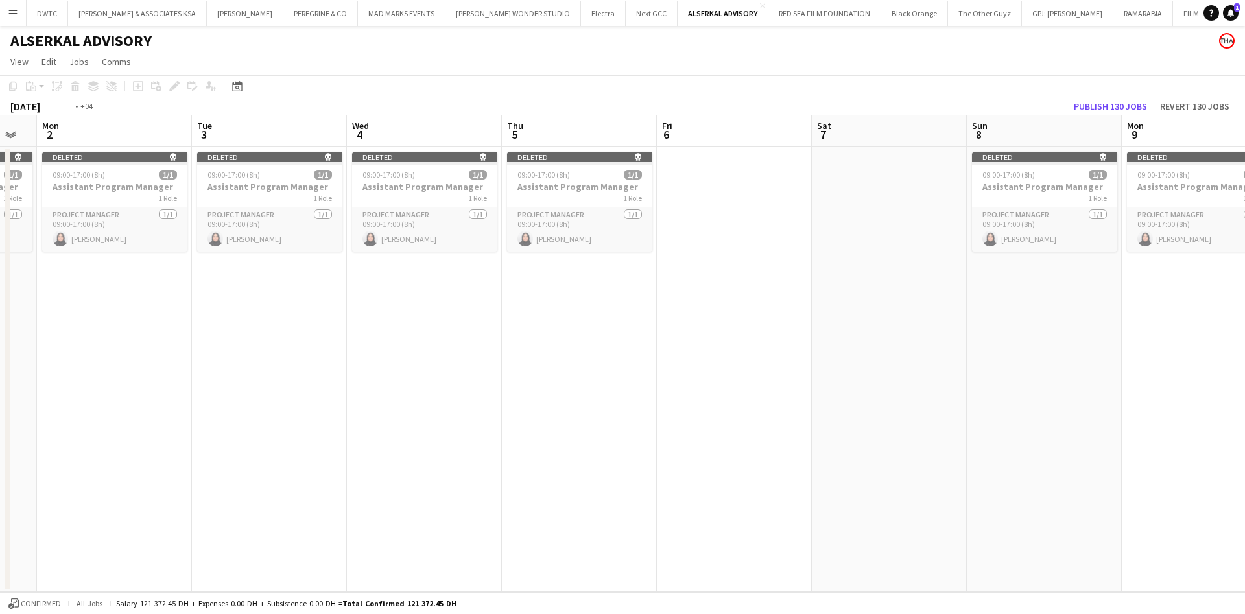
click at [1159, 236] on app-calendar-viewport "Sat 31 Sun 1 Mon 2 Tue 3 Wed 4 Thu 5 Fri 6 Sat 7 Sun 8 Mon 9 Tue 10 Wed 11 Thu …" at bounding box center [622, 353] width 1245 height 477
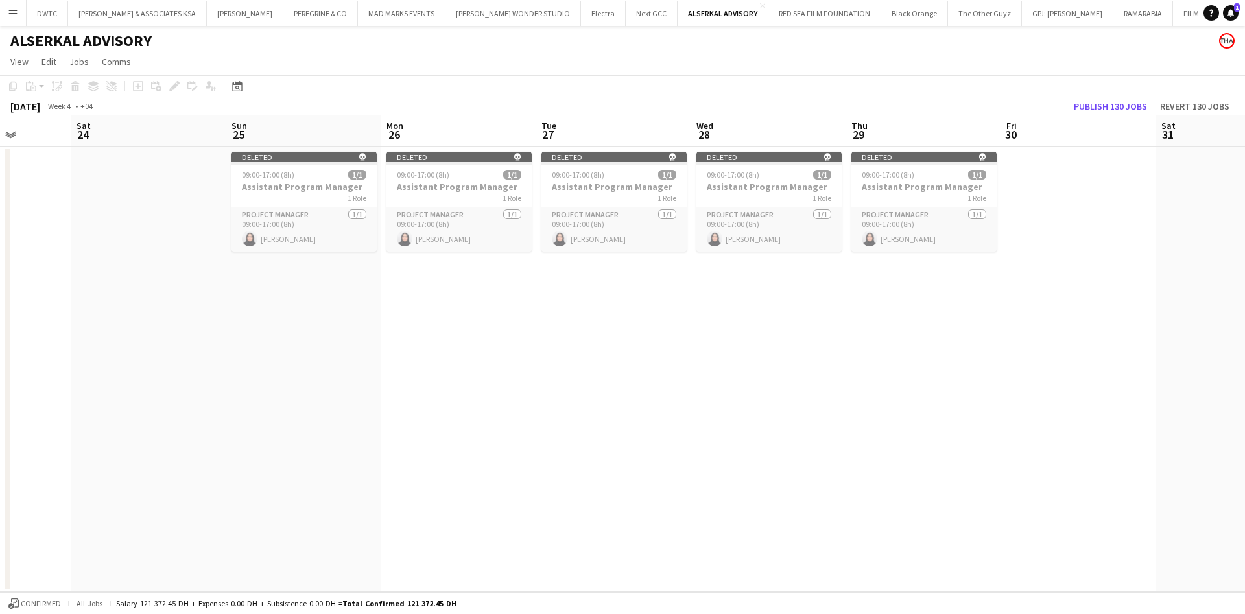
click at [1244, 229] on app-calendar-viewport "Wed 21 Thu 22 Fri 23 Sat 24 Sun 25 Mon 26 Tue 27 Wed 28 Thu 29 Fri 30 Sat 31 Su…" at bounding box center [622, 353] width 1245 height 477
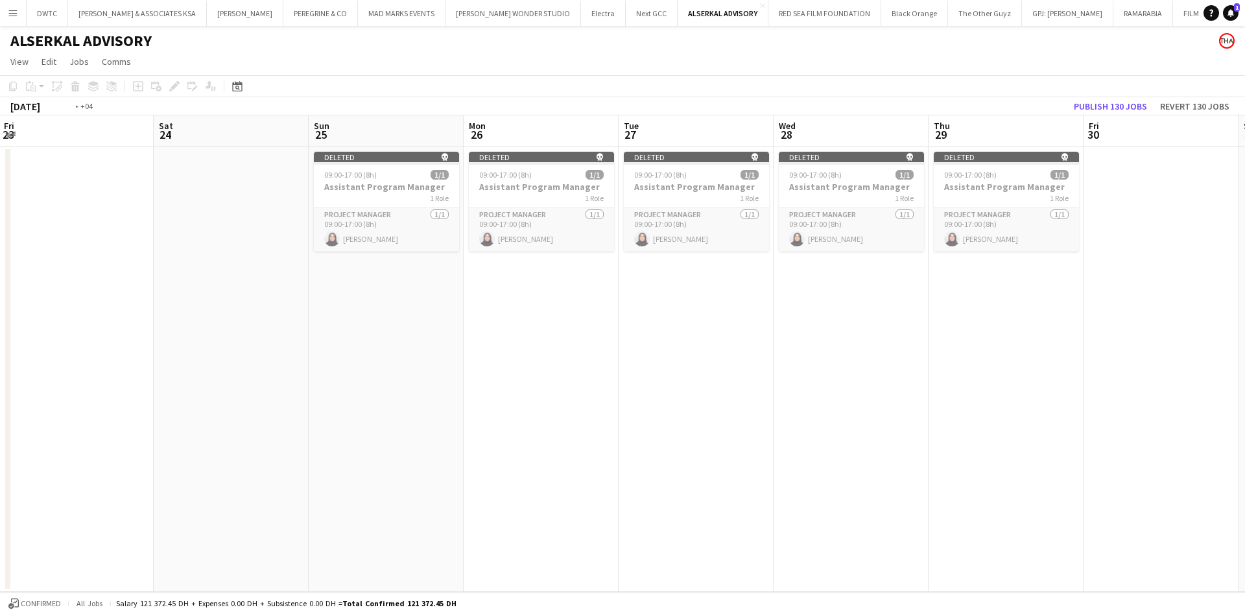
click at [1244, 262] on app-calendar-viewport "Wed 21 Thu 22 Fri 23 Sat 24 Sun 25 Mon 26 Tue 27 Wed 28 Thu 29 Fri 30 Sat 31 Su…" at bounding box center [622, 353] width 1245 height 477
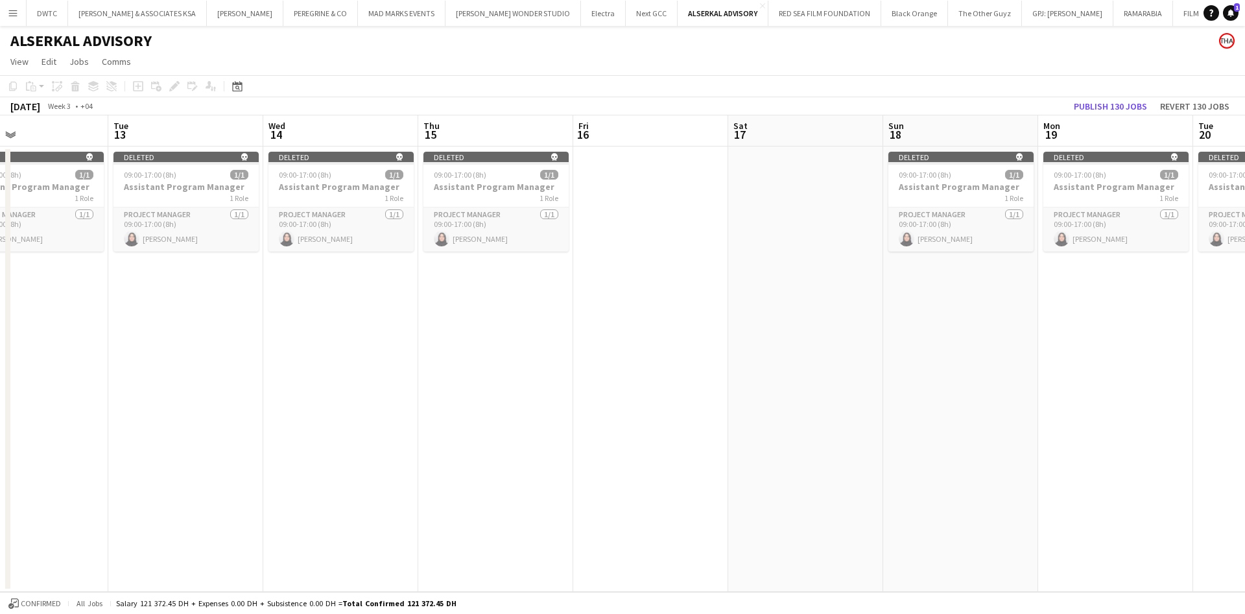
click at [1244, 239] on app-calendar-viewport "Sat 10 Sun 11 Mon 12 Tue 13 Wed 14 Thu 15 Fri 16 Sat 17 Sun 18 Mon 19 Tue 20 We…" at bounding box center [622, 353] width 1245 height 477
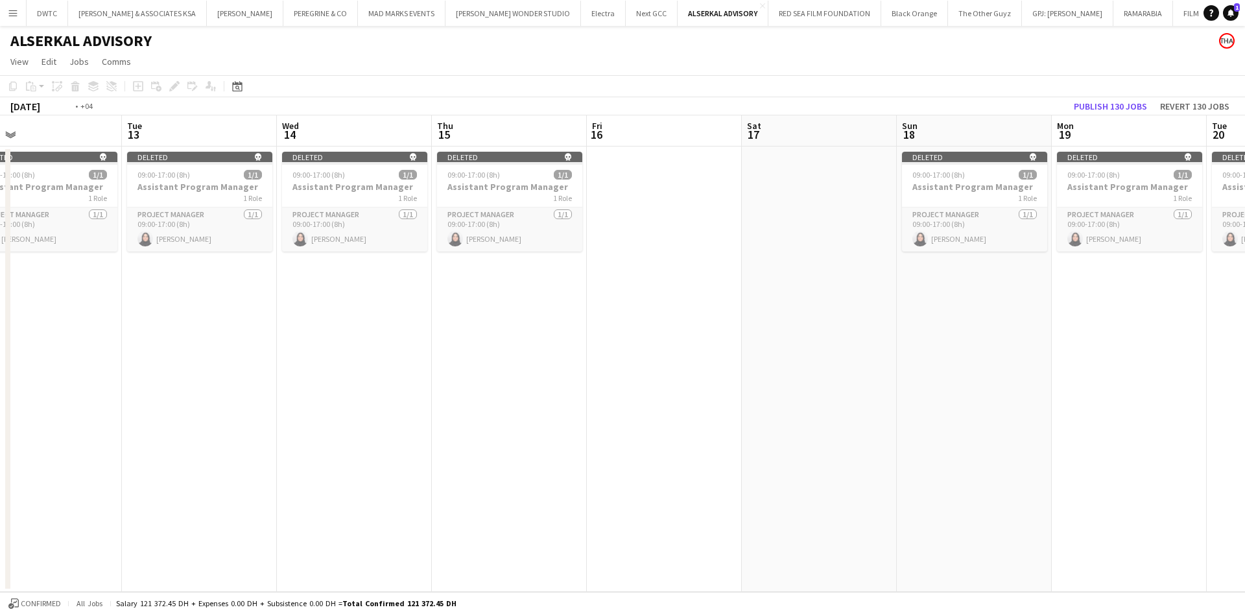
click at [1176, 268] on app-calendar-viewport "Sat 10 Sun 11 Mon 12 Tue 13 Wed 14 Thu 15 Fri 16 Sat 17 Sun 18 Mon 19 Tue 20 We…" at bounding box center [622, 353] width 1245 height 477
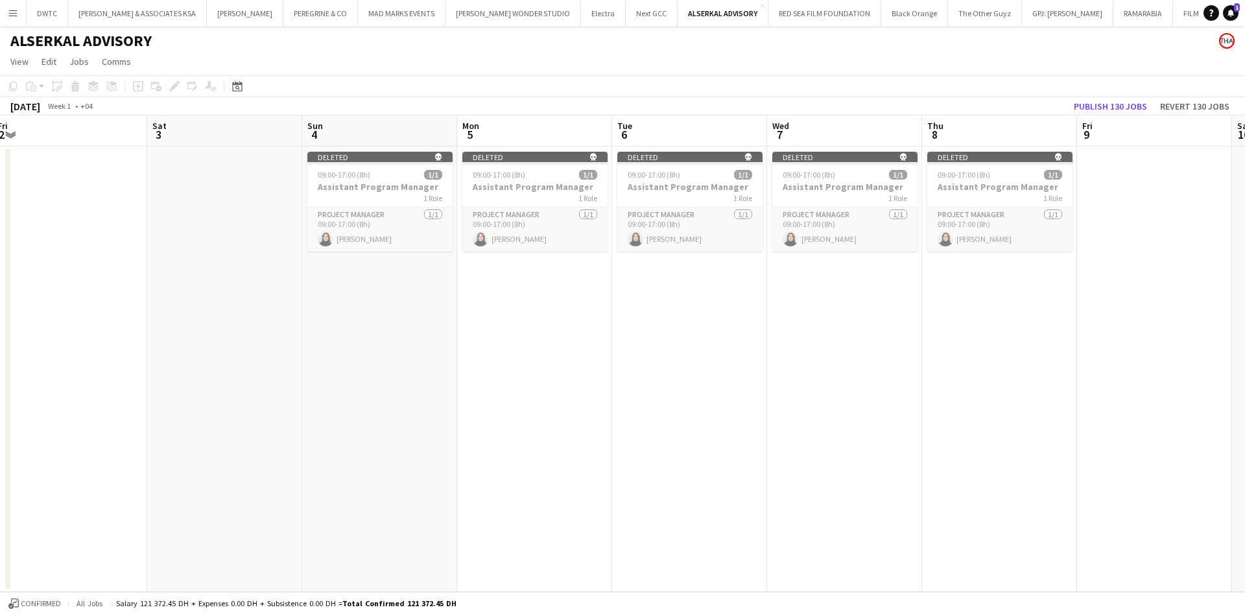
click at [1244, 266] on app-calendar-viewport "Wed 31 Thu 1 Fri 2 Sat 3 Sun 4 Mon 5 Tue 6 Wed 7 Thu 8 Fri 9 Sat 10 Sun 11 Mon …" at bounding box center [622, 353] width 1245 height 477
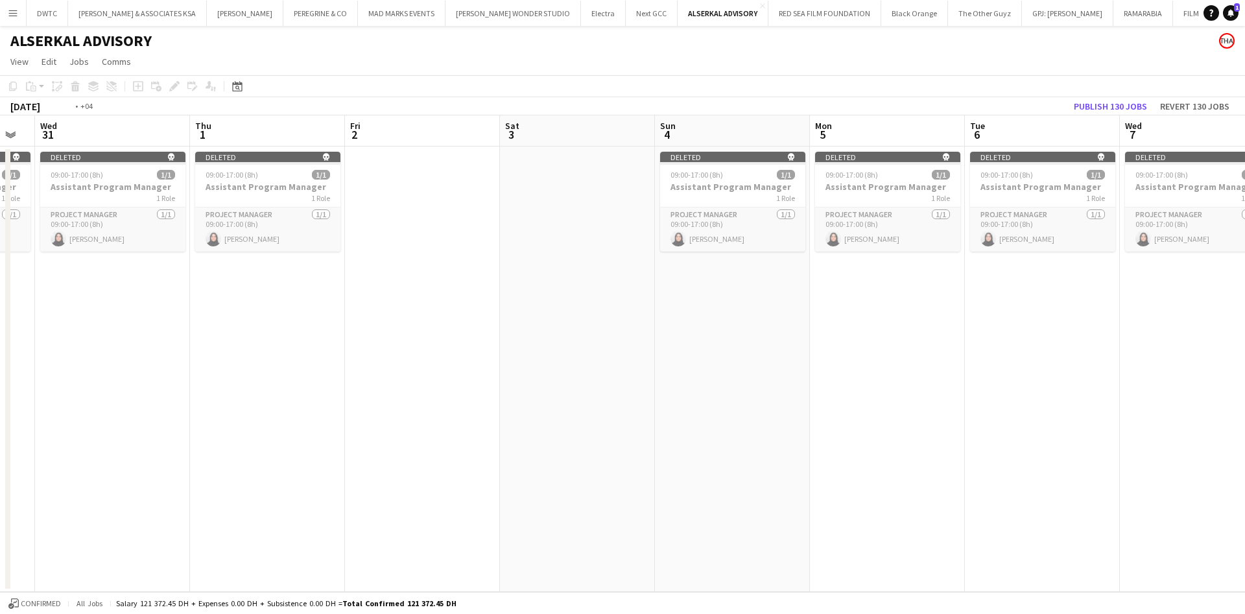
click at [1244, 259] on app-calendar-viewport "Tue 30 Wed 31 Thu 1 Fri 2 Sat 3 Sun 4 Mon 5 Tue 6 Wed 7 Thu 8 Fri 9 Sat 10 Sun …" at bounding box center [622, 353] width 1245 height 477
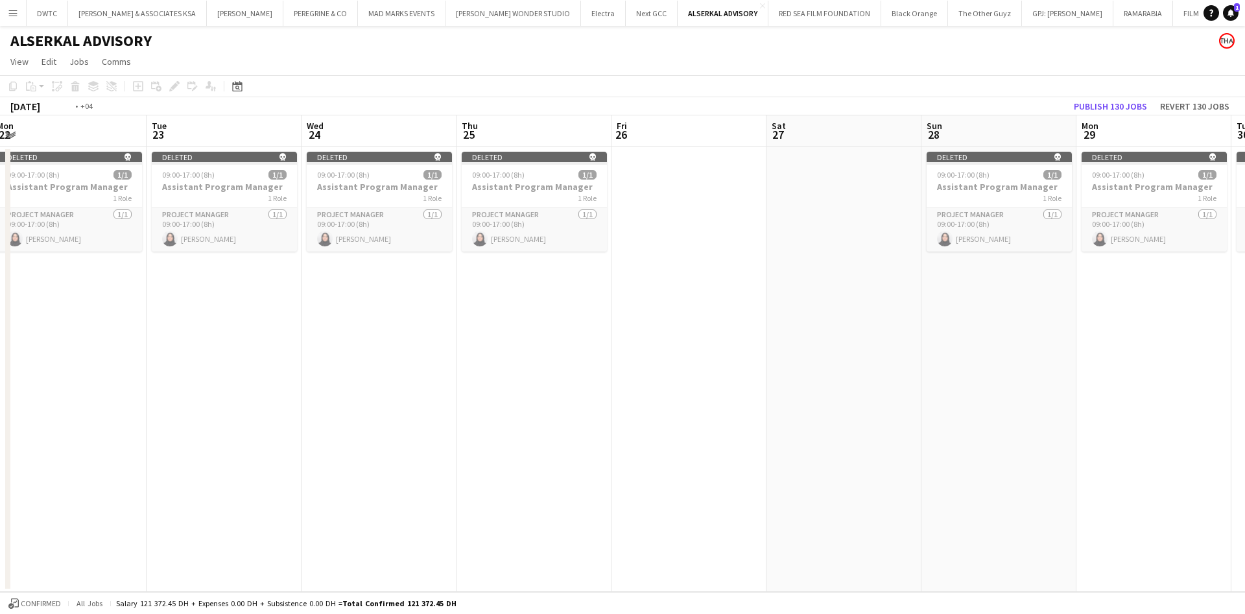
click at [1244, 254] on app-calendar-viewport "Sat 20 Sun 21 Mon 22 Tue 23 Wed 24 Thu 25 Fri 26 Sat 27 Sun 28 Mon 29 Tue 30 We…" at bounding box center [622, 353] width 1245 height 477
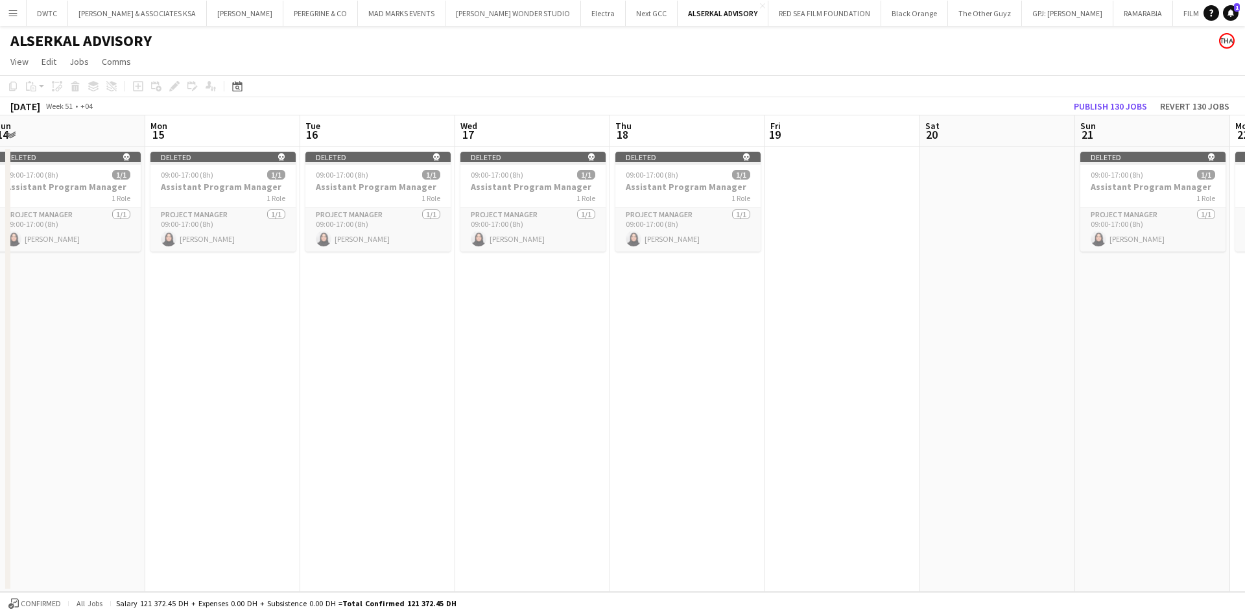
click at [1198, 231] on app-calendar-viewport "Sat 13 Sun 14 Mon 15 Tue 16 Wed 17 Thu 18 Fri 19 Sat 20 Sun 21 Mon 22 Tue 23 We…" at bounding box center [622, 353] width 1245 height 477
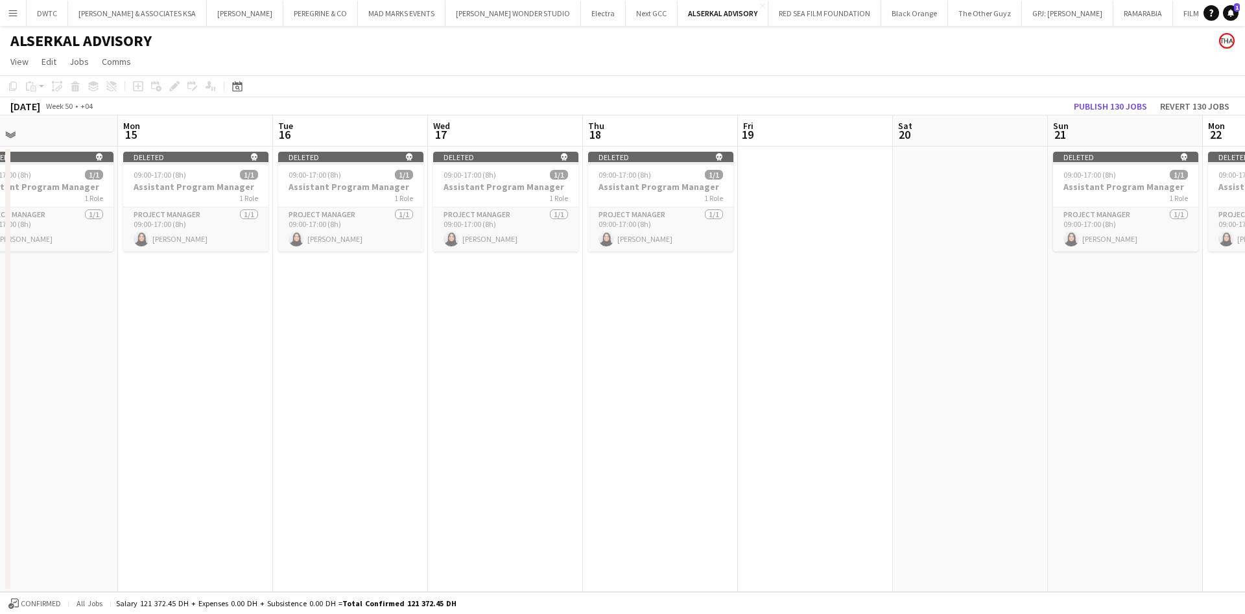
click at [1179, 255] on app-calendar-viewport "Fri 12 Sat 13 Sun 14 Mon 15 Tue 16 Wed 17 Thu 18 Fri 19 Sat 20 Sun 21 Mon 22 Tu…" at bounding box center [622, 353] width 1245 height 477
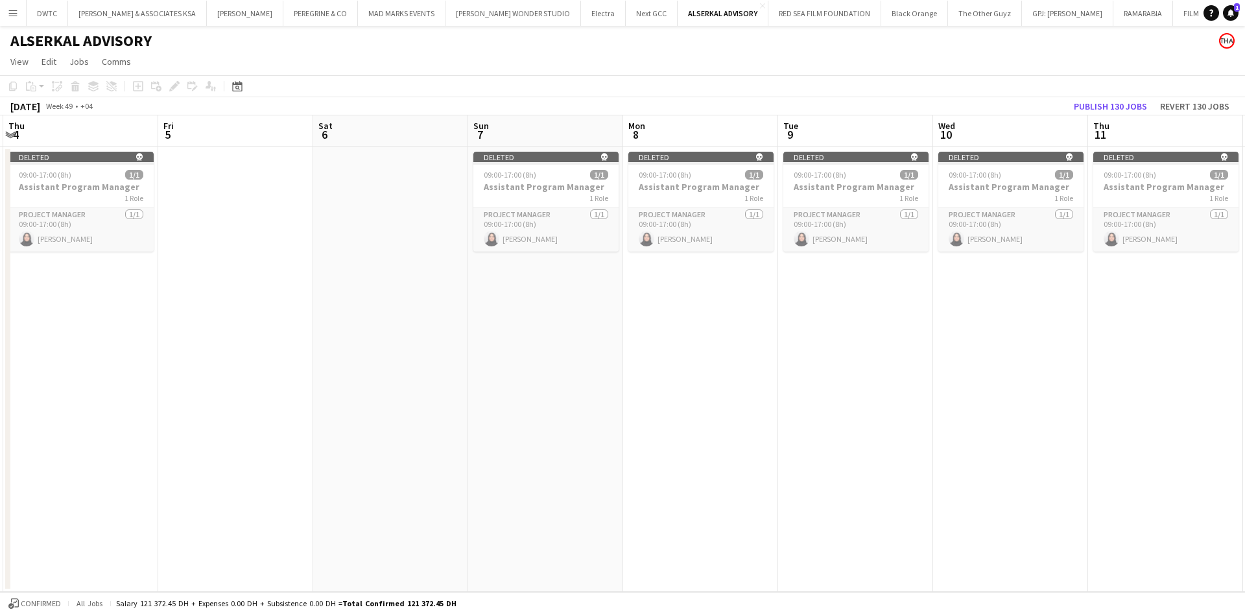
click at [1206, 250] on app-calendar-viewport "Tue 2 Wed 3 Thu 4 Fri 5 Sat 6 Sun 7 Mon 8 Tue 9 Wed 10 Thu 11 Fri 12 Sat 13 Sun…" at bounding box center [622, 353] width 1245 height 477
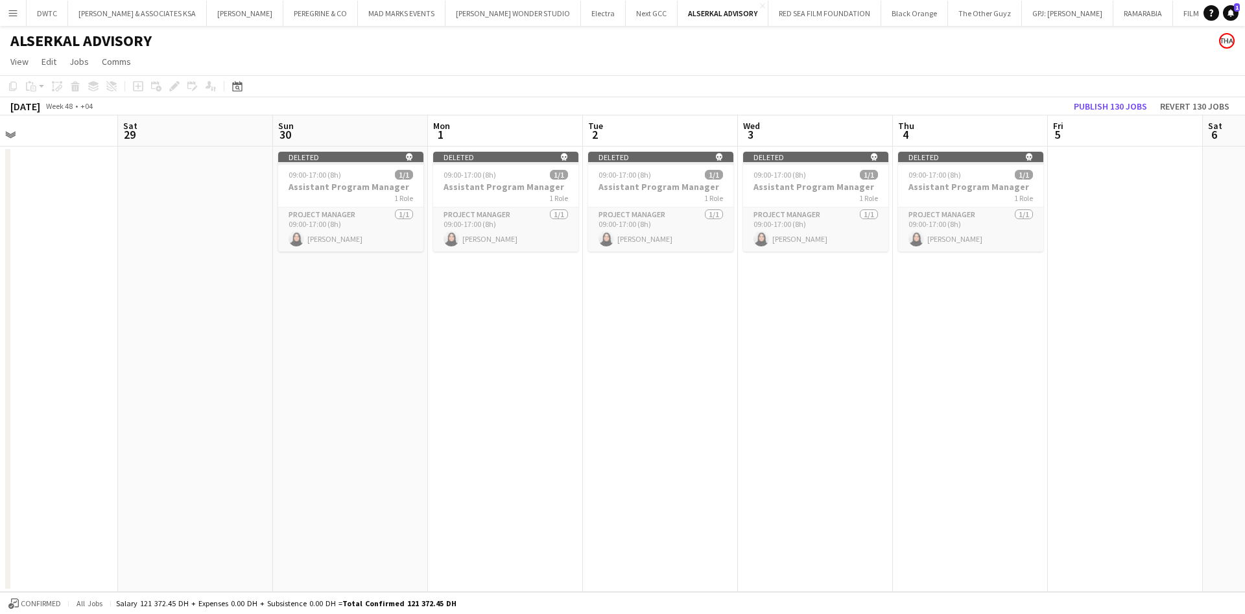
click at [1244, 231] on app-calendar-viewport "Wed 26 Thu 27 Fri 28 Sat 29 Sun 30 Mon 1 Tue 2 Wed 3 Thu 4 Fri 5 Sat 6 Sun 7 Mo…" at bounding box center [622, 353] width 1245 height 477
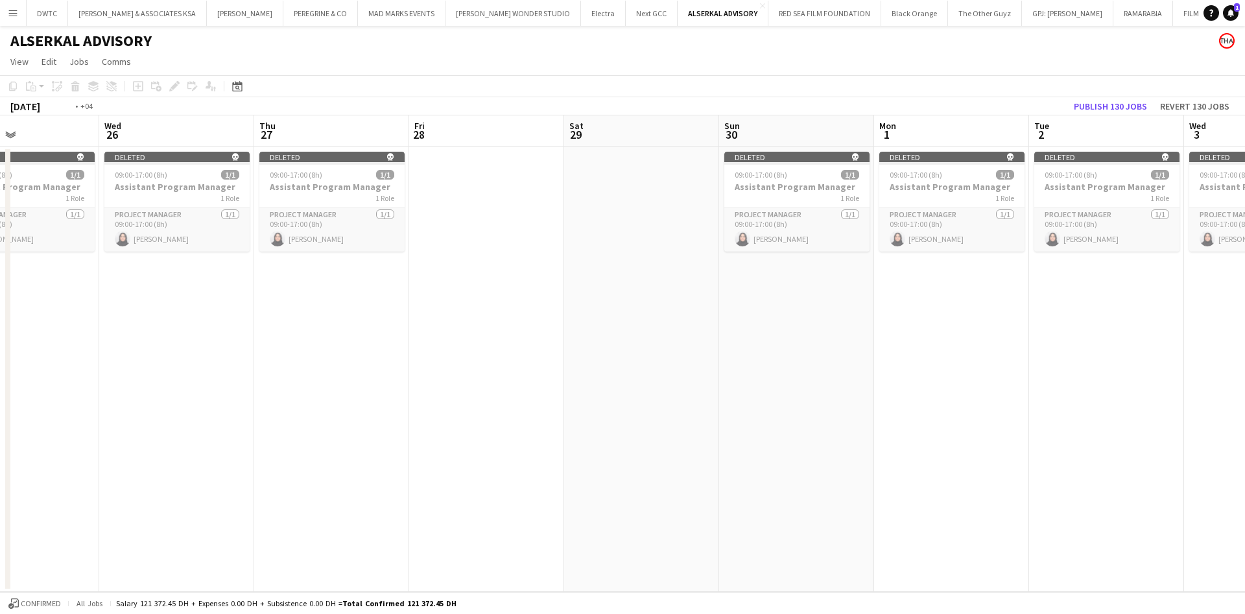
click at [1243, 261] on app-calendar-viewport "Sun 23 Mon 24 Tue 25 Wed 26 Thu 27 Fri 28 Sat 29 Sun 30 Mon 1 Tue 2 Wed 3 Thu 4…" at bounding box center [622, 353] width 1245 height 477
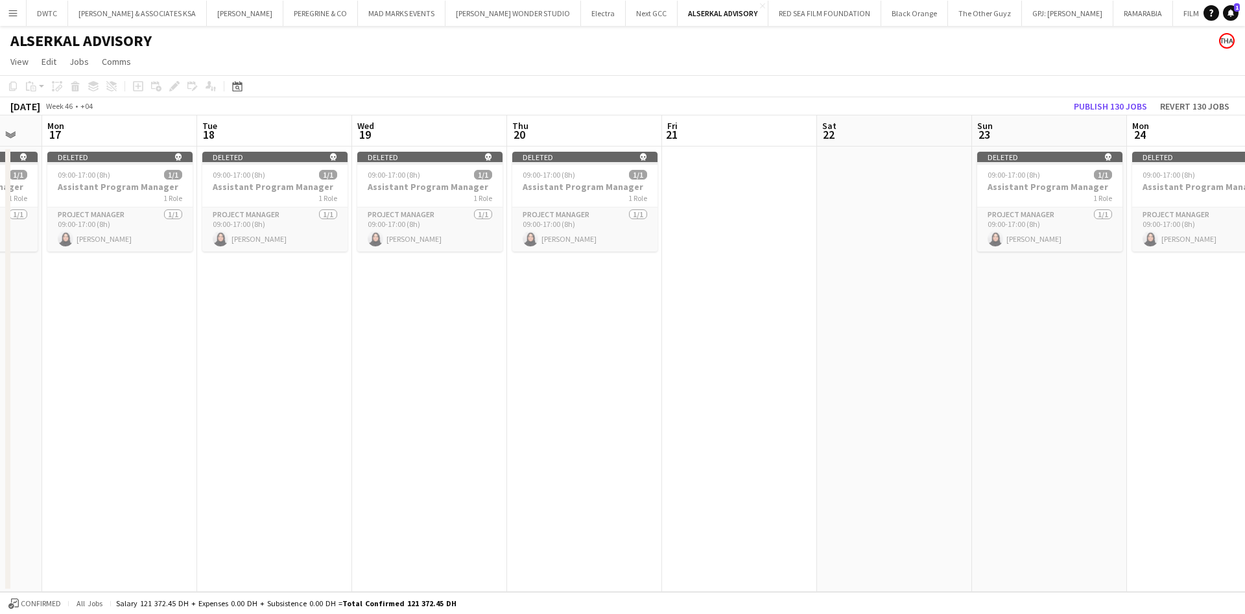
click at [1244, 250] on app-calendar-viewport "Sat 15 Sun 16 Mon 17 Tue 18 Wed 19 Thu 20 Fri 21 Sat 22 Sun 23 Mon 24 Tue 25 We…" at bounding box center [622, 353] width 1245 height 477
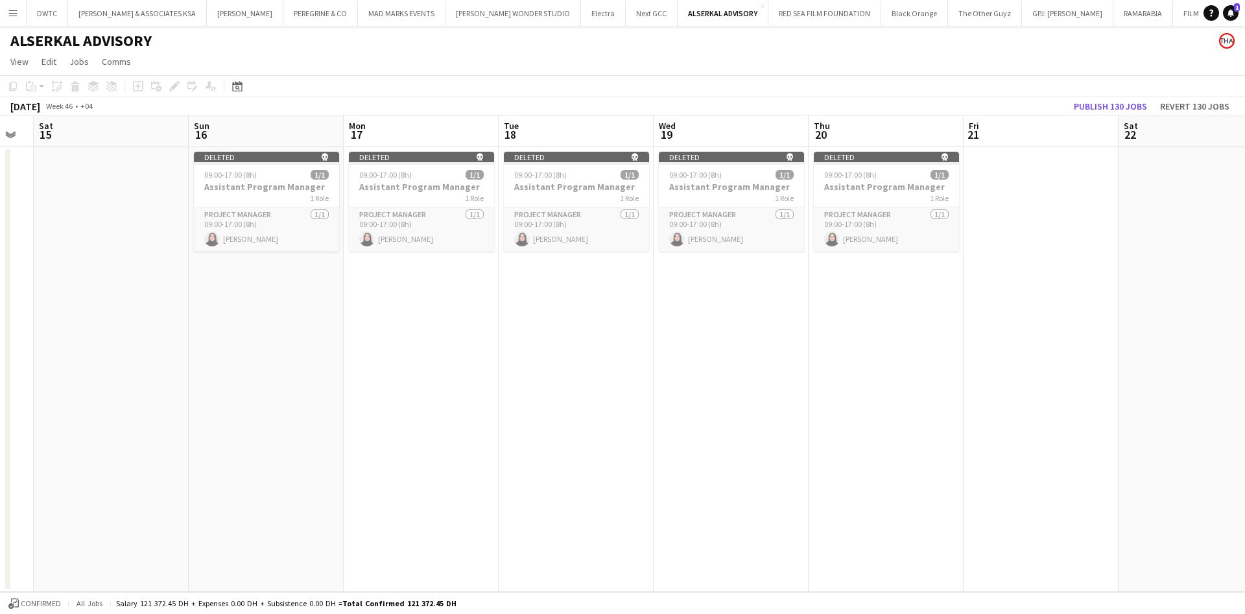
click at [1244, 268] on app-calendar-viewport "Thu 13 Fri 14 Sat 15 Sun 16 Mon 17 Tue 18 Wed 19 Thu 20 Fri 21 Sat 22 Sun 23 Mo…" at bounding box center [622, 353] width 1245 height 477
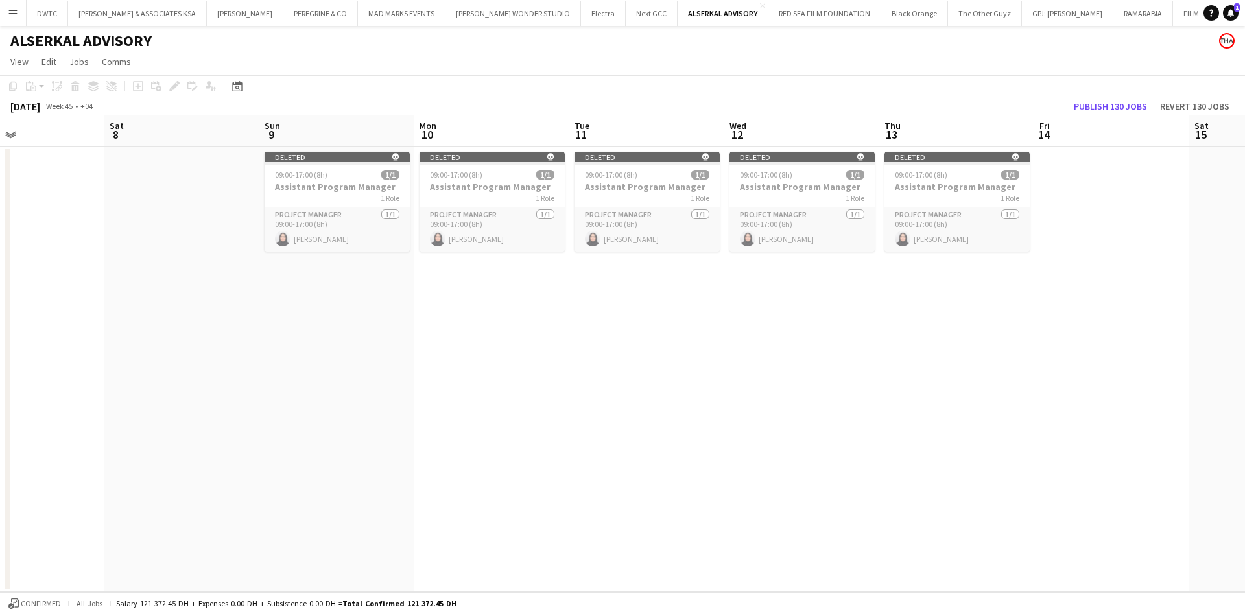
click at [1244, 266] on app-calendar-viewport "Wed 5 Thu 6 Fri 7 Sat 8 Sun 9 Mon 10 Tue 11 Wed 12 Thu 13 Fri 14 Sat 15 Sun 16 …" at bounding box center [622, 353] width 1245 height 477
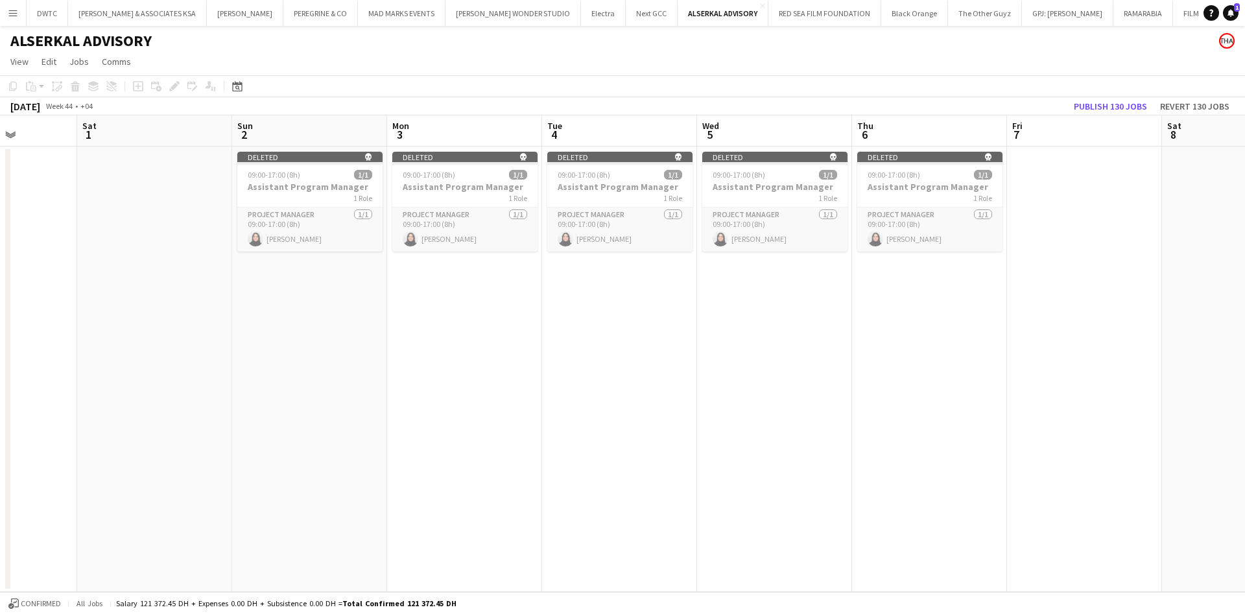
click at [1244, 218] on app-calendar-viewport "Wed 29 Thu 30 Fri 31 Sat 1 Sun 2 Mon 3 Tue 4 Wed 5 Thu 6 Fri 7 Sat 8 Sun 9 Mon …" at bounding box center [622, 353] width 1245 height 477
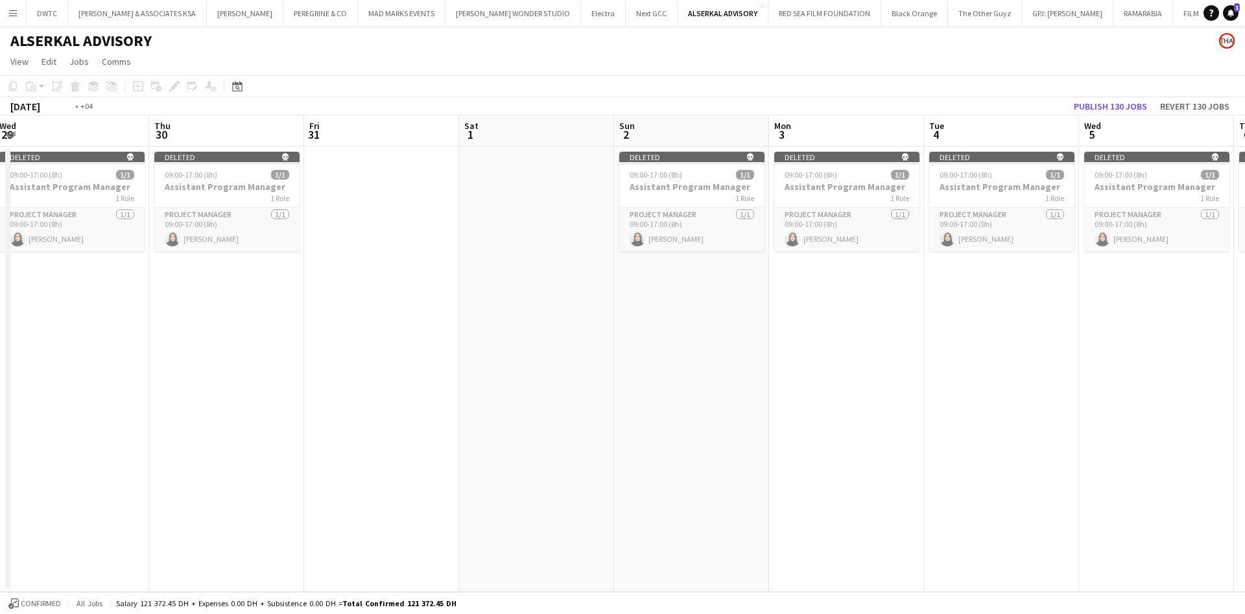
click at [1021, 231] on app-calendar-viewport "Mon 27 Tue 28 Wed 29 Thu 30 Fri 31 Sat 1 Sun 2 Mon 3 Tue 4 Wed 5 Thu 6 Fri 7 Sa…" at bounding box center [622, 353] width 1245 height 477
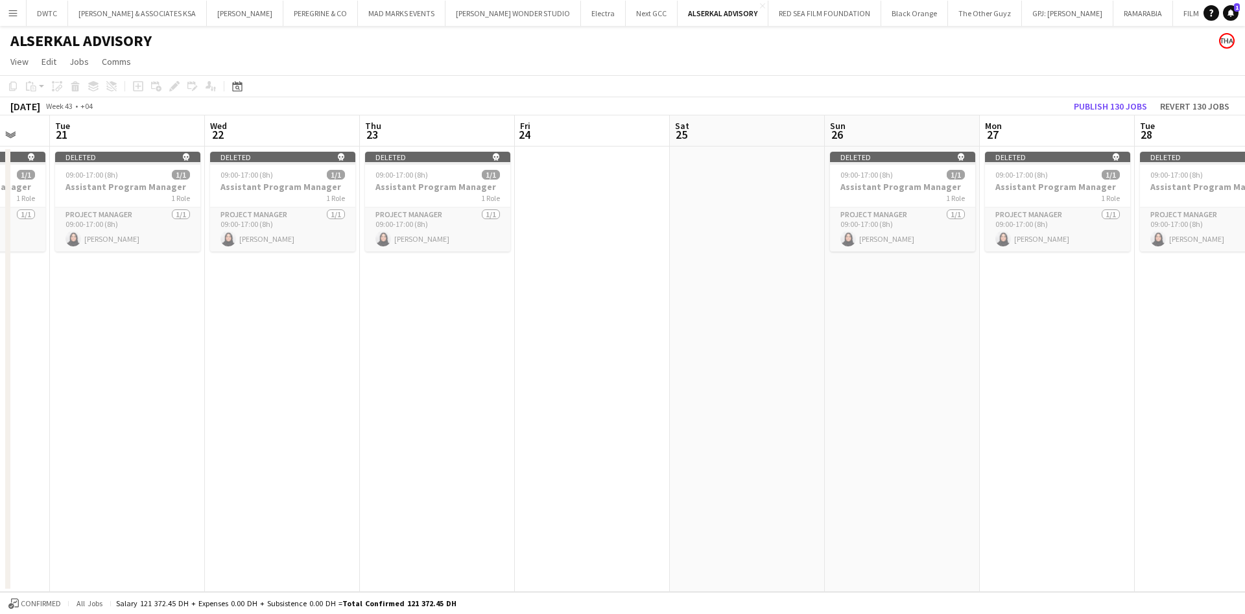
click at [1210, 255] on app-calendar-viewport "Sat 18 Sun 19 Mon 20 Tue 21 Wed 22 Thu 23 Fri 24 Sat 25 Sun 26 Mon 27 Tue 28 We…" at bounding box center [622, 353] width 1245 height 477
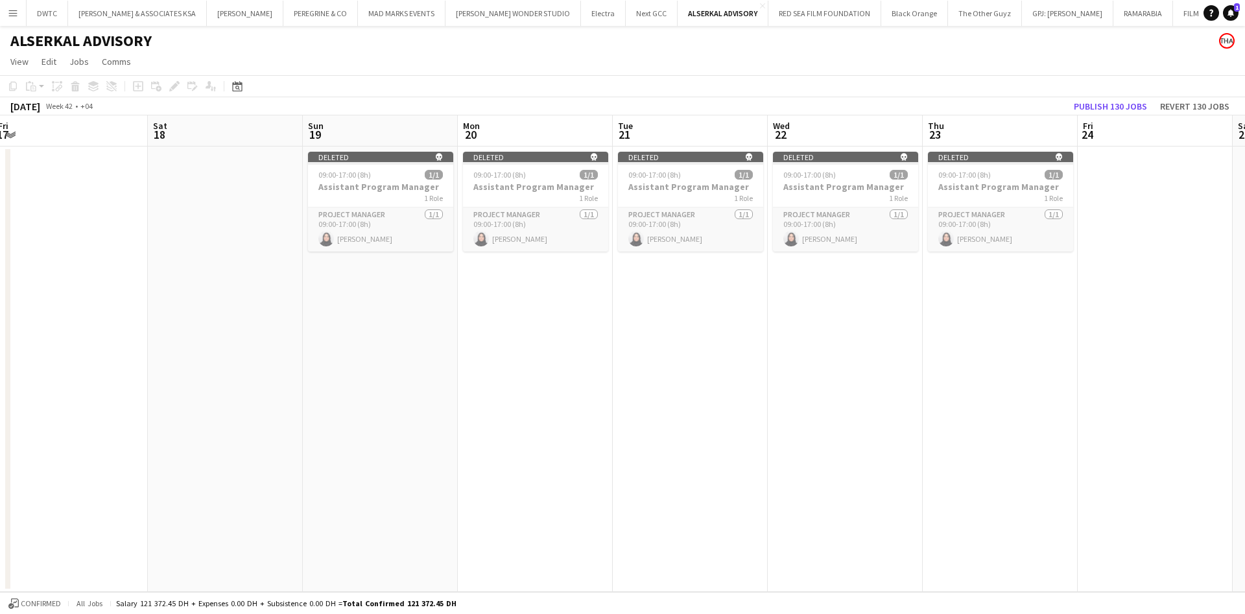
click at [1243, 238] on app-calendar-viewport "Wed 15 Thu 16 Fri 17 Sat 18 Sun 19 Mon 20 Tue 21 Wed 22 Thu 23 Fri 24 Sat 25 Su…" at bounding box center [622, 353] width 1245 height 477
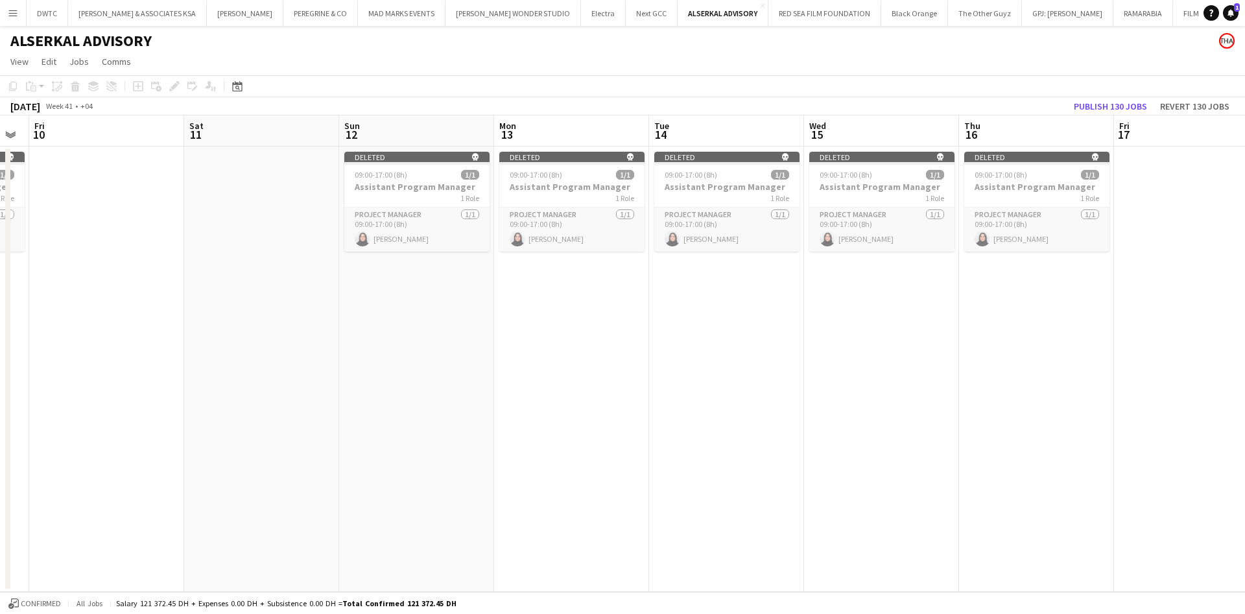
click at [1244, 204] on app-calendar-viewport "Wed 8 Thu 9 Fri 10 Sat 11 Sun 12 Mon 13 Tue 14 Wed 15 Thu 16 Fri 17 Sat 18 Sun …" at bounding box center [622, 353] width 1245 height 477
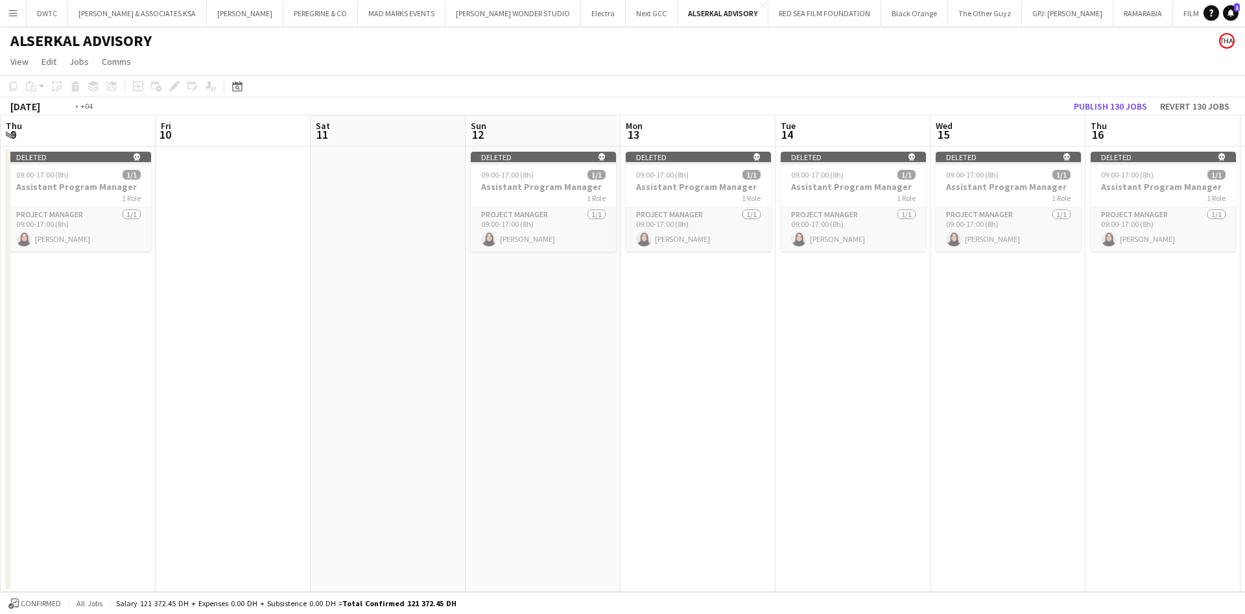
click at [1244, 261] on app-calendar-viewport "Tue 7 Wed 8 Thu 9 Fri 10 Sat 11 Sun 12 Mon 13 Tue 14 Wed 15 Thu 16 Fri 17 Sat 1…" at bounding box center [622, 353] width 1245 height 477
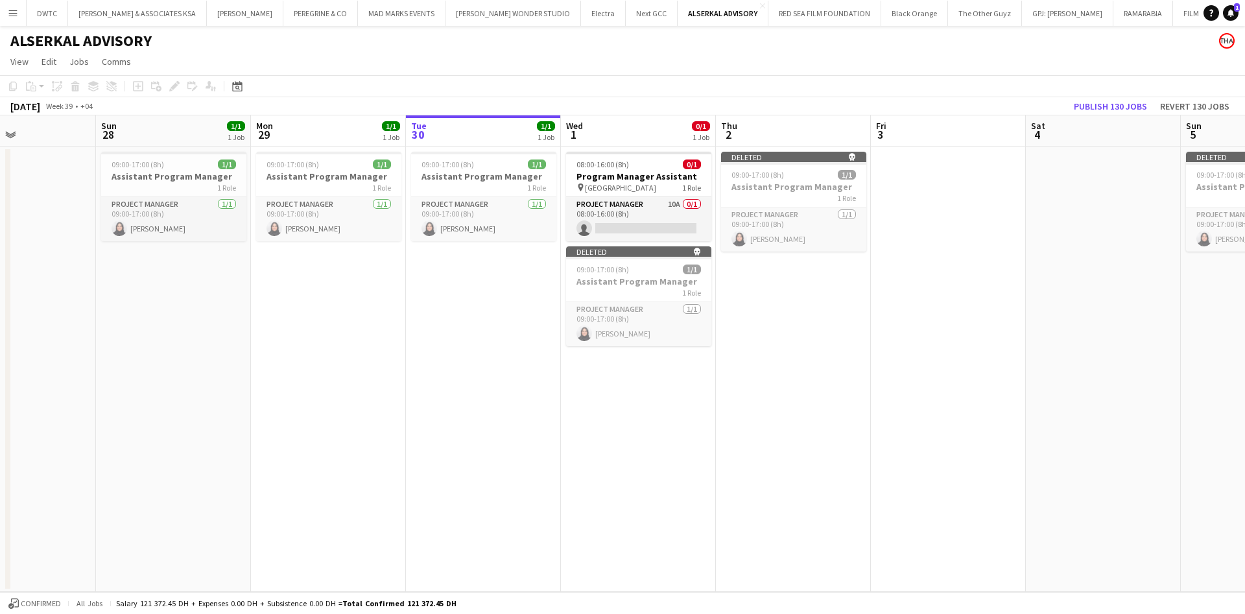
scroll to position [0, 438]
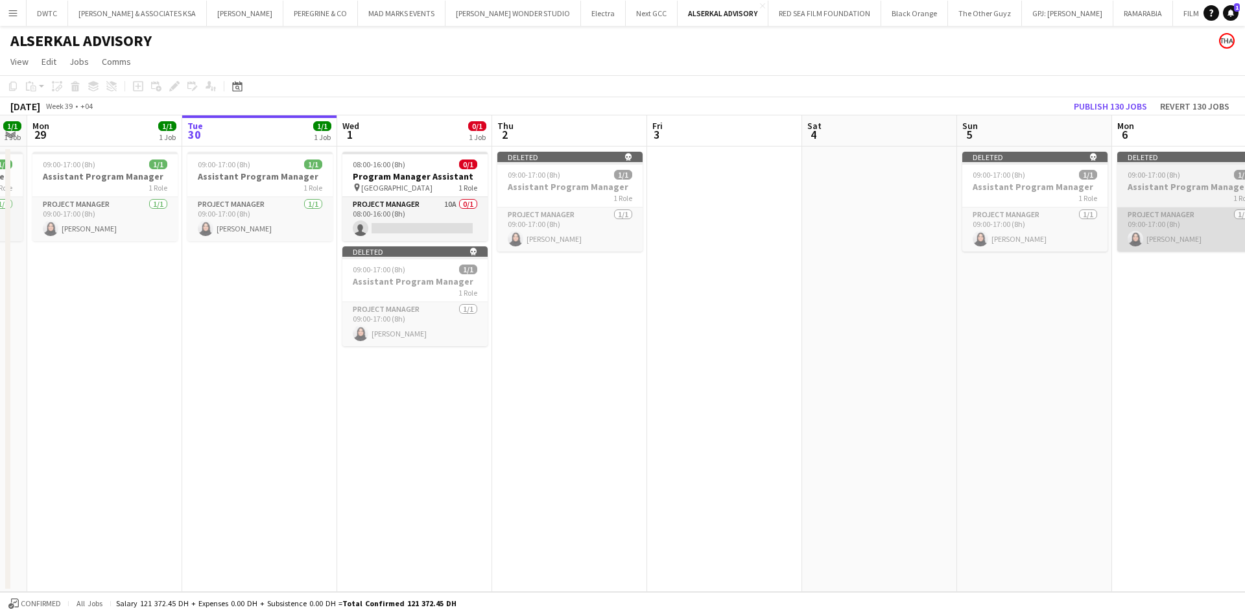
click at [1244, 248] on app-calendar-viewport "Fri 26 Sat 27 Sun 28 1/1 1 Job Mon 29 1/1 1 Job Tue 30 1/1 1 Job Wed 1 0/1 1 Jo…" at bounding box center [622, 353] width 1245 height 477
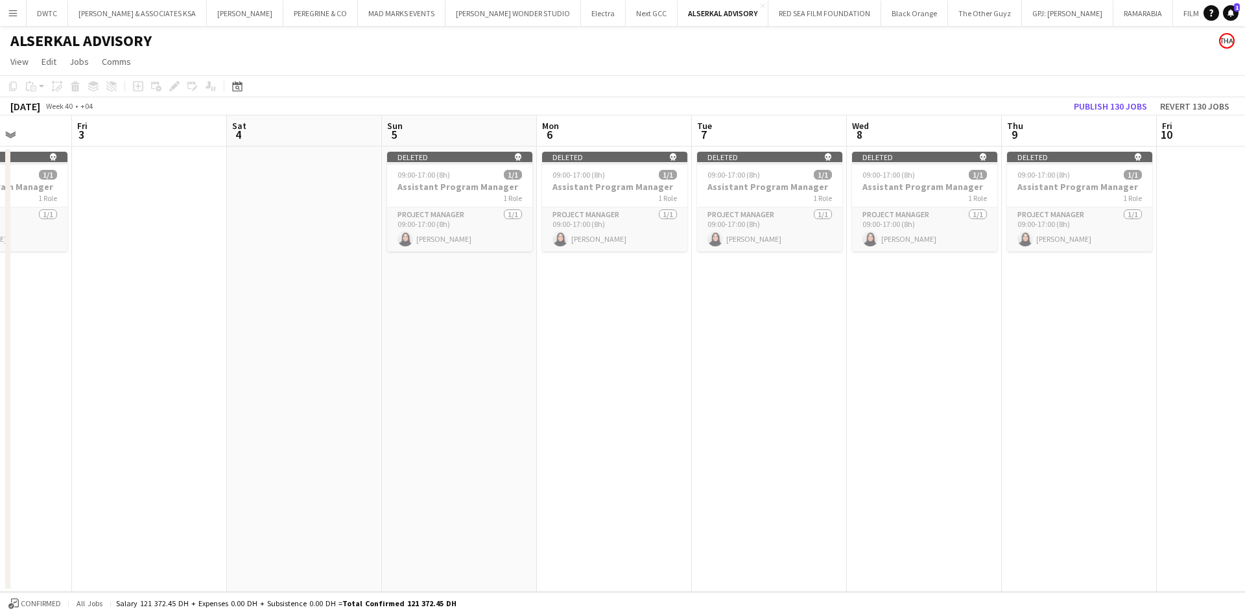
click at [213, 314] on app-calendar-viewport "Tue 30 1/1 1 Job Wed 1 0/1 1 Job Thu 2 Fri 3 Sat 4 Sun 5 Mon 6 Tue 7 Wed 8 Thu …" at bounding box center [622, 353] width 1245 height 477
click at [1116, 106] on button "Publish 130 jobs" at bounding box center [1111, 106] width 84 height 17
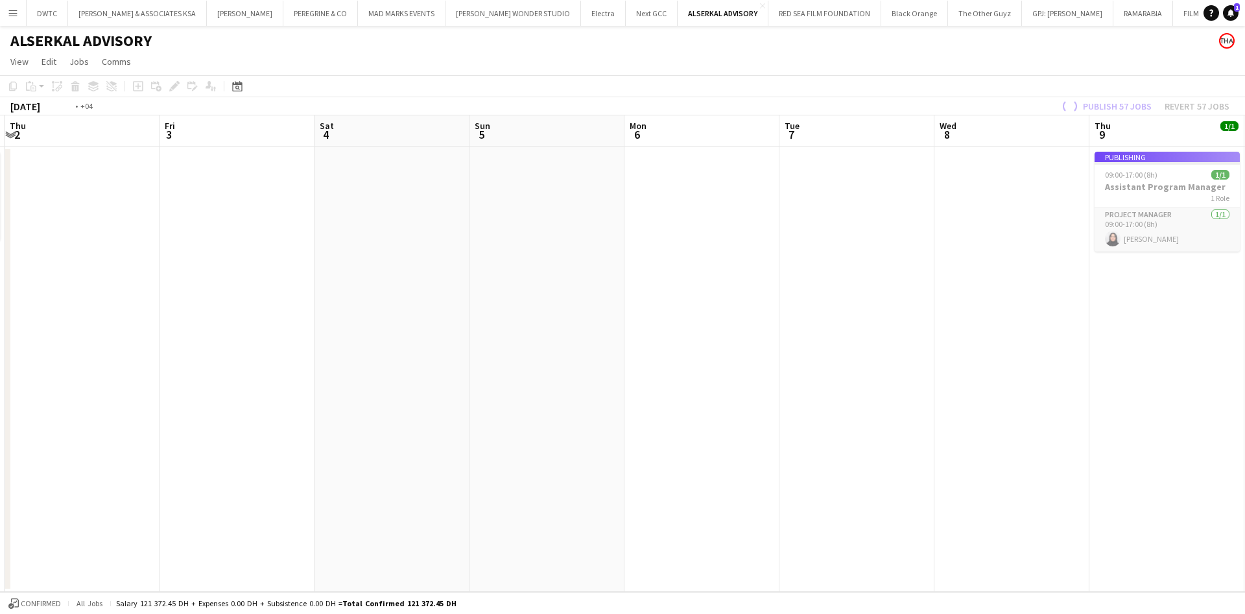
scroll to position [0, 295]
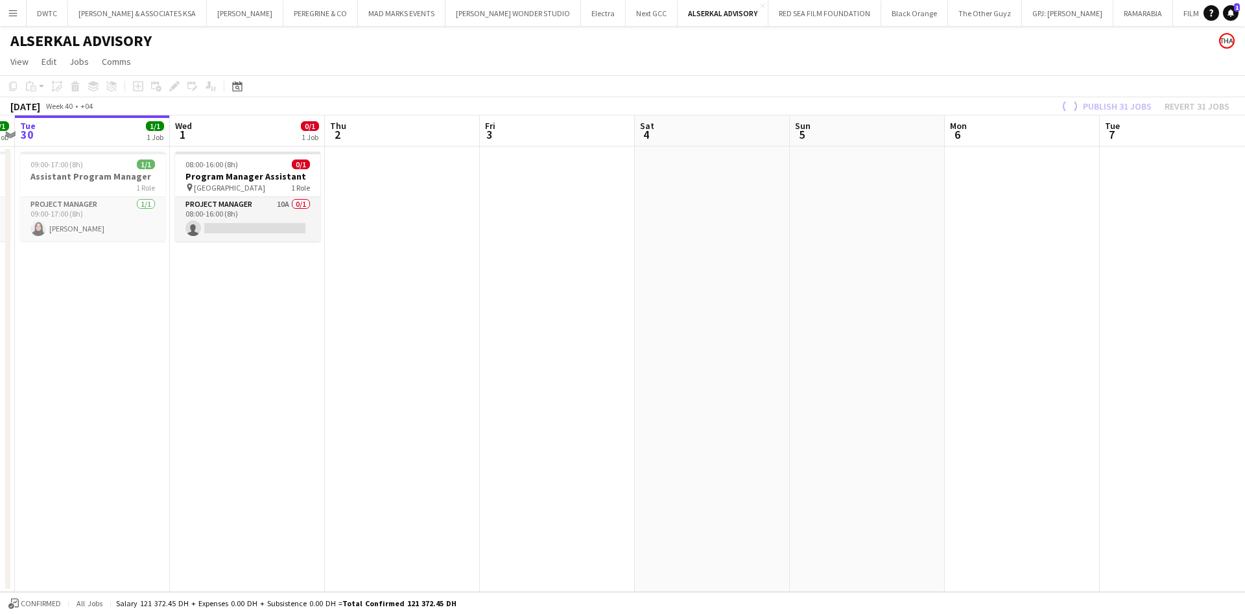
click at [600, 331] on app-calendar-viewport "Sun 28 1/1 1 Job Mon 29 1/1 1 Job Tue 30 1/1 1 Job Wed 1 0/1 1 Job Thu 2 Fri 3 …" at bounding box center [622, 353] width 1245 height 477
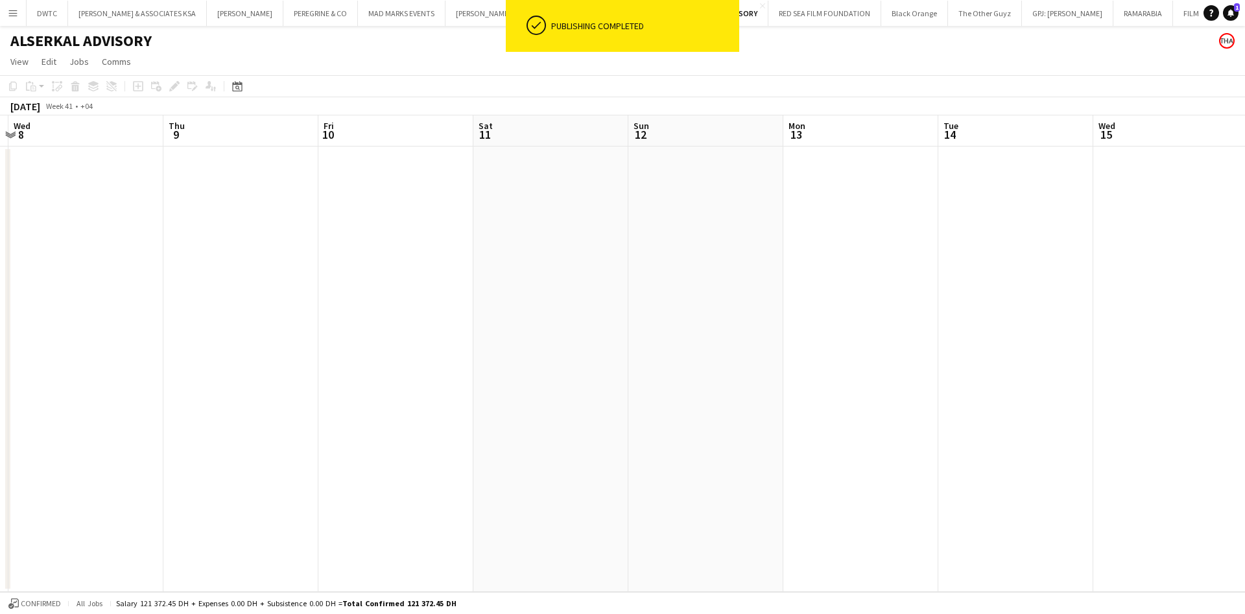
scroll to position [0, 392]
click at [429, 325] on app-calendar-viewport "Sun 5 Mon 6 Tue 7 Wed 8 Thu 9 Fri 10 Sat 11 Sun 12 Mon 13 Tue 14 Wed 15 Thu 16 …" at bounding box center [622, 353] width 1245 height 477
click at [990, 262] on app-calendar-viewport "Mon 6 Tue 7 Wed 8 Thu 9 Fri 10 Sat 11 Sun 12 Mon 13 Tue 14 Wed 15 Thu 16 Fri 17…" at bounding box center [622, 353] width 1245 height 477
click at [1170, 229] on app-calendar-viewport "Tue 30 1/1 1 Job Wed 1 0/1 1 Job Thu 2 Fri 3 Sat 4 Sun 5 Mon 6 Tue 7 Wed 8 Thu …" at bounding box center [622, 353] width 1245 height 477
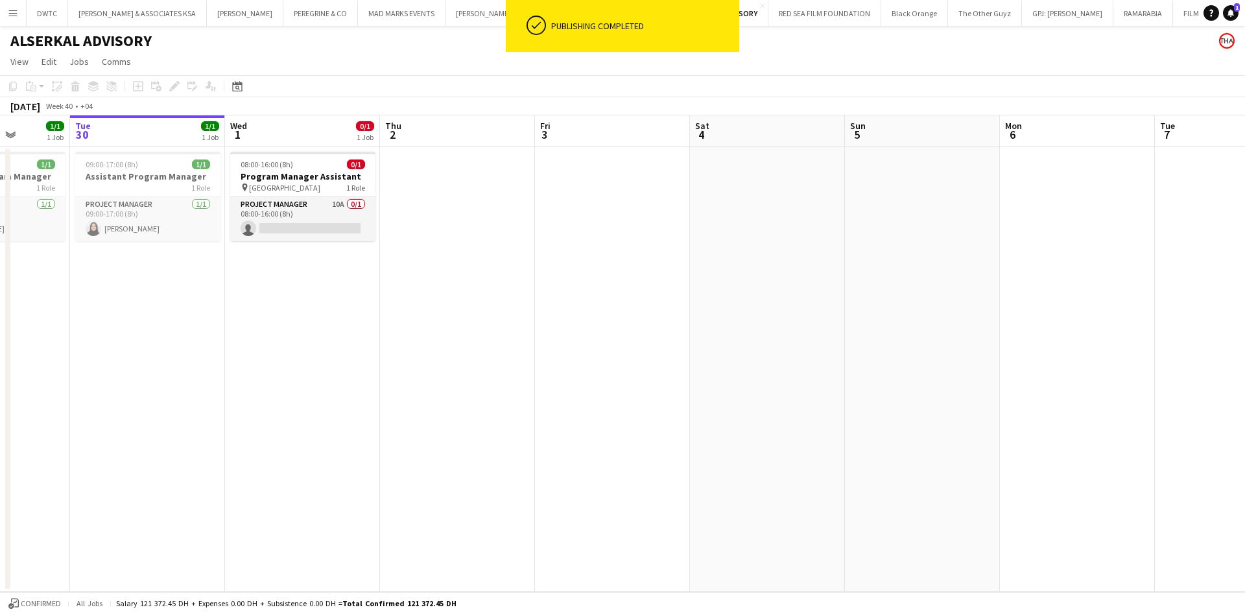
click at [737, 250] on app-calendar-viewport "Sat 27 Sun 28 1/1 1 Job Mon 29 1/1 1 Job Tue 30 1/1 1 Job Wed 1 0/1 1 Job Thu 2…" at bounding box center [622, 353] width 1245 height 477
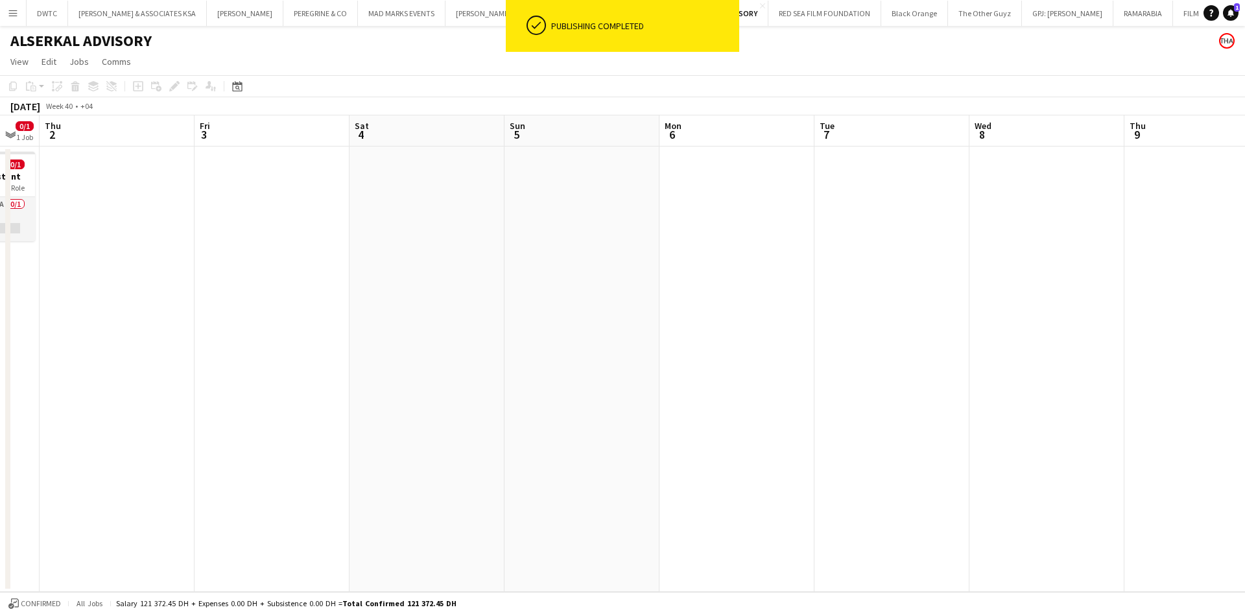
click at [375, 281] on app-calendar-viewport "Sun 28 1/1 1 Job Mon 29 1/1 1 Job Tue 30 1/1 1 Job Wed 1 0/1 1 Job Thu 2 Fri 3 …" at bounding box center [622, 353] width 1245 height 477
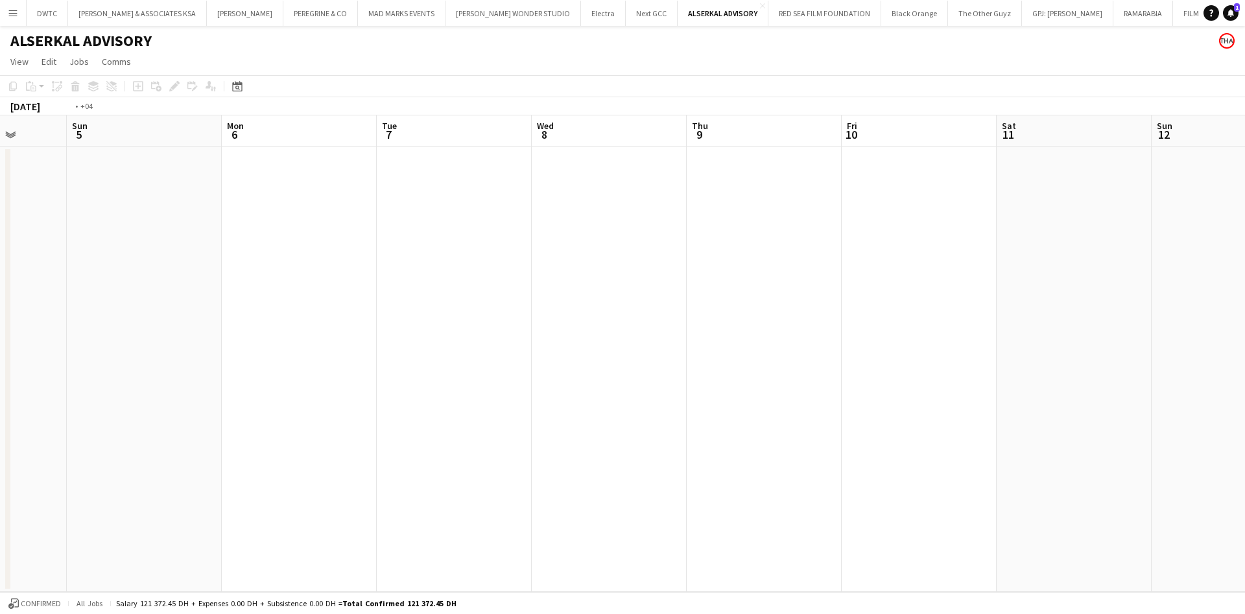
click at [309, 256] on app-calendar-viewport "Thu 2 Fri 3 Sat 4 Sun 5 Mon 6 Tue 7 Wed 8 Thu 9 Fri 10 Sat 11 Sun 12 Mon 13 Tue…" at bounding box center [622, 353] width 1245 height 477
click at [356, 282] on app-calendar-viewport "Mon 6 Tue 7 Wed 8 Thu 9 Fri 10 Sat 11 Sun 12 Mon 13 Tue 14 Wed 15 Thu 16 Fri 17…" at bounding box center [622, 353] width 1245 height 477
click at [493, 271] on app-calendar-viewport "Fri 10 Sat 11 Sun 12 Mon 13 Tue 14 Wed 15 Thu 16 Fri 17 Sat 18 Sun 19 Mon 20 Tu…" at bounding box center [622, 353] width 1245 height 477
click at [438, 270] on app-calendar-viewport "Wed 15 Thu 16 Fri 17 Sat 18 Sun 19 Mon 20 Tue 21 Wed 22 Thu 23 Fri 24 Sat 25 Su…" at bounding box center [622, 353] width 1245 height 477
click at [421, 285] on app-calendar-viewport "Sat 18 Sun 19 Mon 20 Tue 21 Wed 22 Thu 23 Fri 24 Sat 25 Sun 26 Mon 27 Tue 28 We…" at bounding box center [622, 353] width 1245 height 477
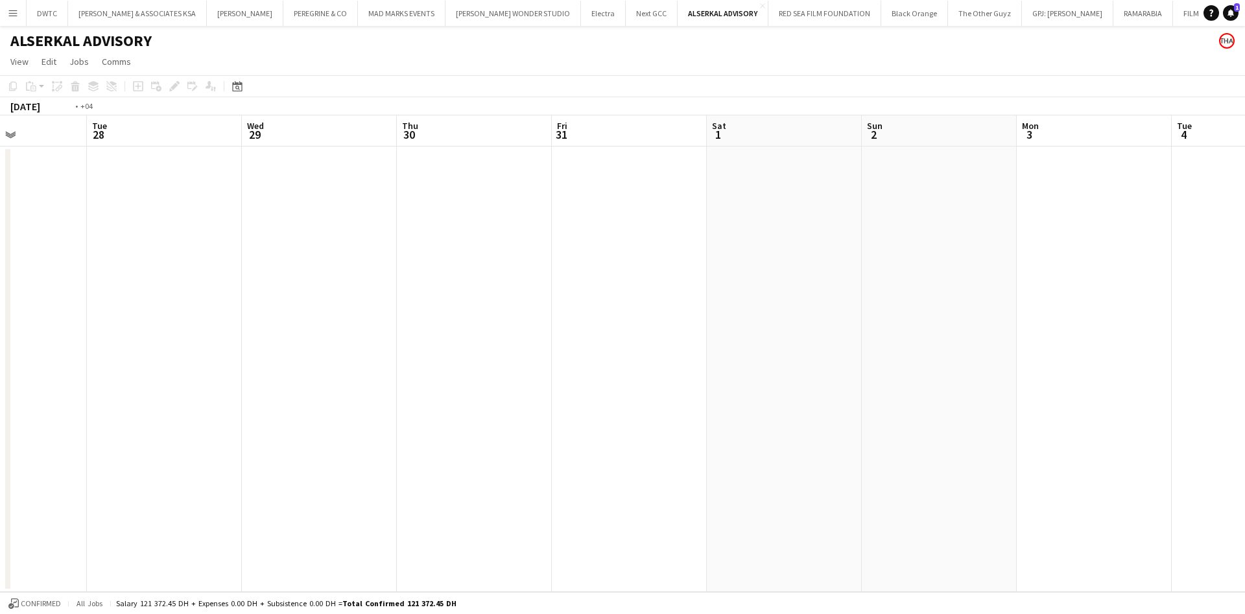
click at [366, 277] on app-calendar-viewport "Fri 24 Sat 25 Sun 26 Mon 27 Tue 28 Wed 29 Thu 30 Fri 31 Sat 1 Sun 2 Mon 3 Tue 4…" at bounding box center [622, 353] width 1245 height 477
click at [508, 272] on app-calendar-viewport "Wed 29 Thu 30 Fri 31 Sat 1 Sun 2 Mon 3 Tue 4 Wed 5 Thu 6 Fri 7 Sat 8 Sun 9 Mon …" at bounding box center [622, 353] width 1245 height 477
click at [529, 272] on app-calendar-viewport "Mon 3 Tue 4 Wed 5 Thu 6 Fri 7 Sat 8 Sun 9 Mon 10 Tue 11 Wed 12 Thu 13 Fri 14 Sa…" at bounding box center [622, 353] width 1245 height 477
click at [389, 277] on app-calendar-viewport "Sat 8 Sun 9 Mon 10 Tue 11 Wed 12 Thu 13 Fri 14 Sat 15 Sun 16 Mon 17 Tue 18 Wed …" at bounding box center [622, 353] width 1245 height 477
click at [390, 277] on app-calendar-viewport "Thu 13 Fri 14 Sat 15 Sun 16 Mon 17 Tue 18 Wed 19 Thu 20 Fri 21 Sat 22 Sun 23 Mo…" at bounding box center [622, 353] width 1245 height 477
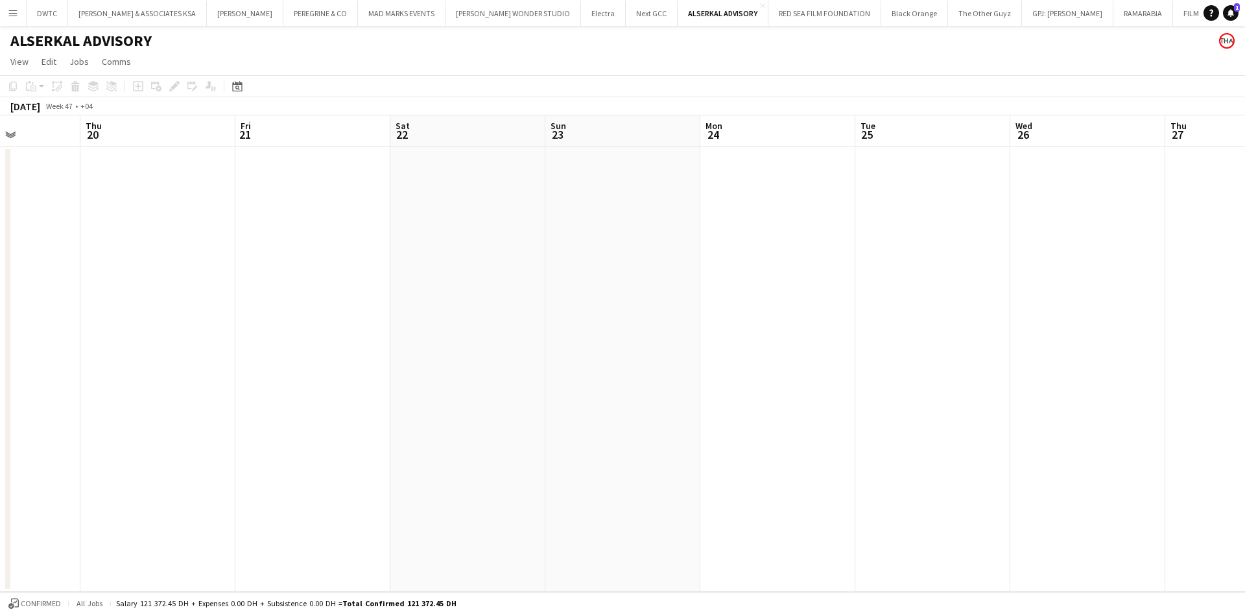
click at [404, 255] on app-calendar-viewport "Mon 17 Tue 18 Wed 19 Thu 20 Fri 21 Sat 22 Sun 23 Mon 24 Tue 25 Wed 26 Thu 27 Fr…" at bounding box center [622, 353] width 1245 height 477
click at [1178, 200] on app-calendar-viewport "Fri 14 Sat 15 Sun 16 Mon 17 Tue 18 Wed 19 Thu 20 Fri 21 Sat 22 Sun 23 Mon 24 Tu…" at bounding box center [622, 353] width 1245 height 477
